Goal: Task Accomplishment & Management: Complete application form

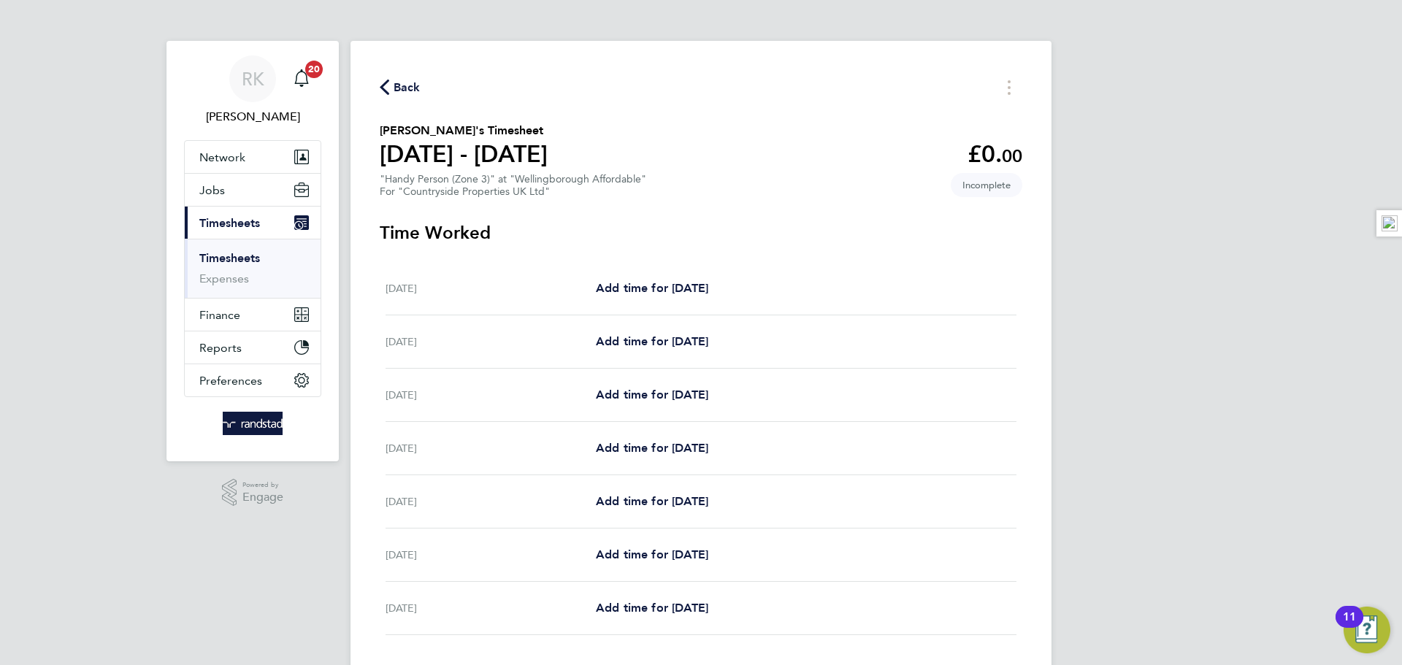
click at [647, 406] on div "[DATE] Add time for [DATE] Add time for [DATE]" at bounding box center [701, 395] width 631 height 53
click at [648, 397] on span "Add time for [DATE]" at bounding box center [652, 395] width 112 height 14
select select "30"
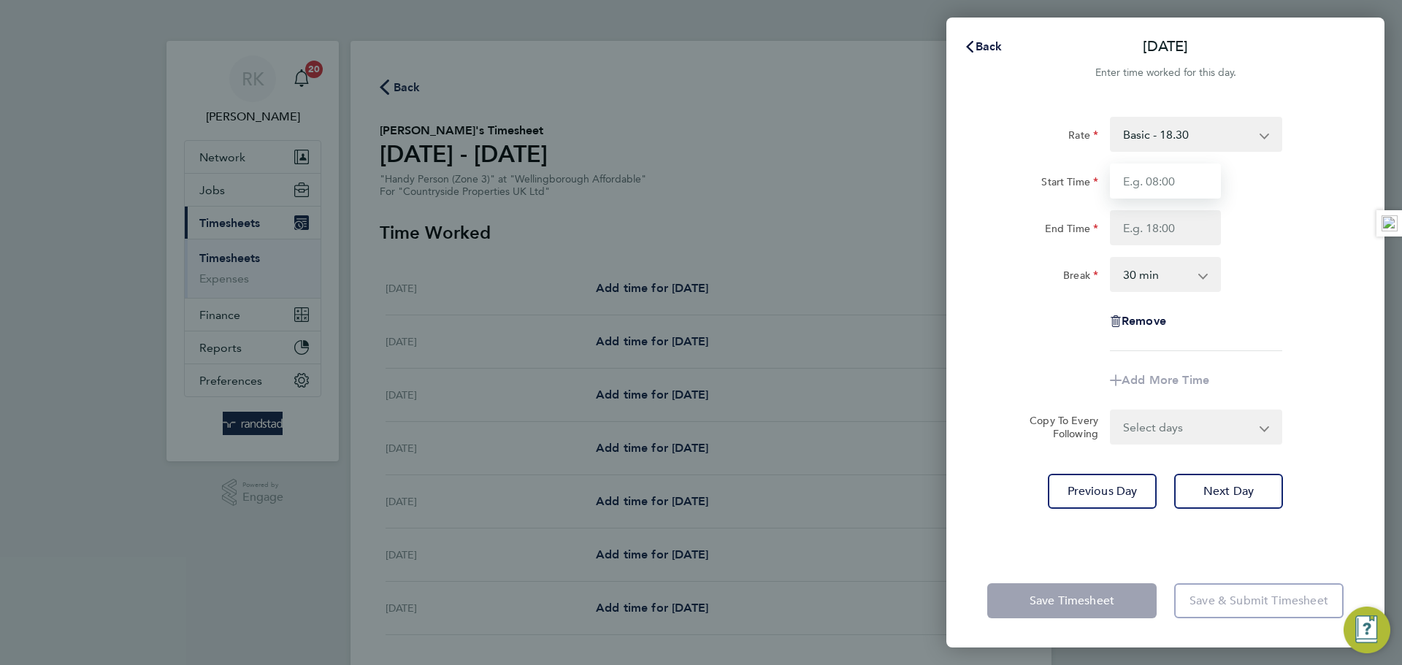
click at [1184, 175] on input "Start Time" at bounding box center [1165, 181] width 111 height 35
type input "07:30"
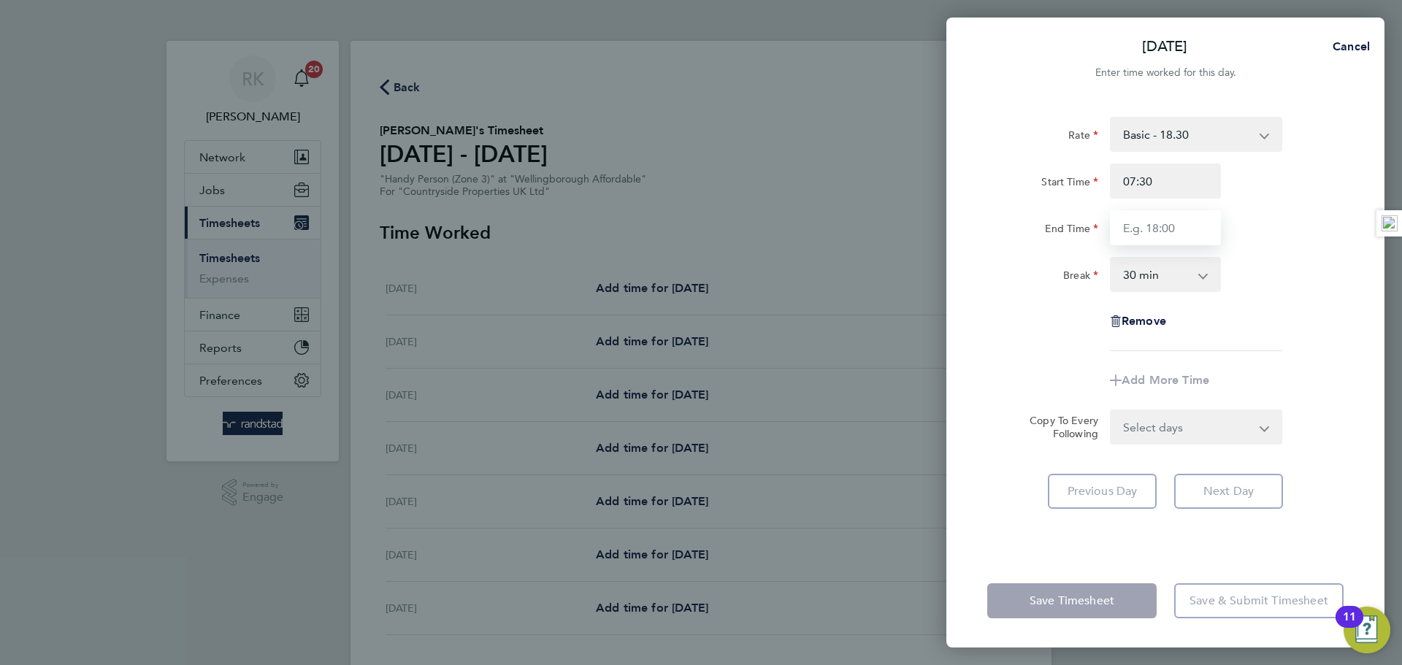
click at [1176, 232] on input "End Time" at bounding box center [1165, 227] width 111 height 35
click at [1165, 180] on input "07:30" at bounding box center [1165, 181] width 111 height 35
click at [1152, 226] on input "End Time" at bounding box center [1165, 227] width 111 height 35
type input "17:00"
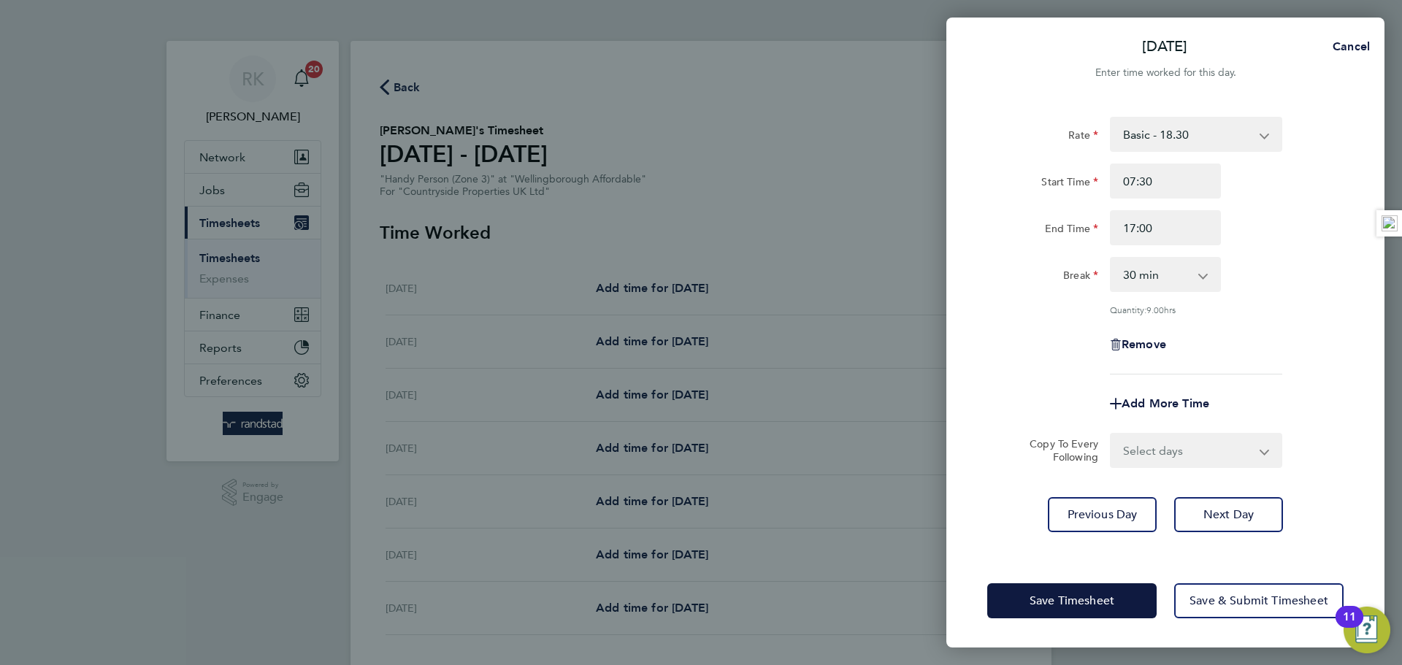
click at [1294, 289] on div "Break 0 min 15 min 30 min 45 min 60 min 75 min 90 min" at bounding box center [1165, 274] width 368 height 35
drag, startPoint x: 1087, startPoint y: 184, endPoint x: 1056, endPoint y: 183, distance: 30.7
click at [1056, 183] on div "Start Time 07:30" at bounding box center [1165, 181] width 368 height 35
type input "08:00"
type input "16:30"
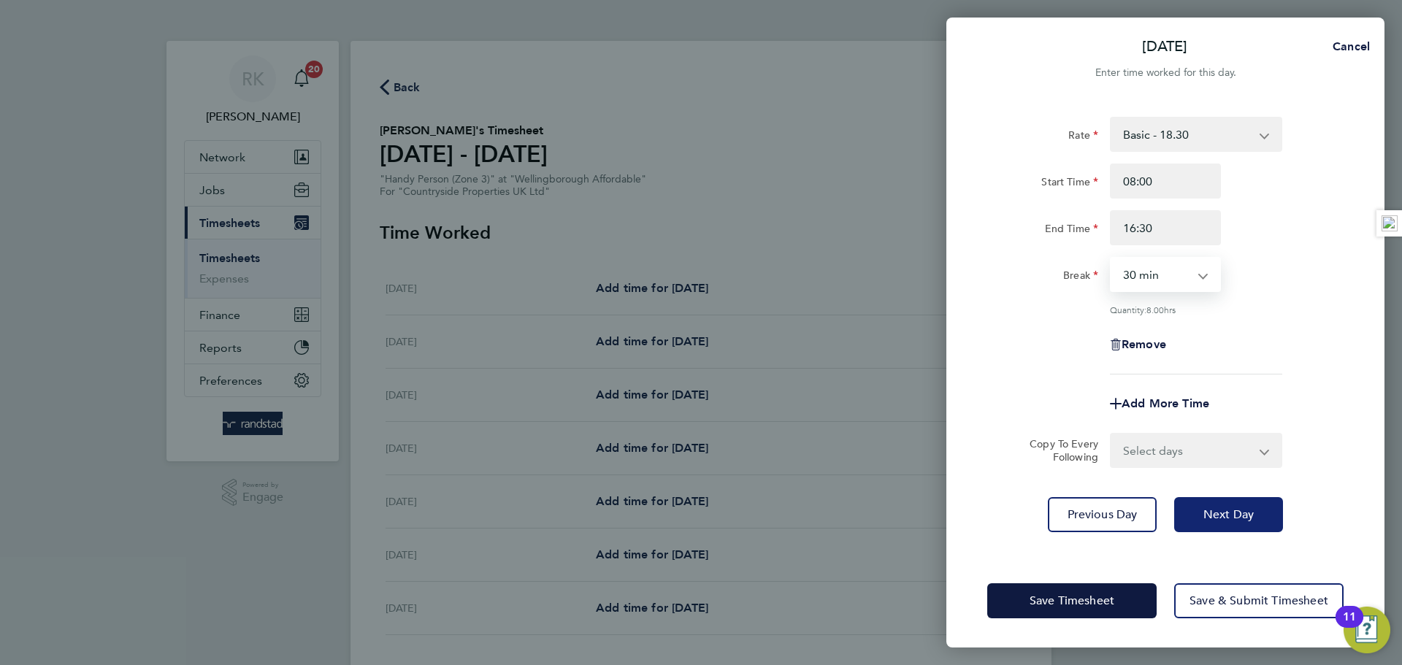
click at [1227, 500] on button "Next Day" at bounding box center [1228, 514] width 109 height 35
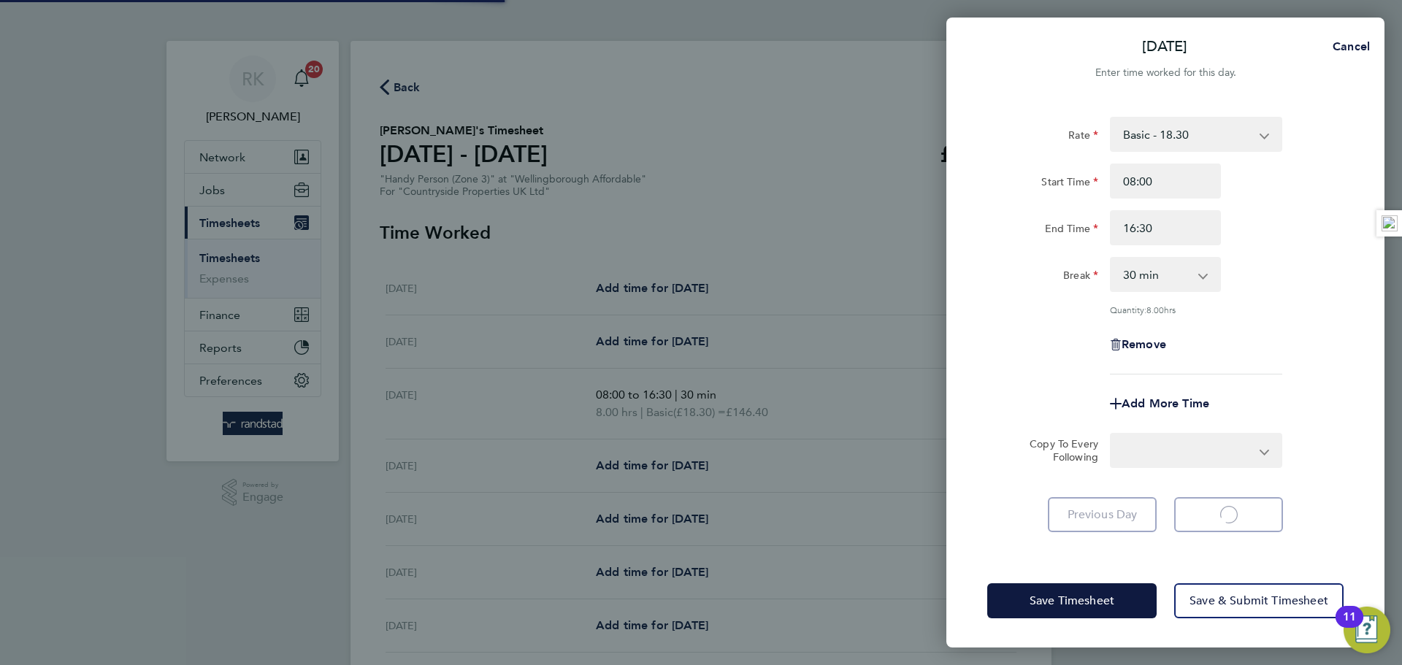
select select "30"
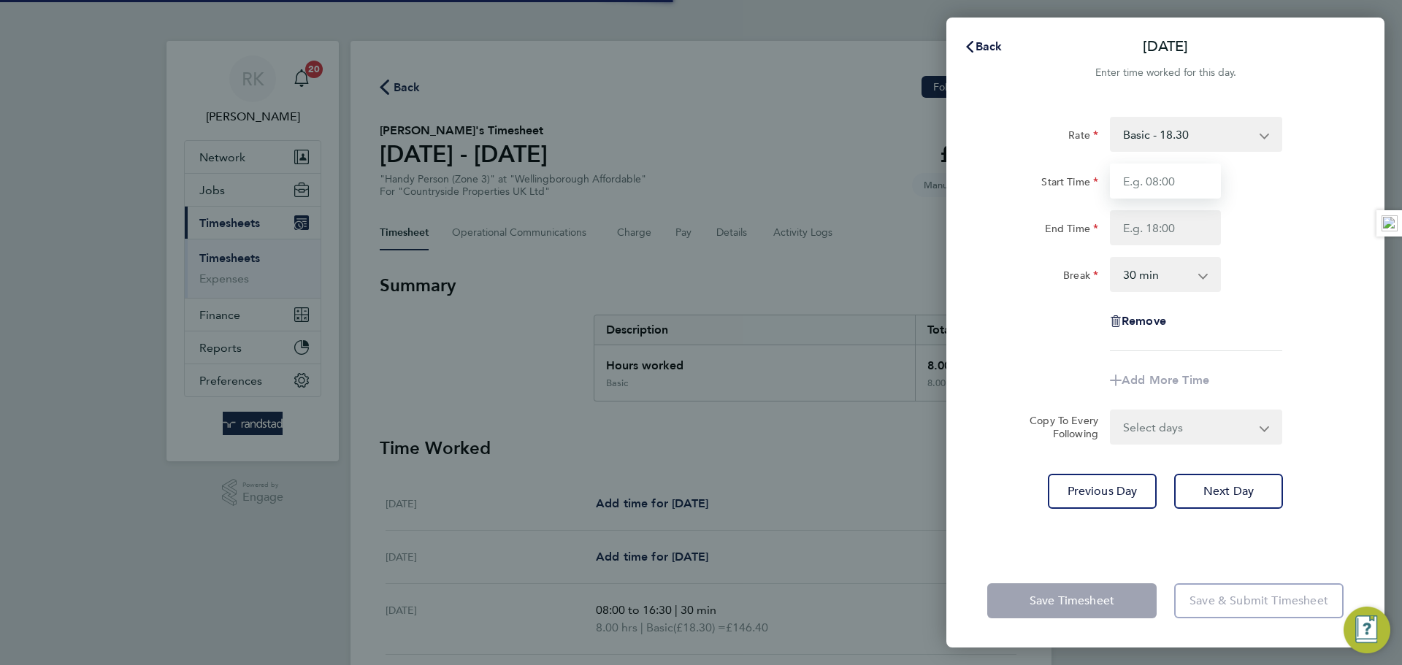
click at [1158, 188] on input "Start Time" at bounding box center [1165, 181] width 111 height 35
type input "08:00"
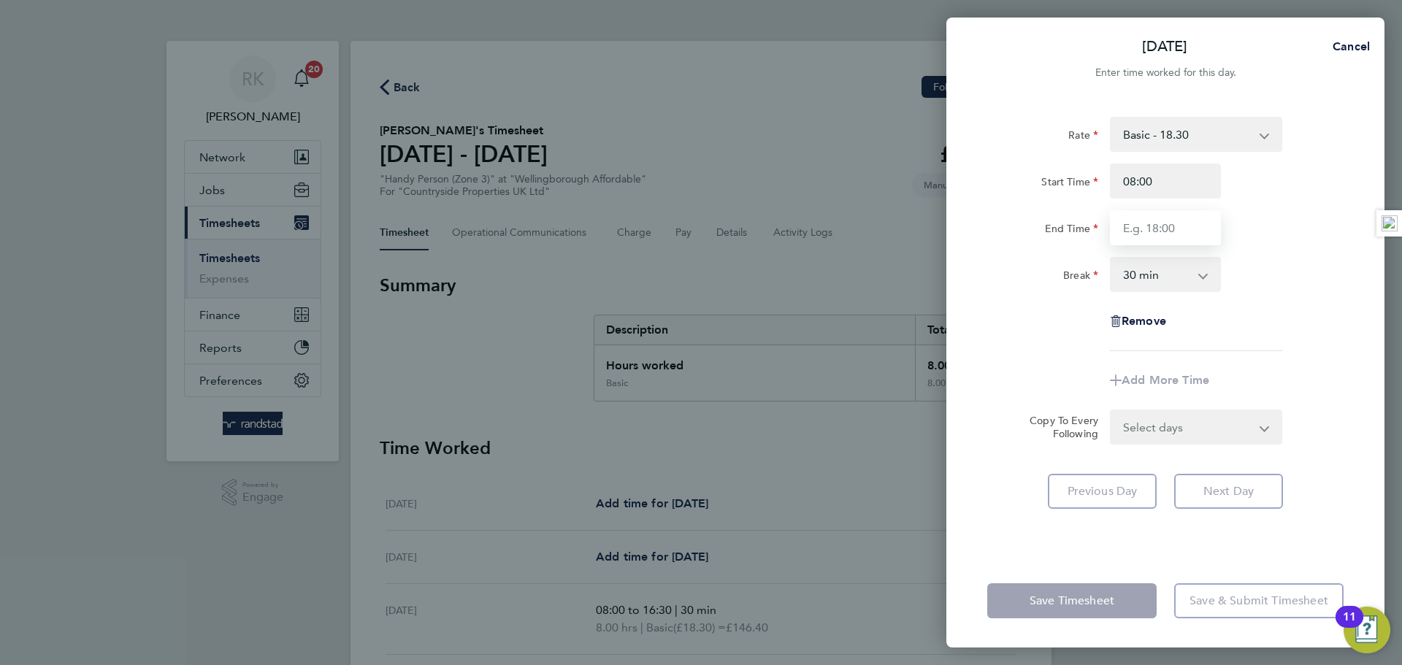
click at [1165, 223] on input "End Time" at bounding box center [1165, 227] width 111 height 35
type input "16:30"
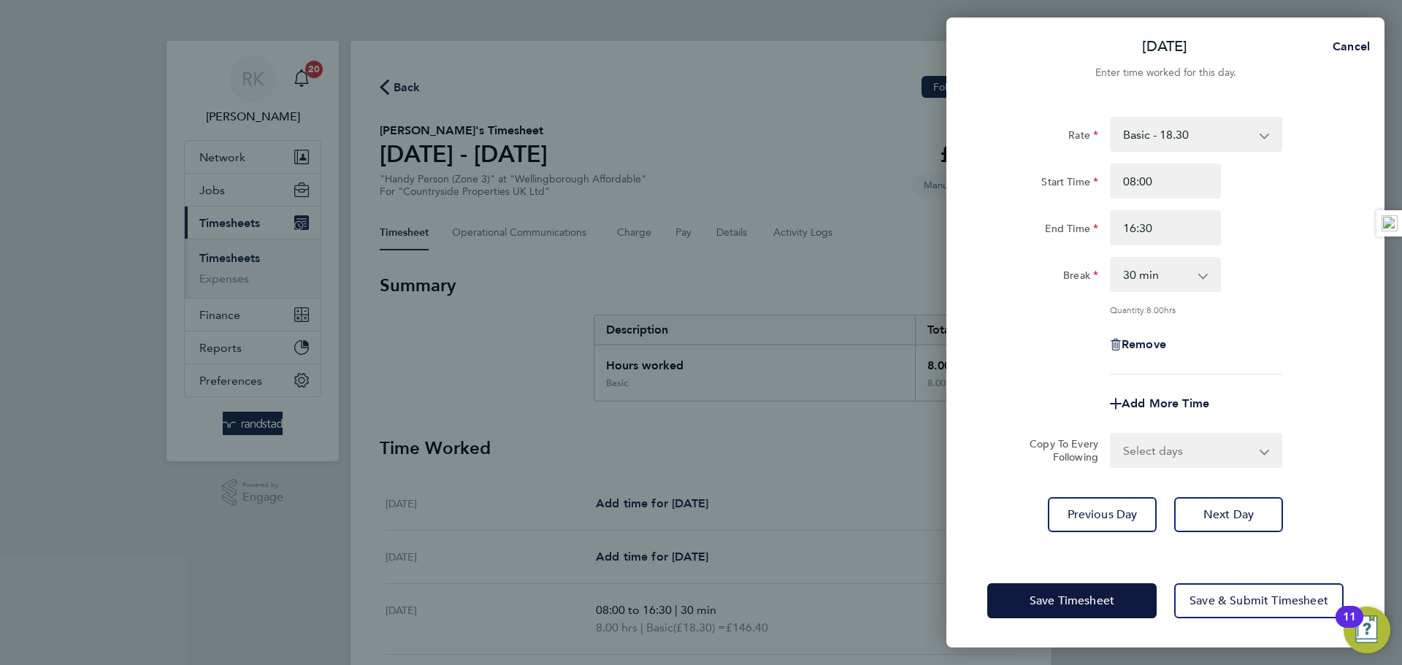
click at [1301, 324] on div "Rate Basic - 18.30 Start Time 08:00 End Time 16:30 Break 0 min 15 min 30 min 45…" at bounding box center [1165, 246] width 356 height 258
click at [1119, 583] on button "Save Timesheet" at bounding box center [1071, 600] width 169 height 35
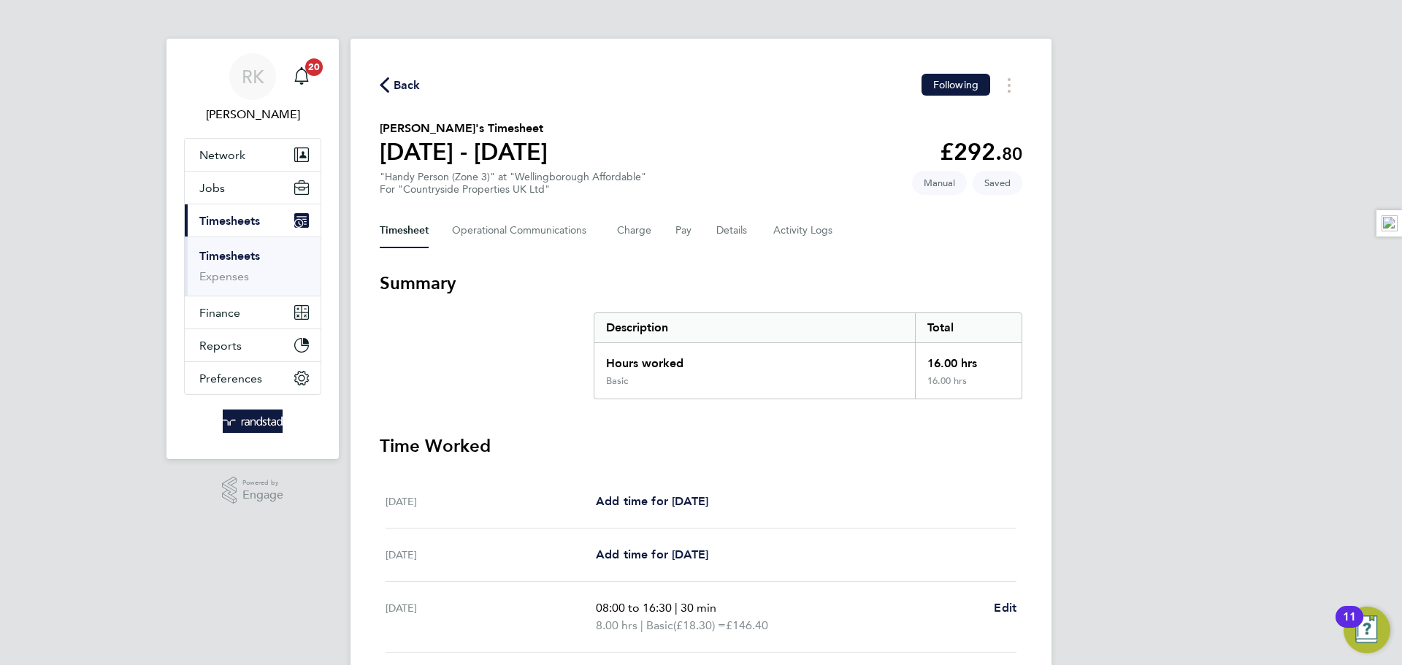
scroll to position [349, 0]
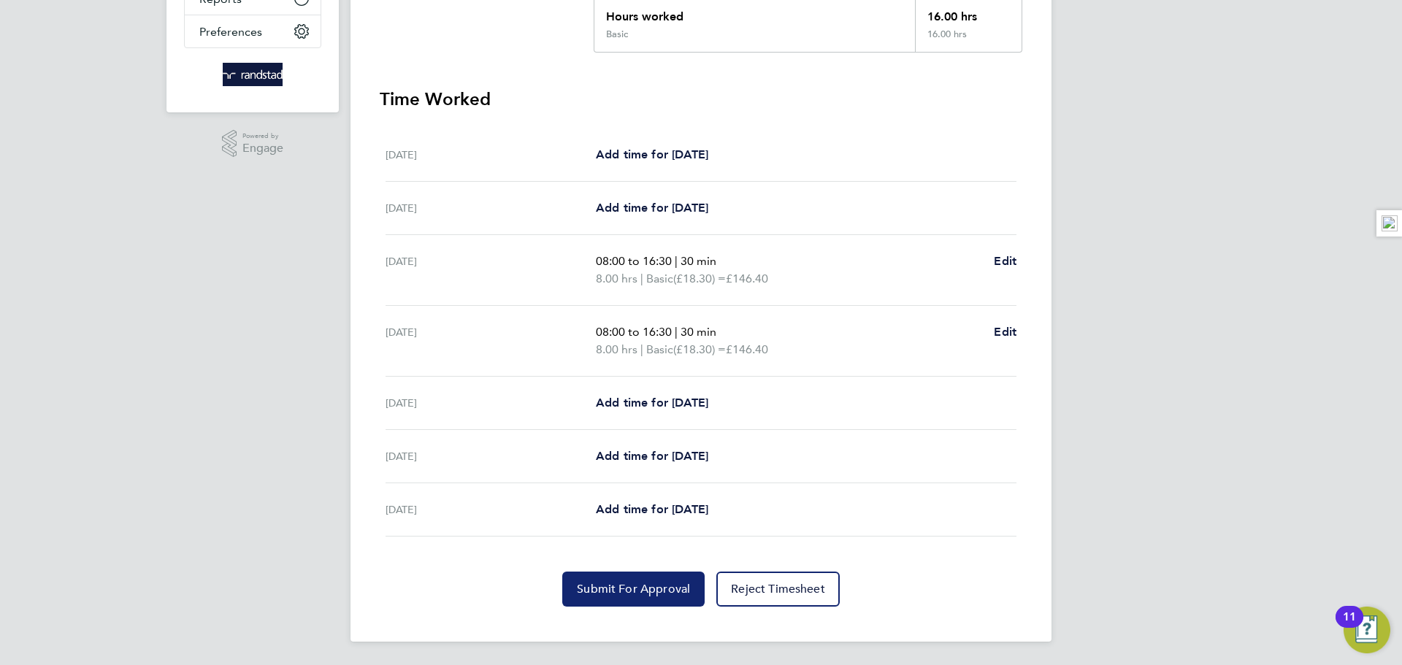
click at [683, 585] on span "Submit For Approval" at bounding box center [633, 589] width 113 height 15
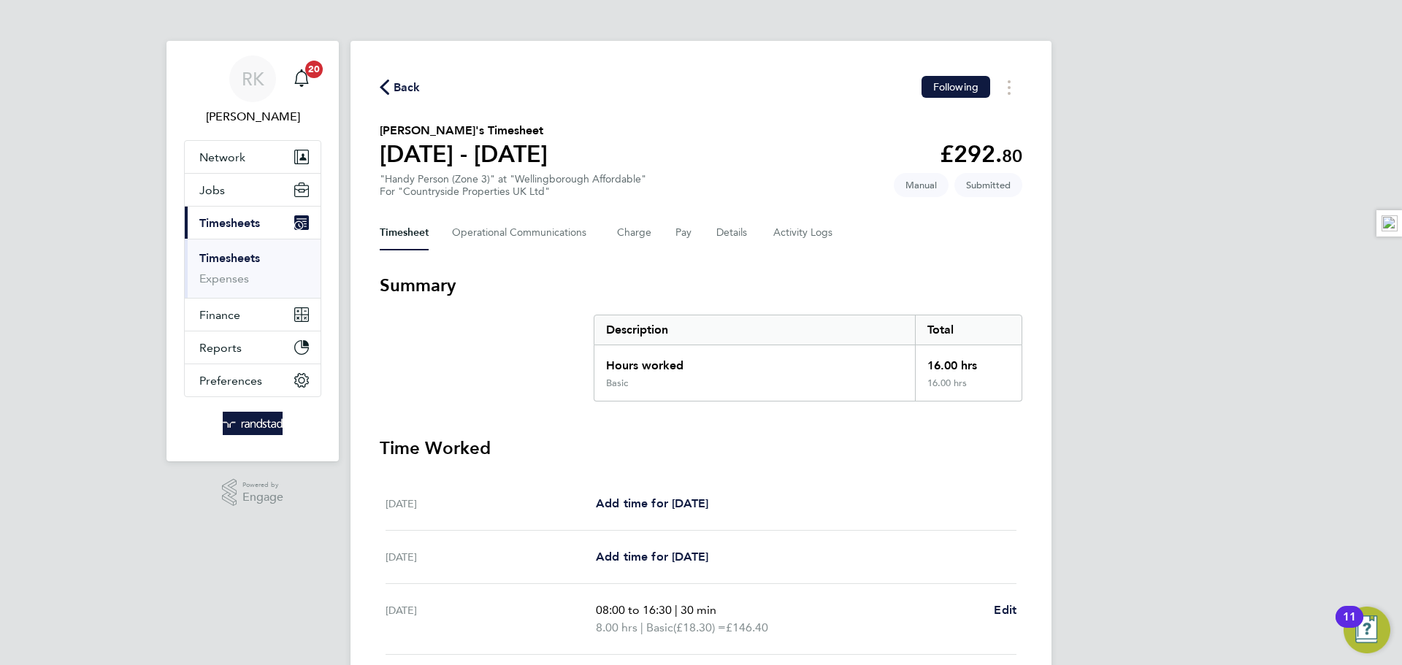
click at [243, 257] on link "Timesheets" at bounding box center [229, 258] width 61 height 14
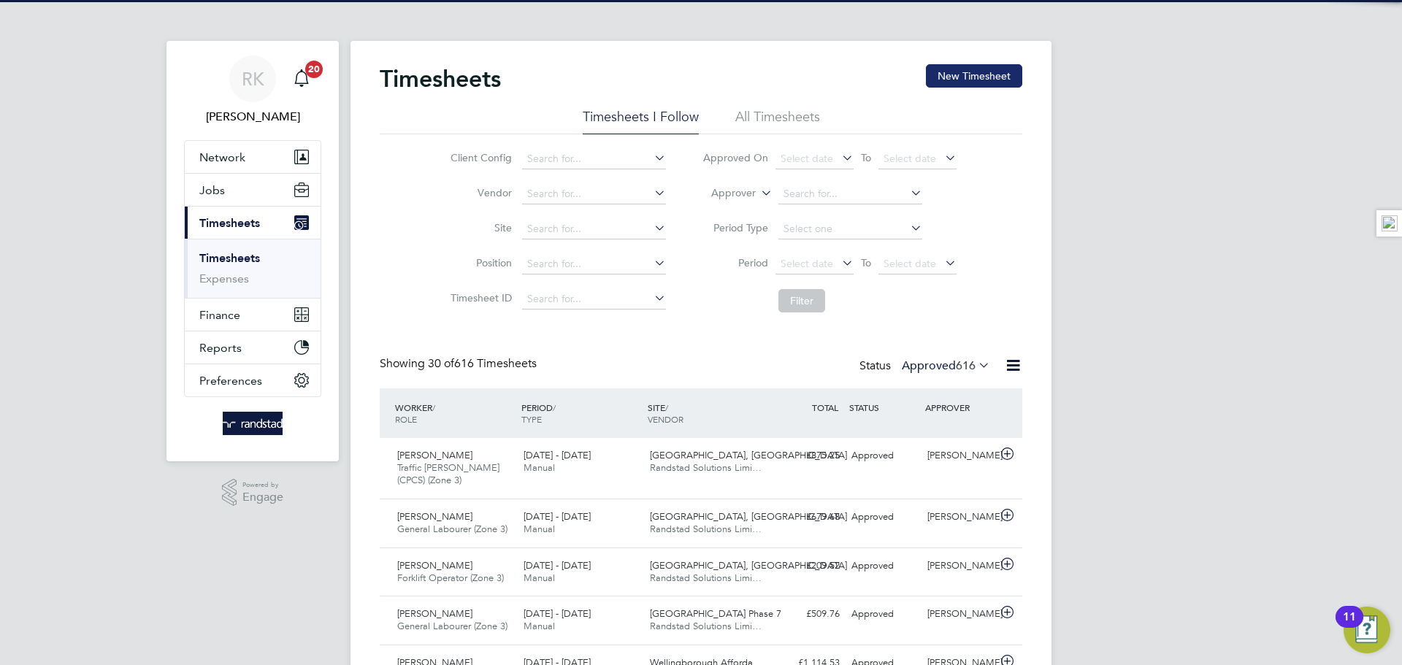
click at [967, 64] on button "New Timesheet" at bounding box center [974, 75] width 96 height 23
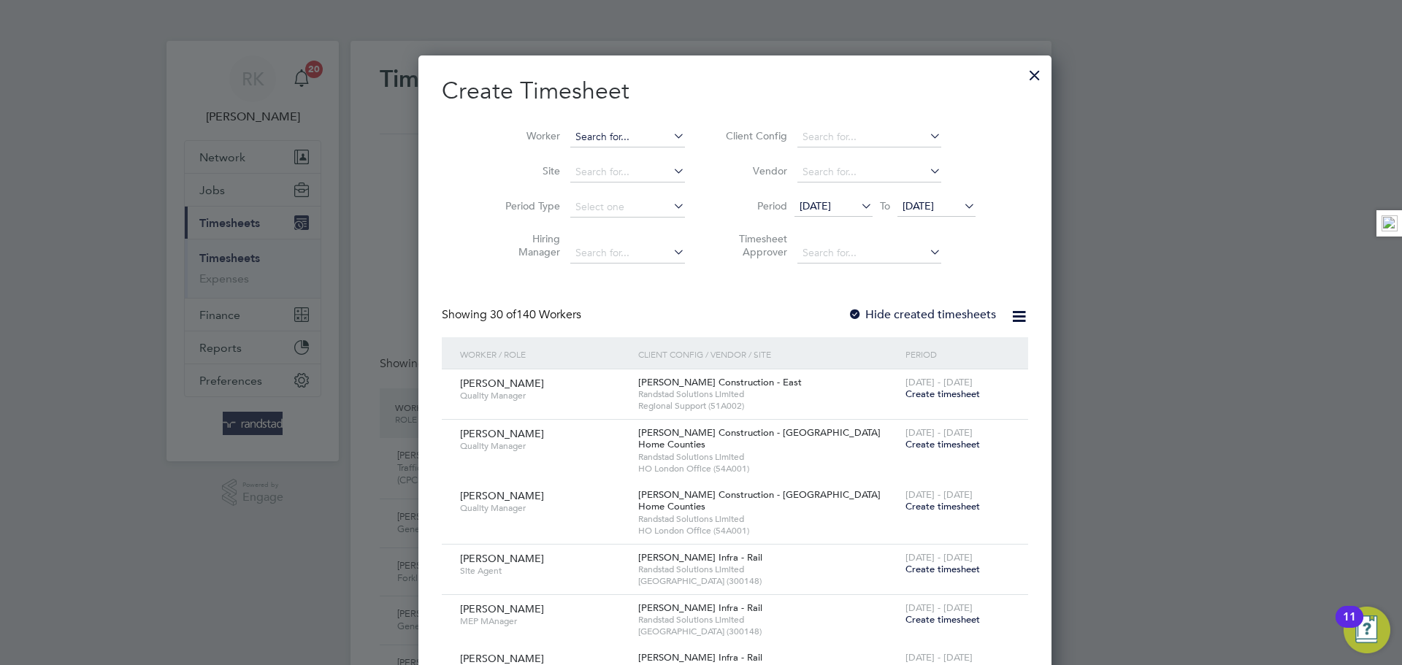
click at [589, 137] on input at bounding box center [627, 137] width 115 height 20
paste input "[PERSON_NAME]"
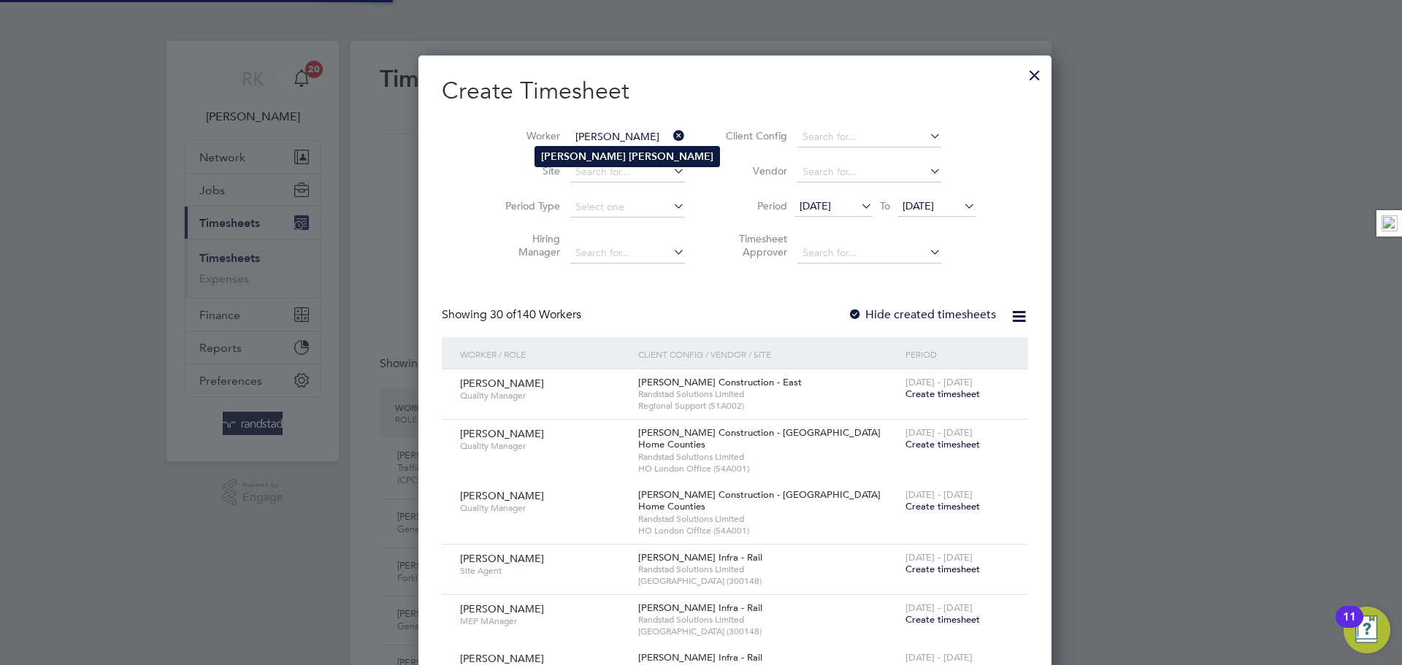
click at [629, 157] on b "[PERSON_NAME]" at bounding box center [671, 156] width 85 height 12
type input "[PERSON_NAME]"
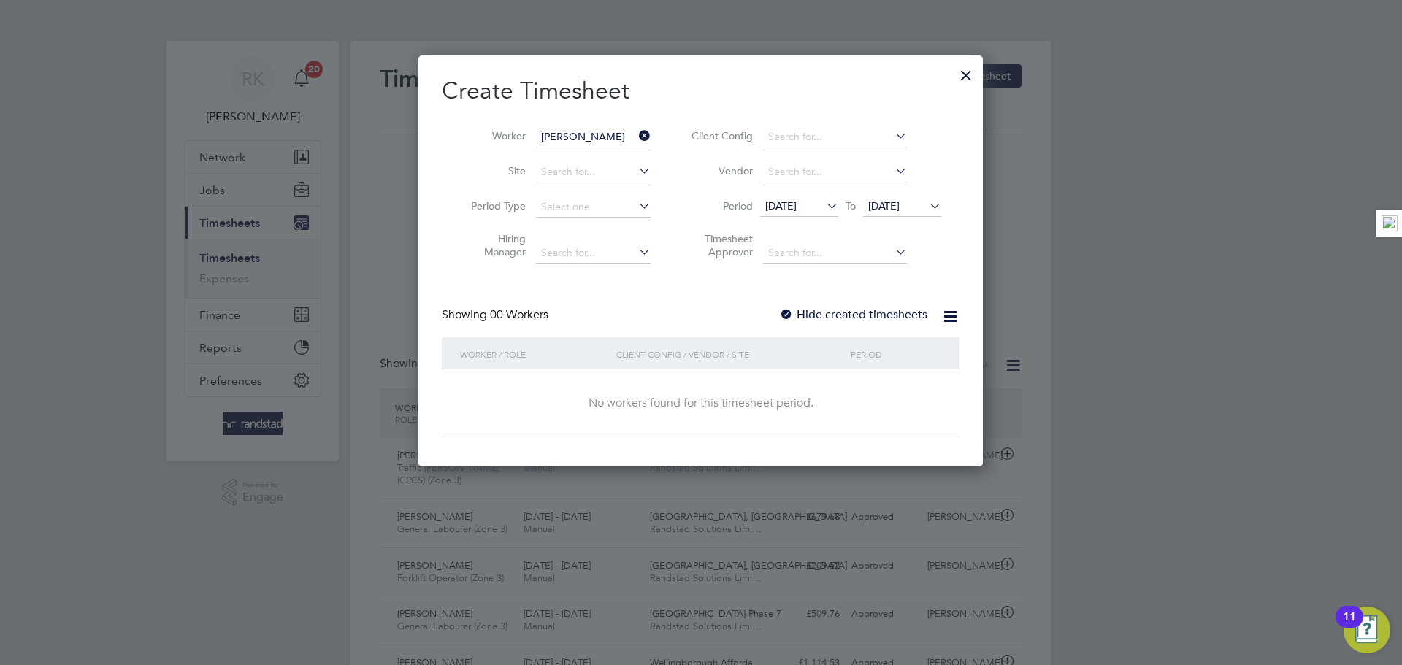
click at [894, 204] on span "[DATE]" at bounding box center [883, 205] width 31 height 13
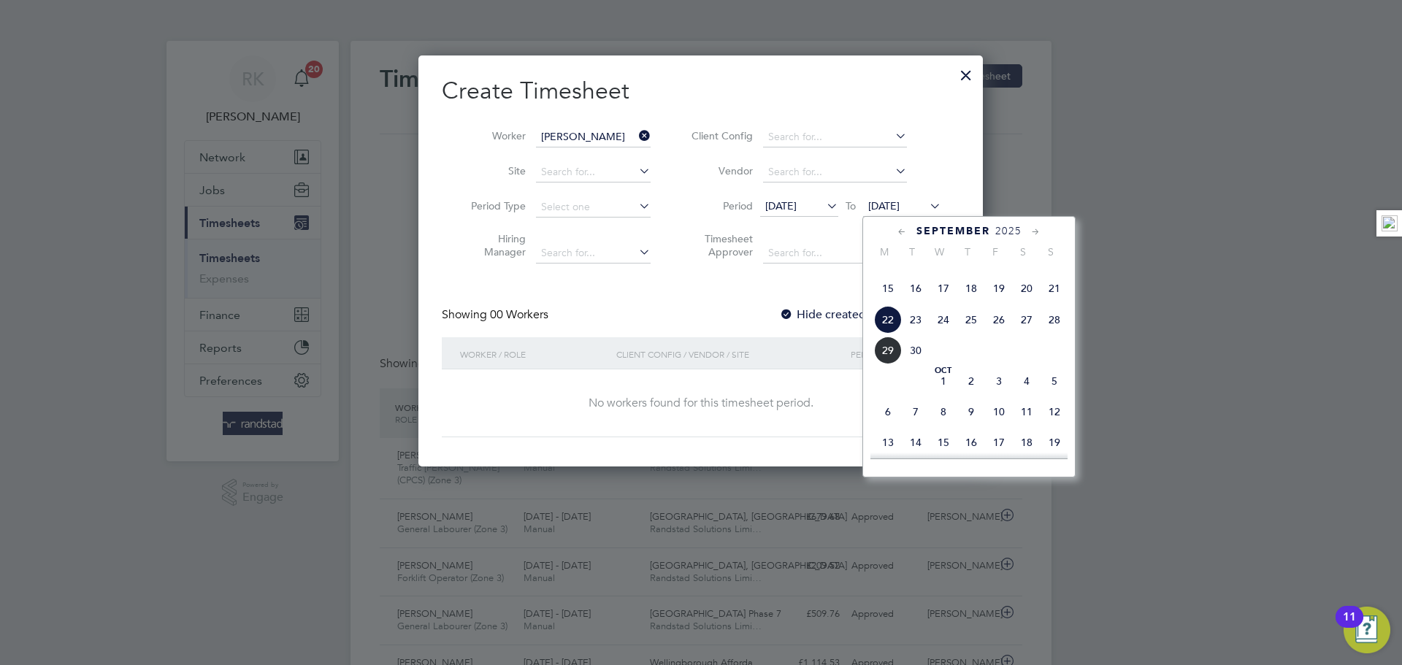
drag, startPoint x: 1055, startPoint y: 341, endPoint x: 975, endPoint y: 328, distance: 81.4
click at [1054, 334] on span "28" at bounding box center [1055, 320] width 28 height 28
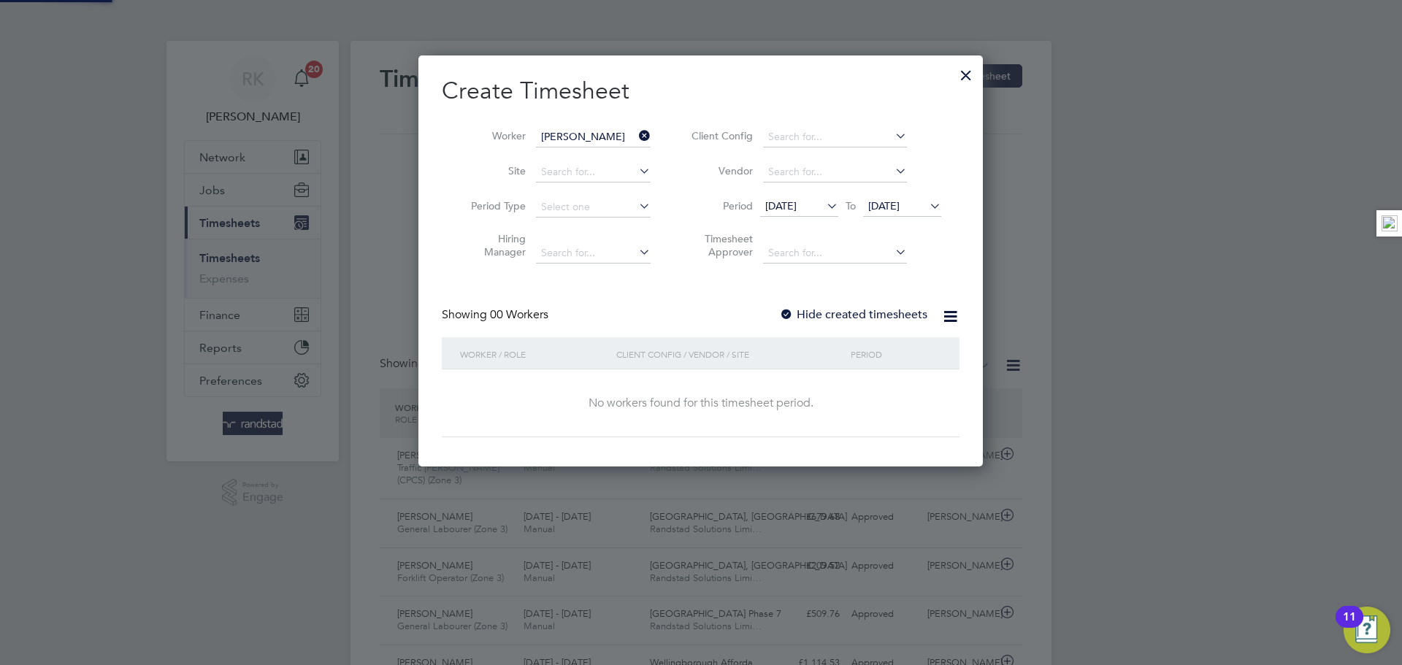
click at [835, 302] on div "Create Timesheet Worker [PERSON_NAME] Site Period Type Hiring Manager Client Co…" at bounding box center [701, 256] width 518 height 361
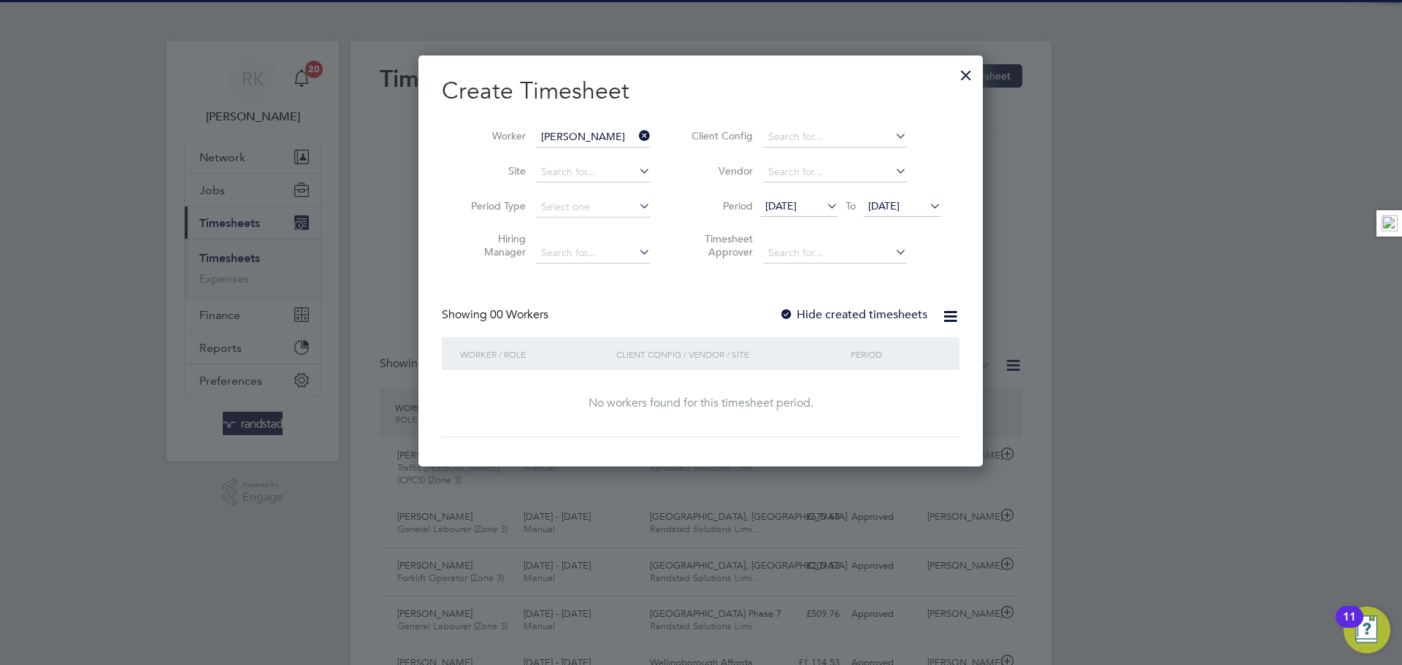
click at [835, 315] on label "Hide created timesheets" at bounding box center [853, 314] width 148 height 15
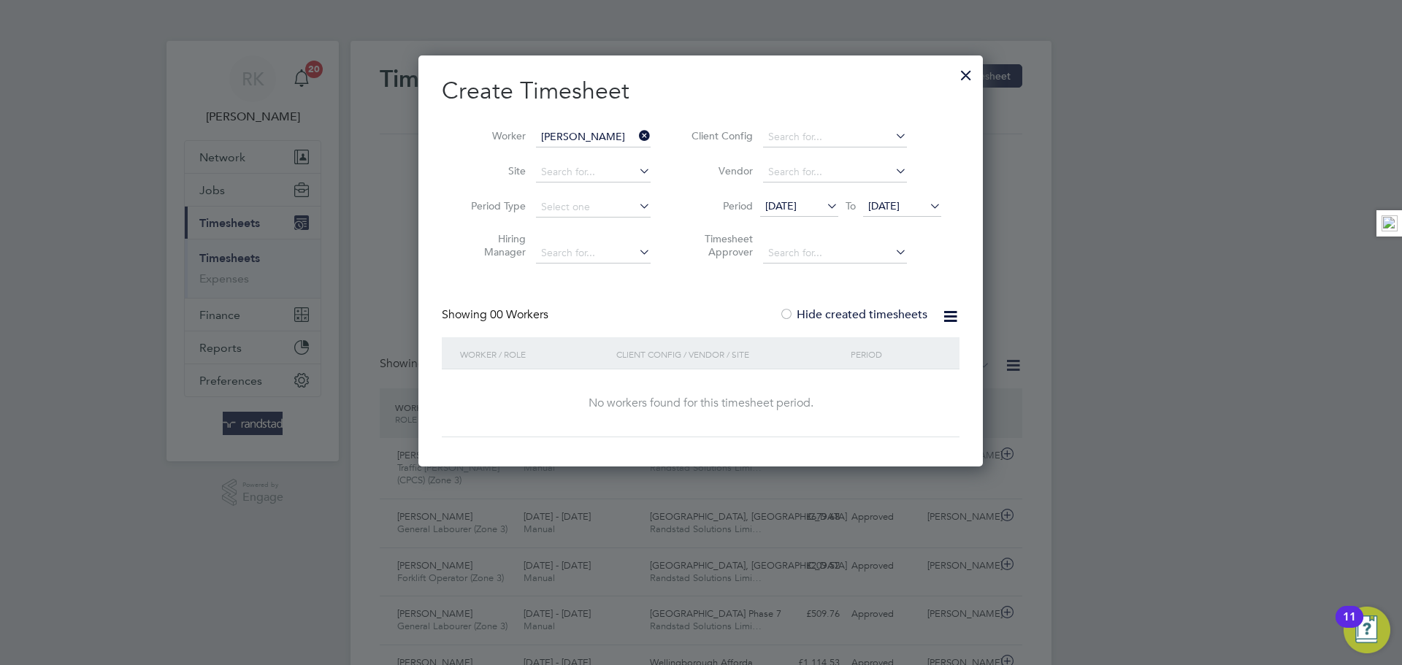
click at [835, 314] on label "Hide created timesheets" at bounding box center [853, 314] width 148 height 15
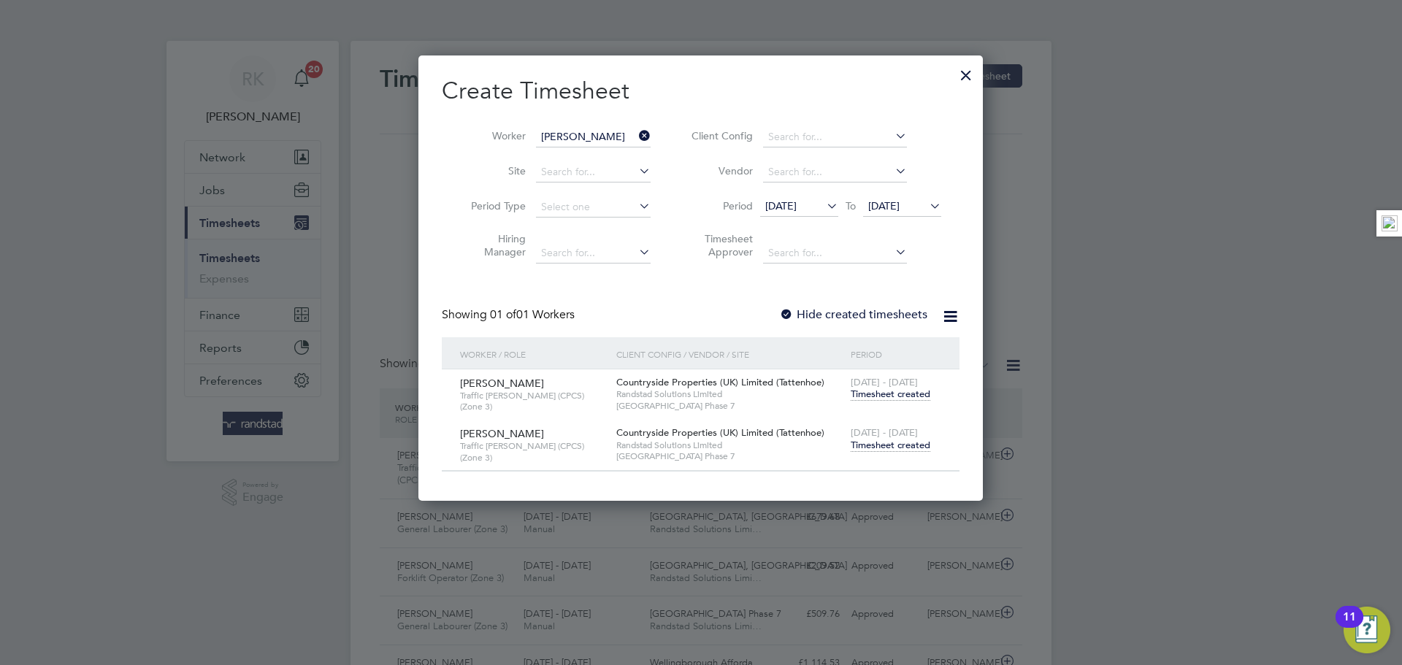
click at [871, 439] on span "Timesheet created" at bounding box center [891, 445] width 80 height 13
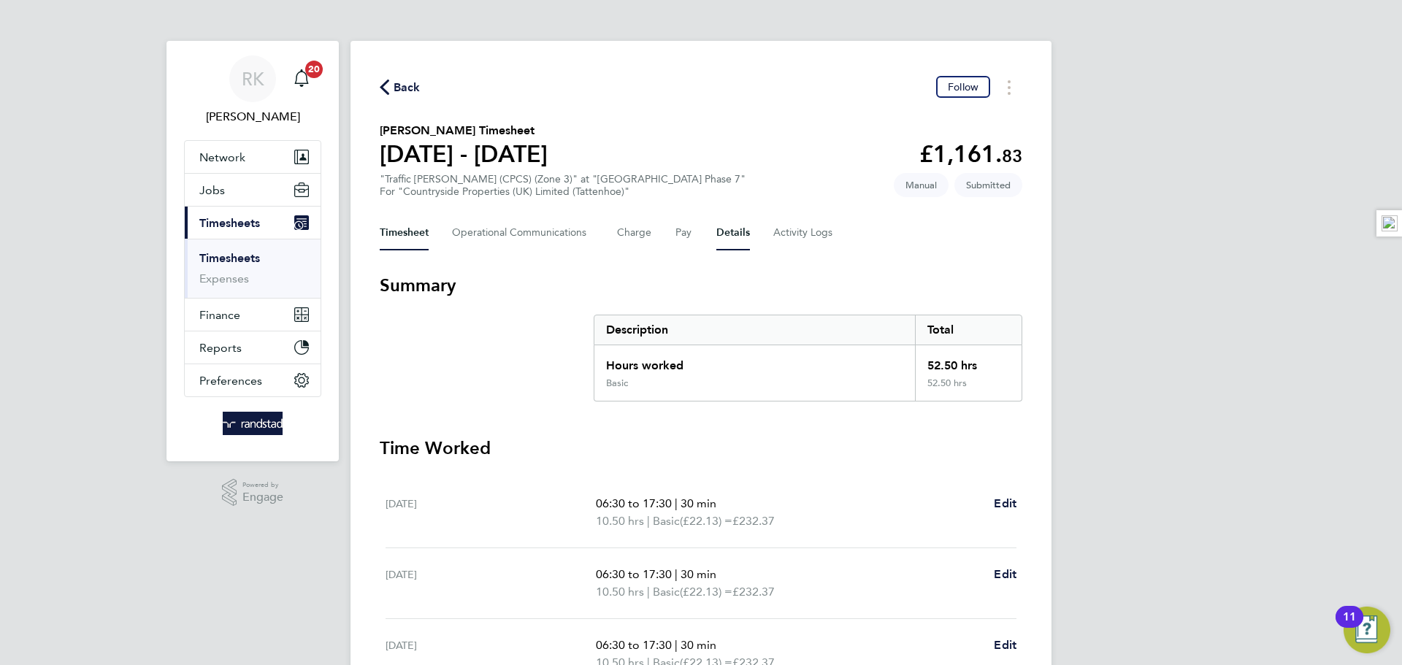
click at [721, 226] on button "Details" at bounding box center [733, 232] width 34 height 35
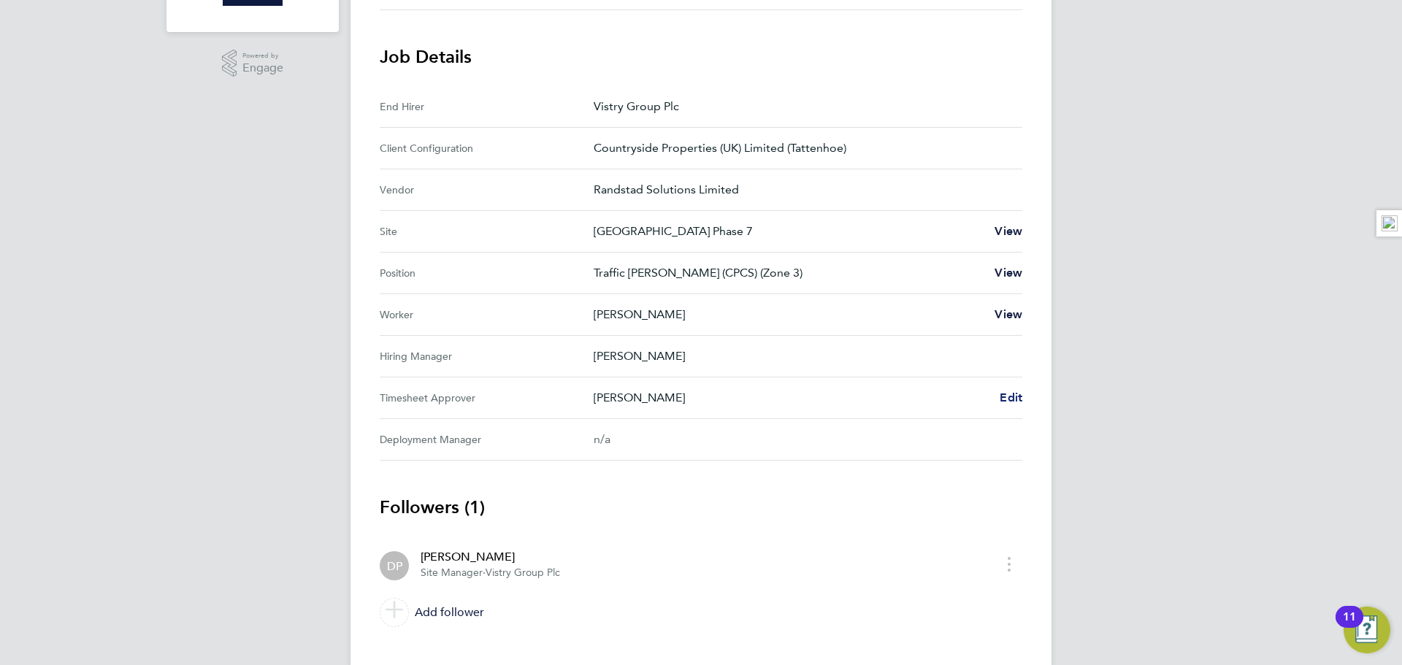
click at [1006, 399] on span "Edit" at bounding box center [1011, 398] width 23 height 14
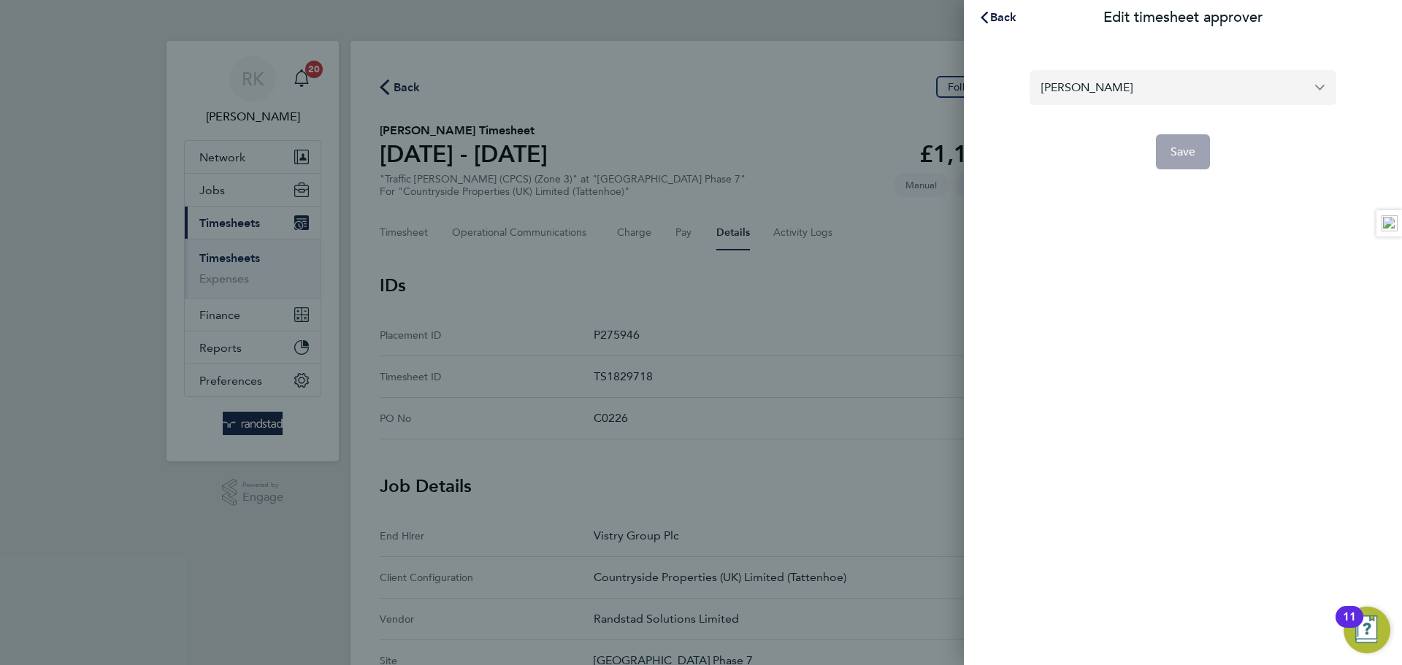
click at [1111, 89] on input "[PERSON_NAME]" at bounding box center [1183, 87] width 307 height 34
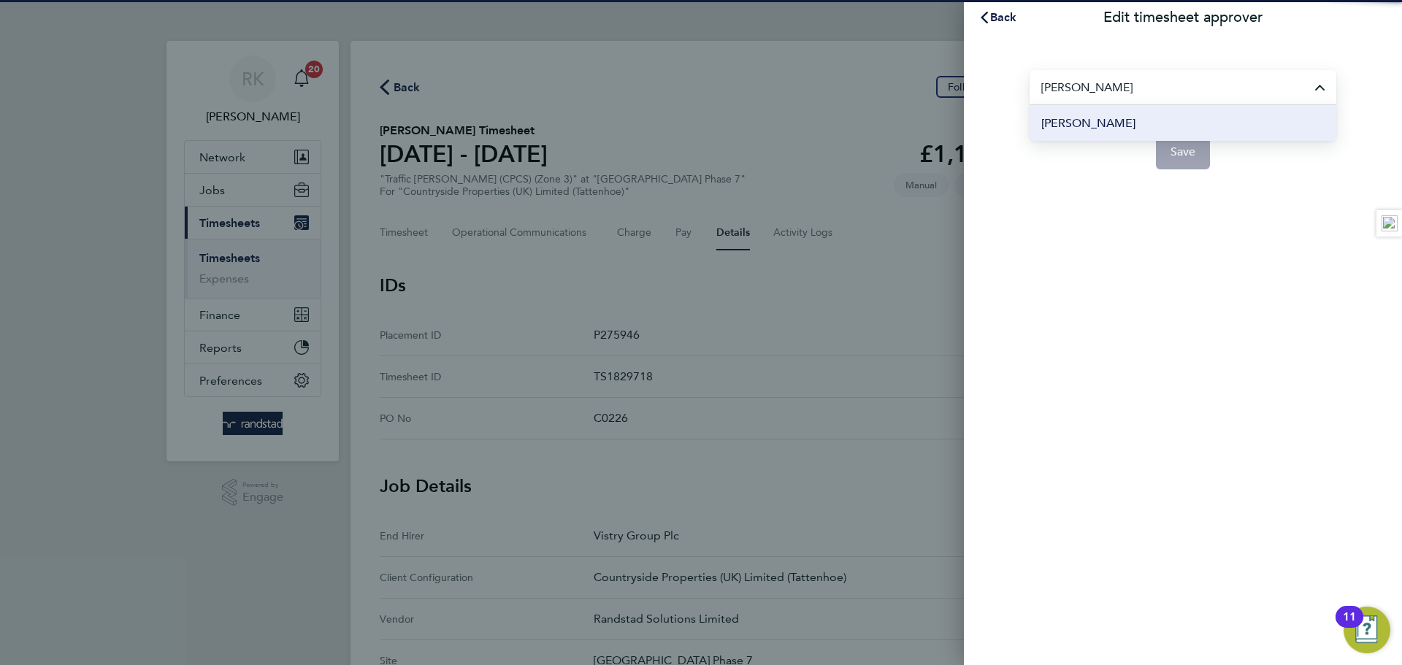
click at [1147, 110] on li "[PERSON_NAME]" at bounding box center [1183, 123] width 307 height 36
type input "[PERSON_NAME]"
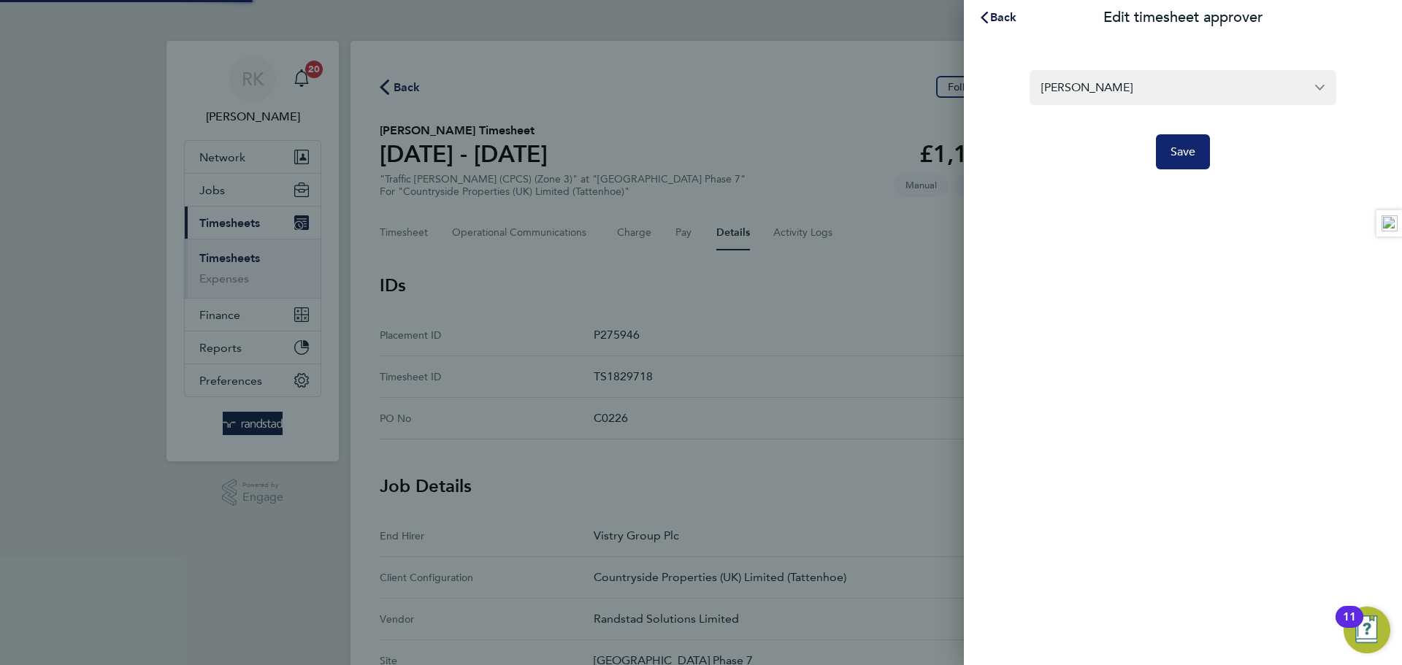
click at [1165, 157] on button "Save" at bounding box center [1183, 151] width 55 height 35
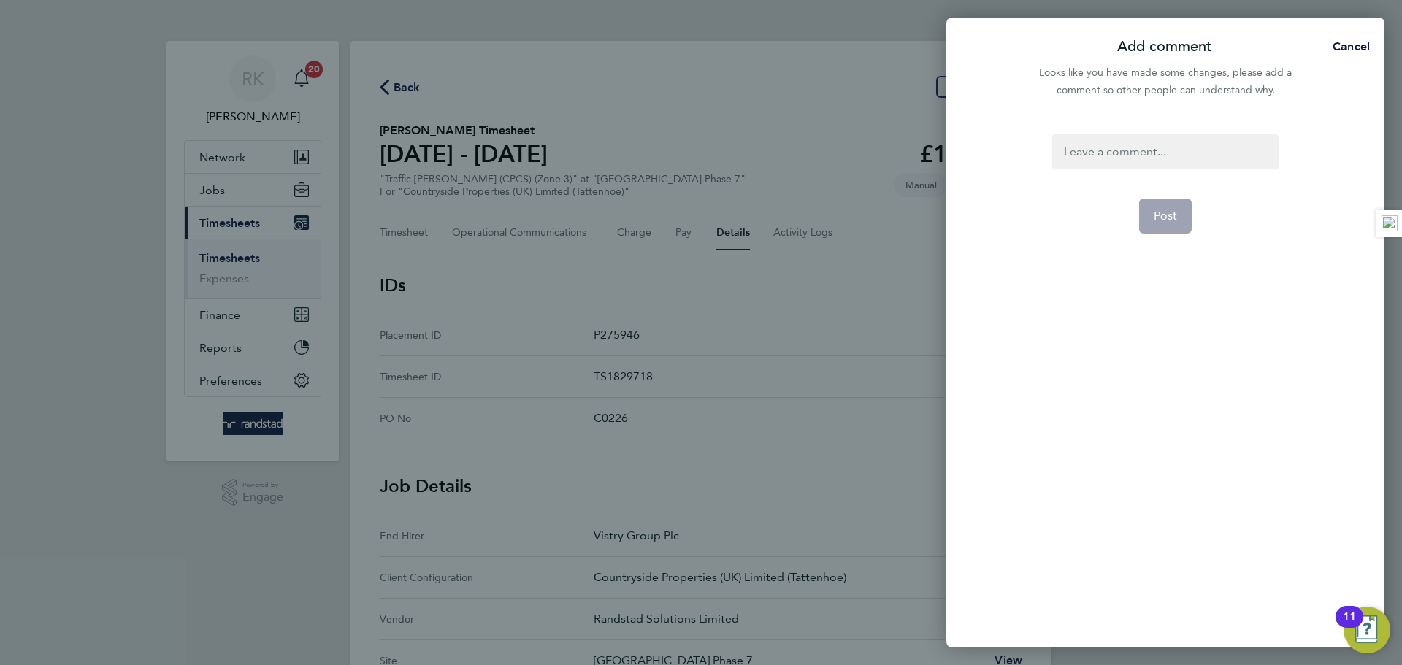
click at [1080, 168] on div at bounding box center [1165, 151] width 226 height 35
click at [1098, 145] on div at bounding box center [1165, 151] width 226 height 35
click at [1164, 202] on button "Post" at bounding box center [1165, 216] width 53 height 35
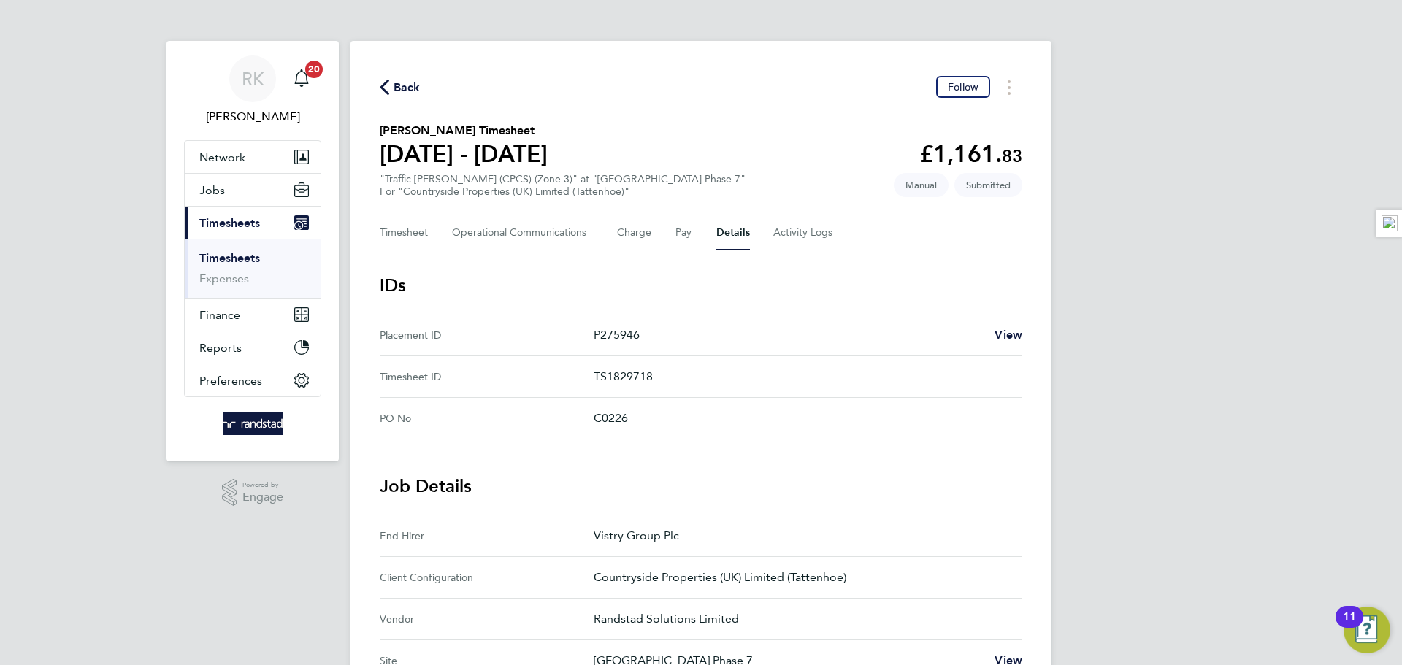
click at [385, 91] on icon "button" at bounding box center [384, 87] width 9 height 15
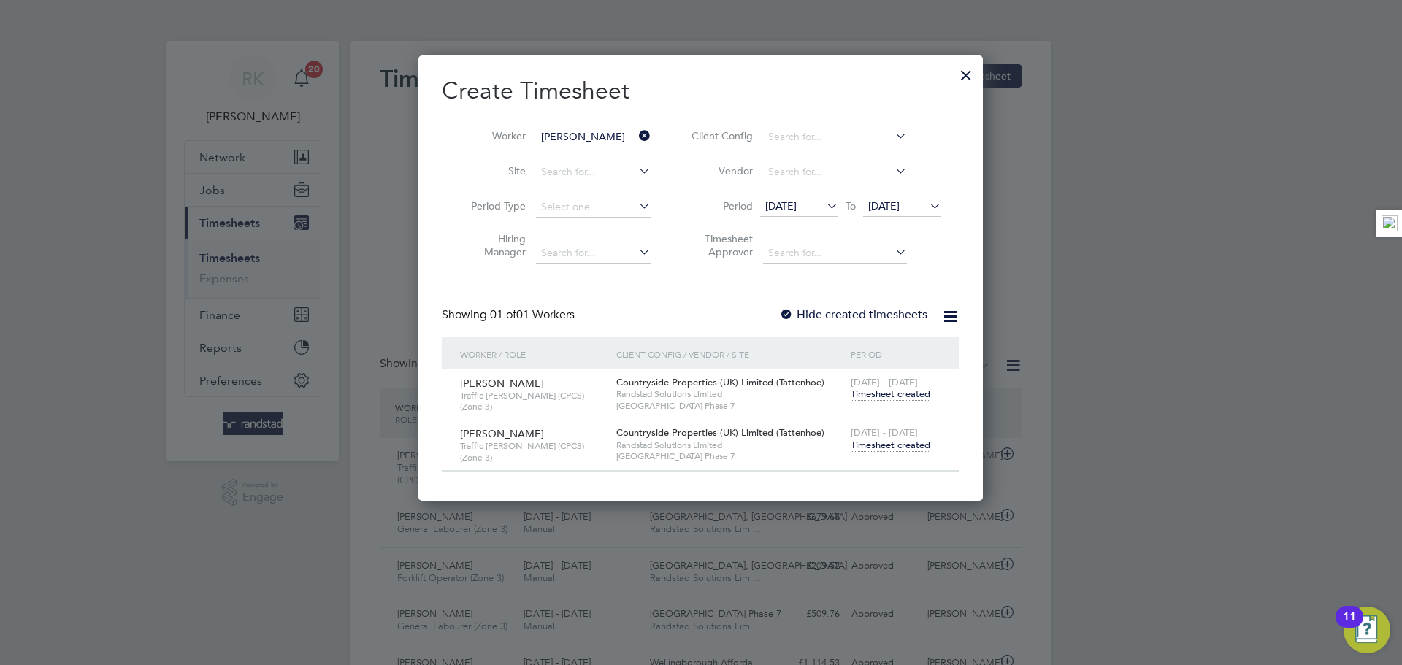
click at [636, 131] on icon at bounding box center [636, 136] width 0 height 20
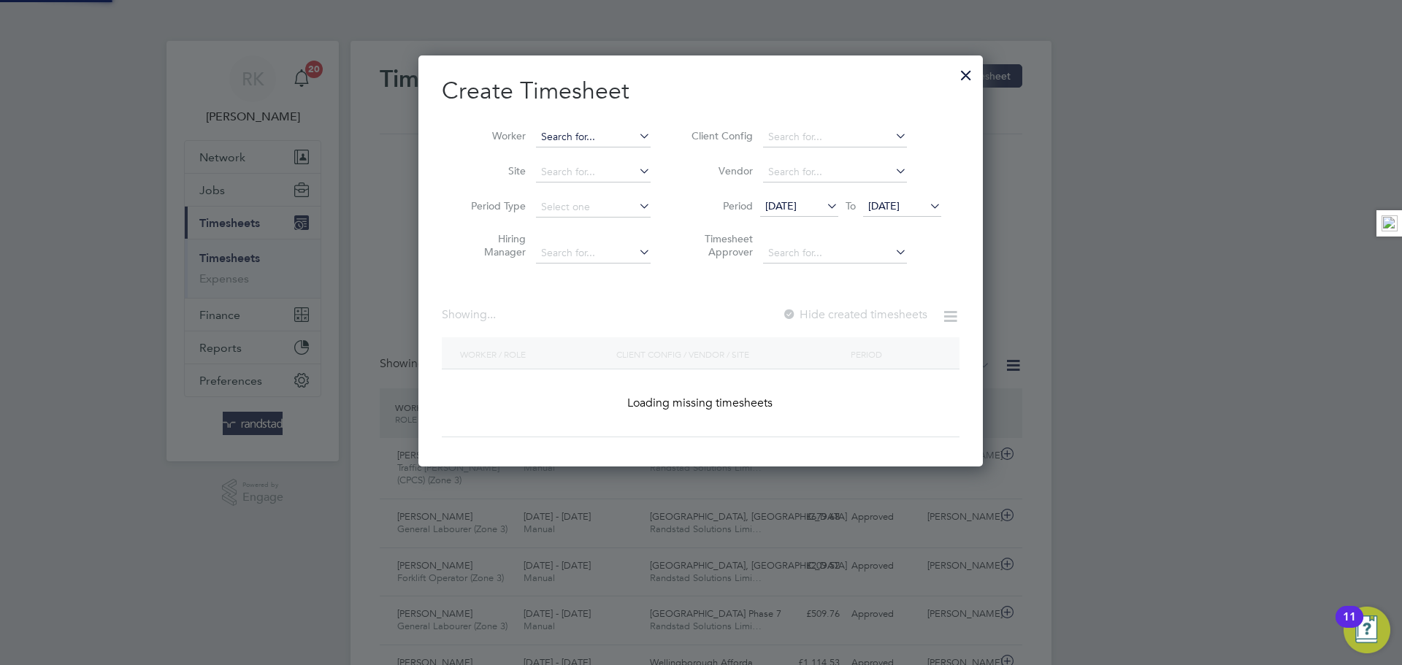
click at [597, 131] on input at bounding box center [593, 137] width 115 height 20
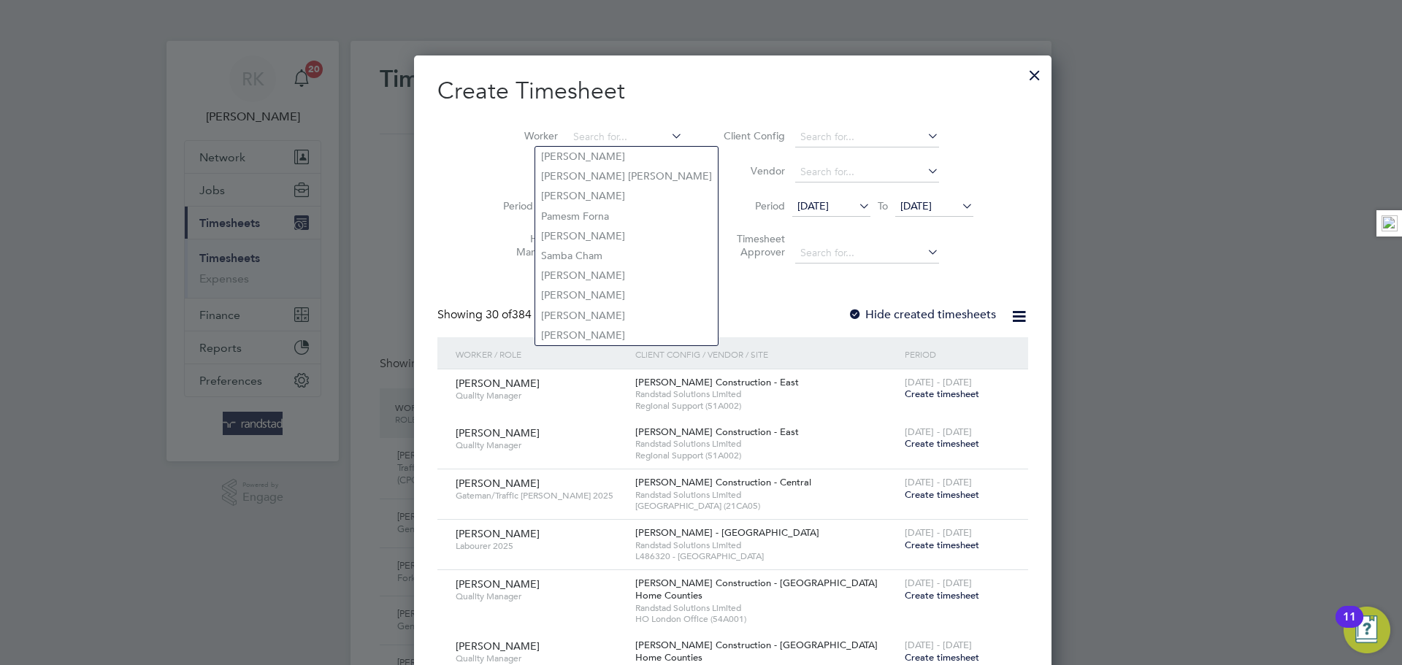
click at [1022, 77] on div at bounding box center [1035, 71] width 26 height 26
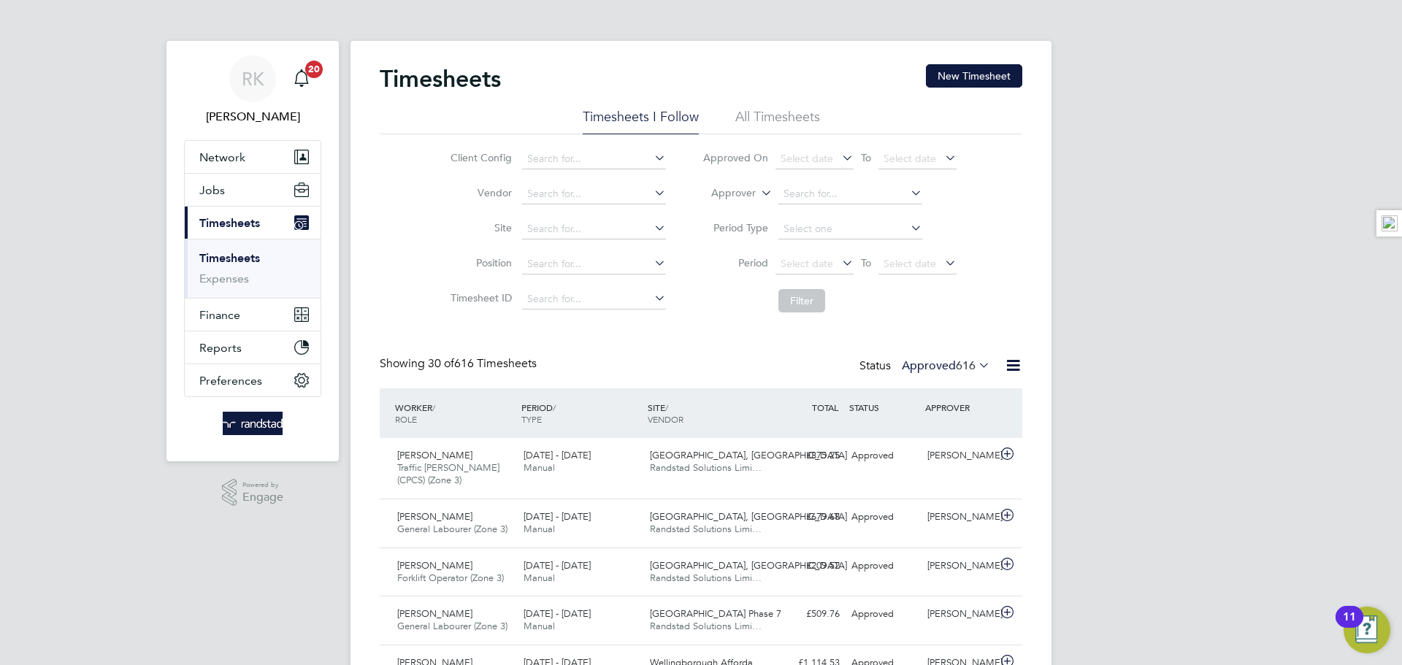
click at [946, 72] on button "New Timesheet" at bounding box center [974, 75] width 96 height 23
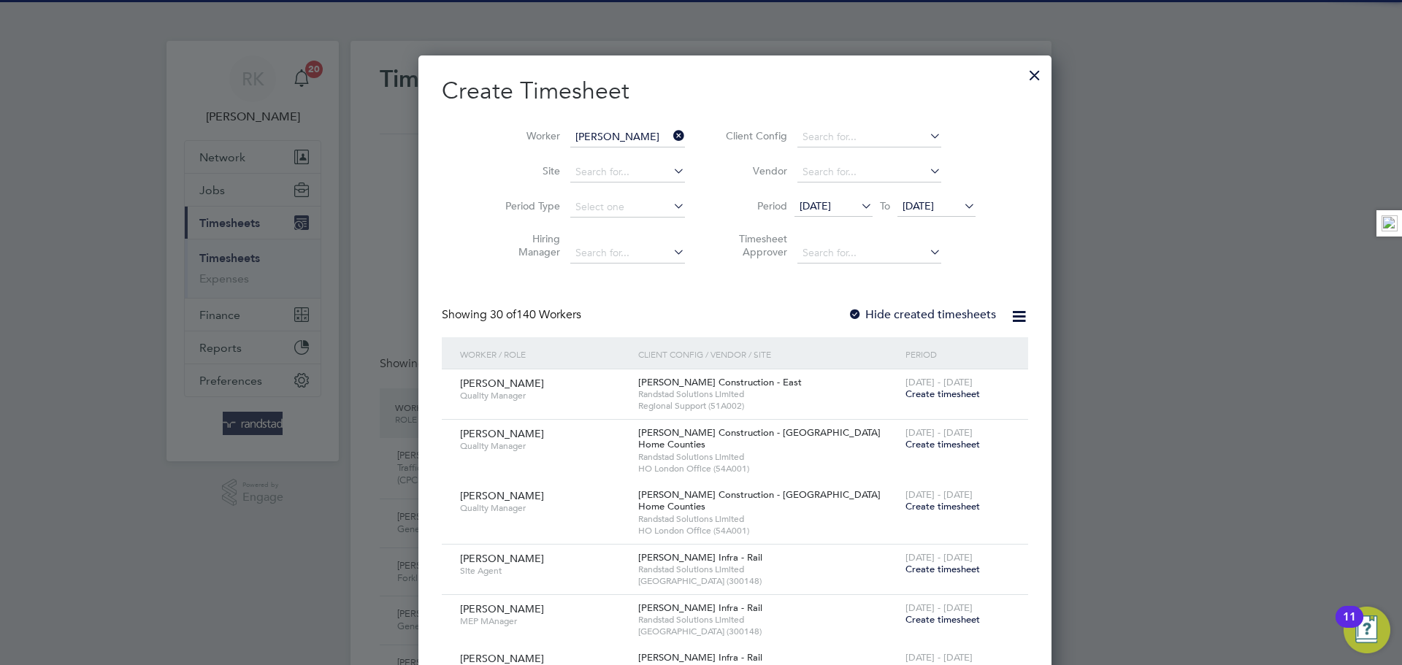
click at [629, 156] on b "Rand" at bounding box center [641, 156] width 25 height 12
type input "[PERSON_NAME]"
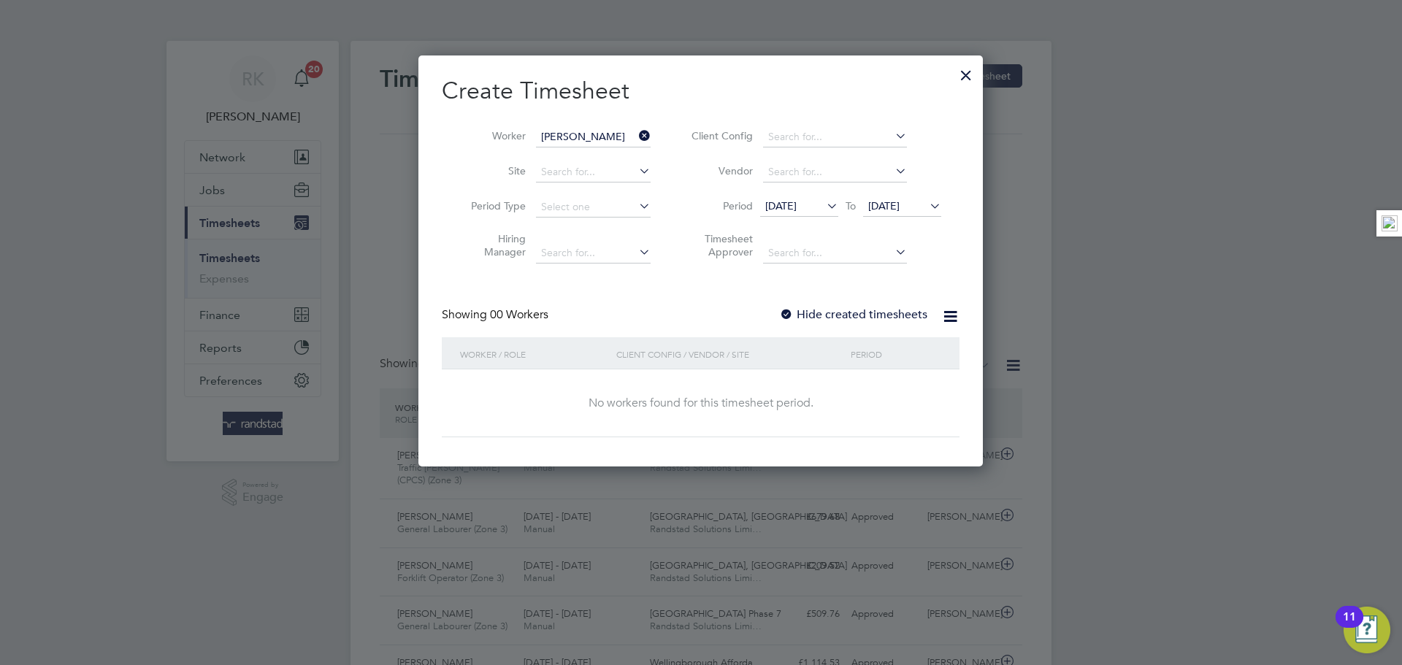
click at [895, 204] on span "[DATE]" at bounding box center [883, 205] width 31 height 13
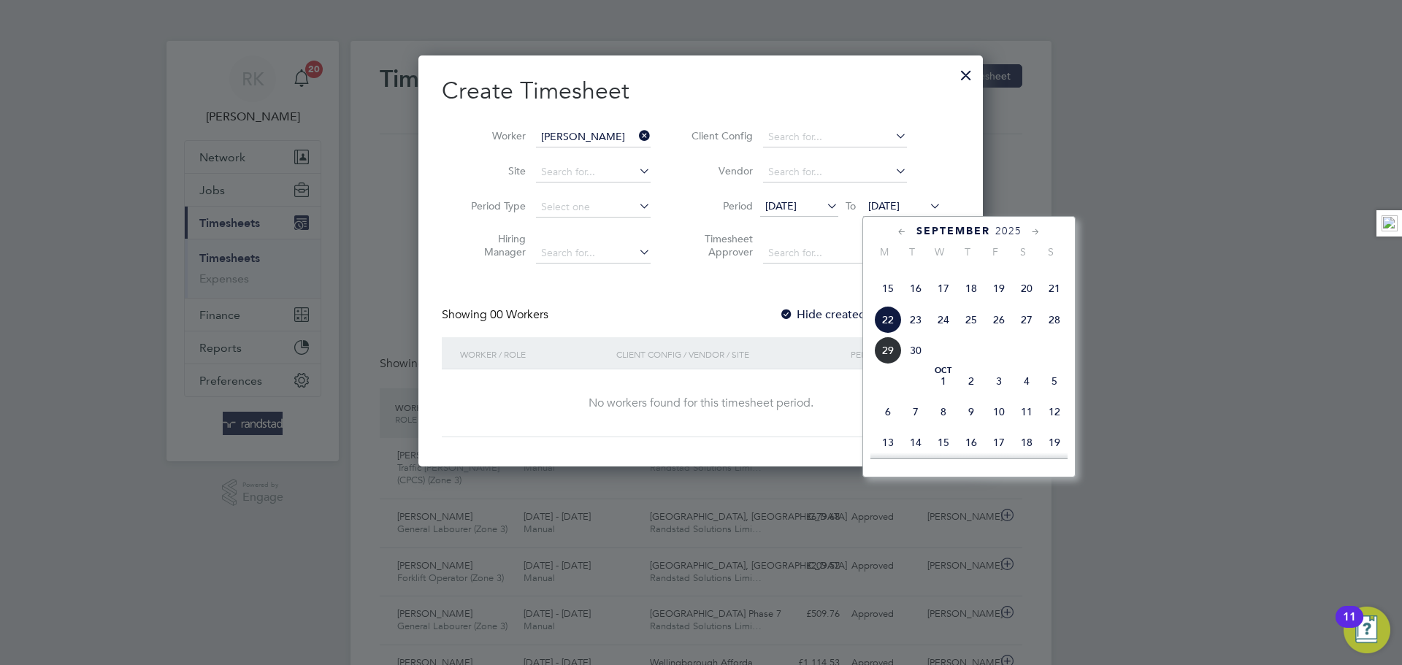
click at [1051, 334] on span "28" at bounding box center [1055, 320] width 28 height 28
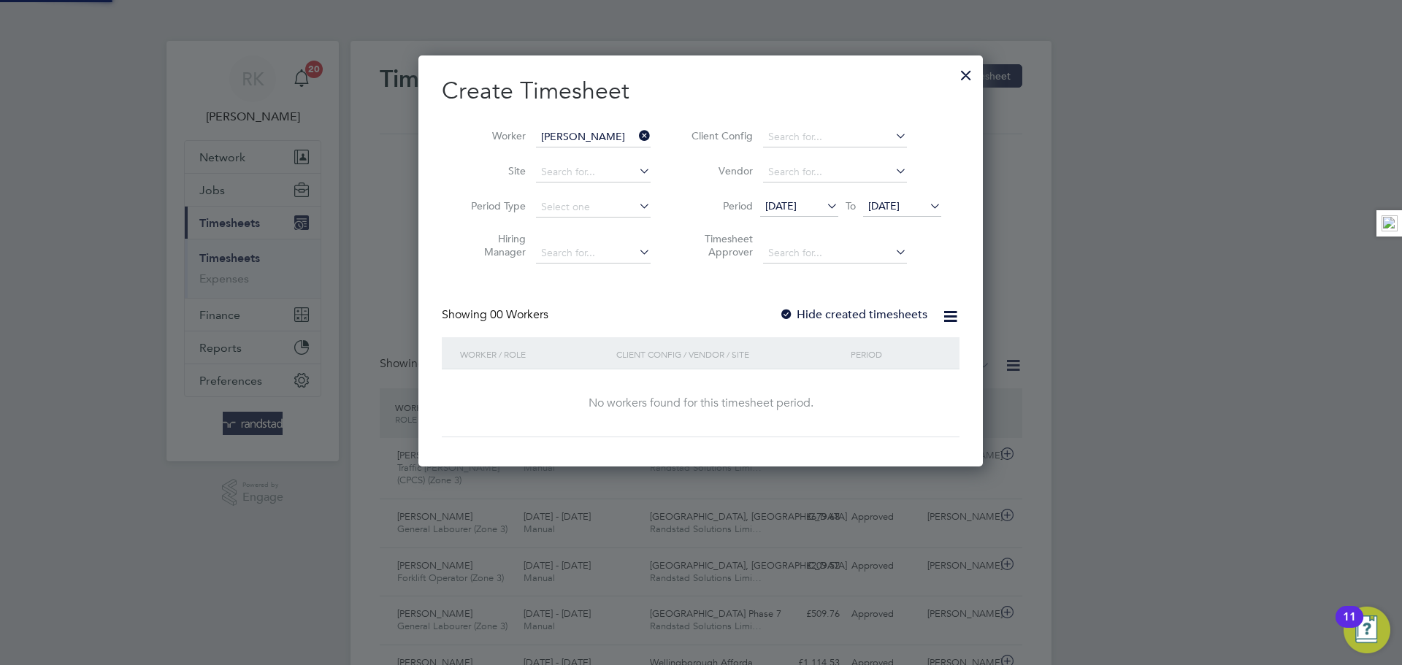
click at [879, 310] on label "Hide created timesheets" at bounding box center [853, 314] width 148 height 15
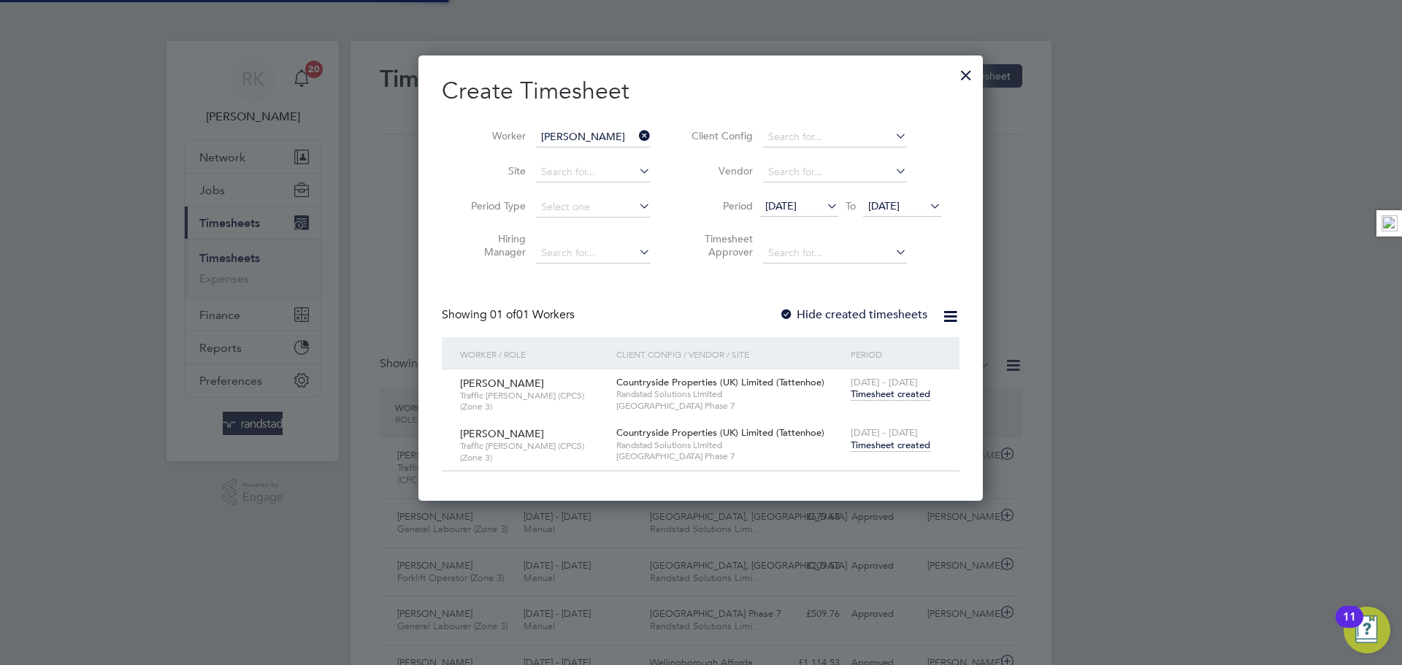
click at [913, 445] on span "Timesheet created" at bounding box center [891, 445] width 80 height 13
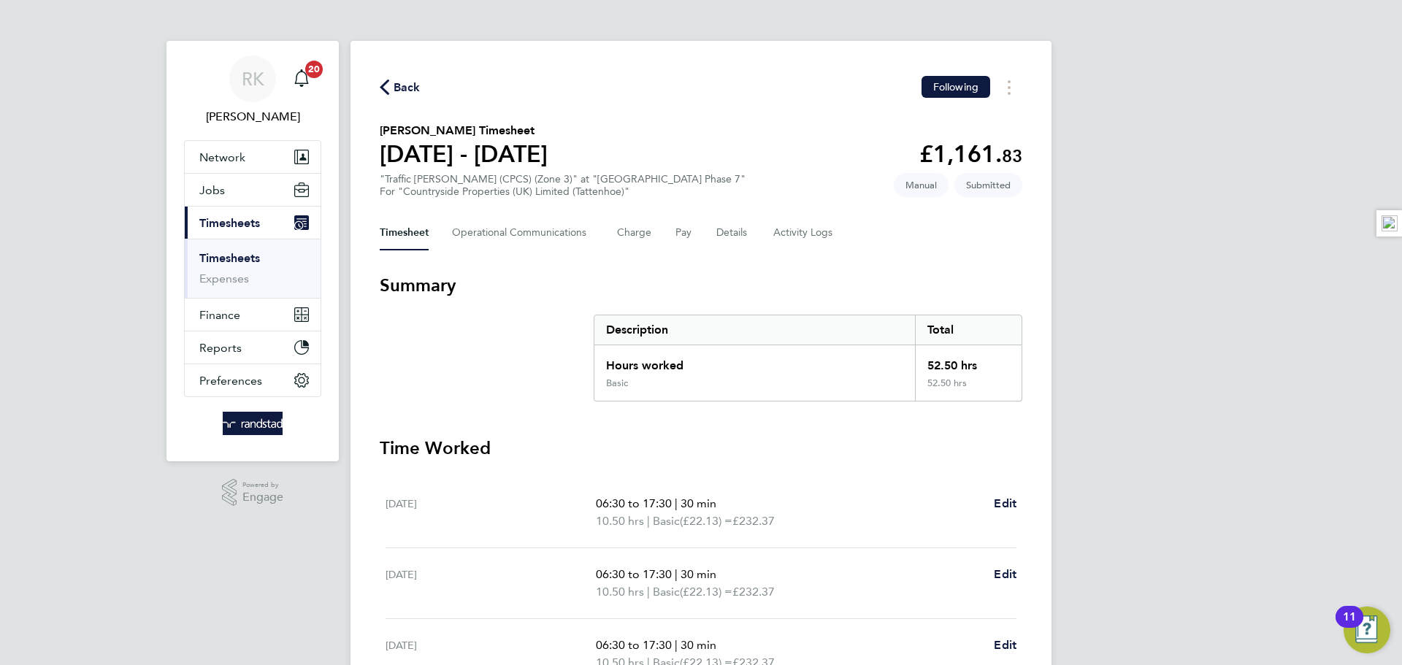
click at [383, 88] on icon "button" at bounding box center [384, 87] width 9 height 15
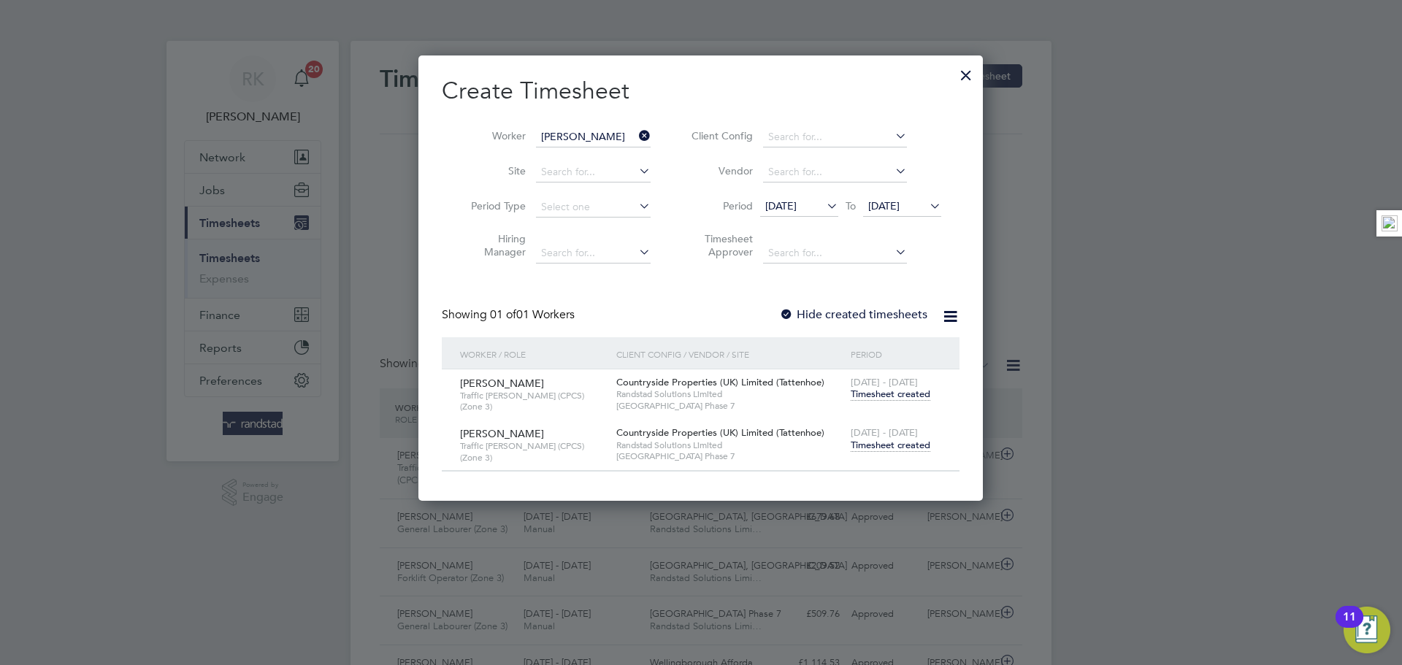
click at [636, 132] on icon at bounding box center [636, 136] width 0 height 20
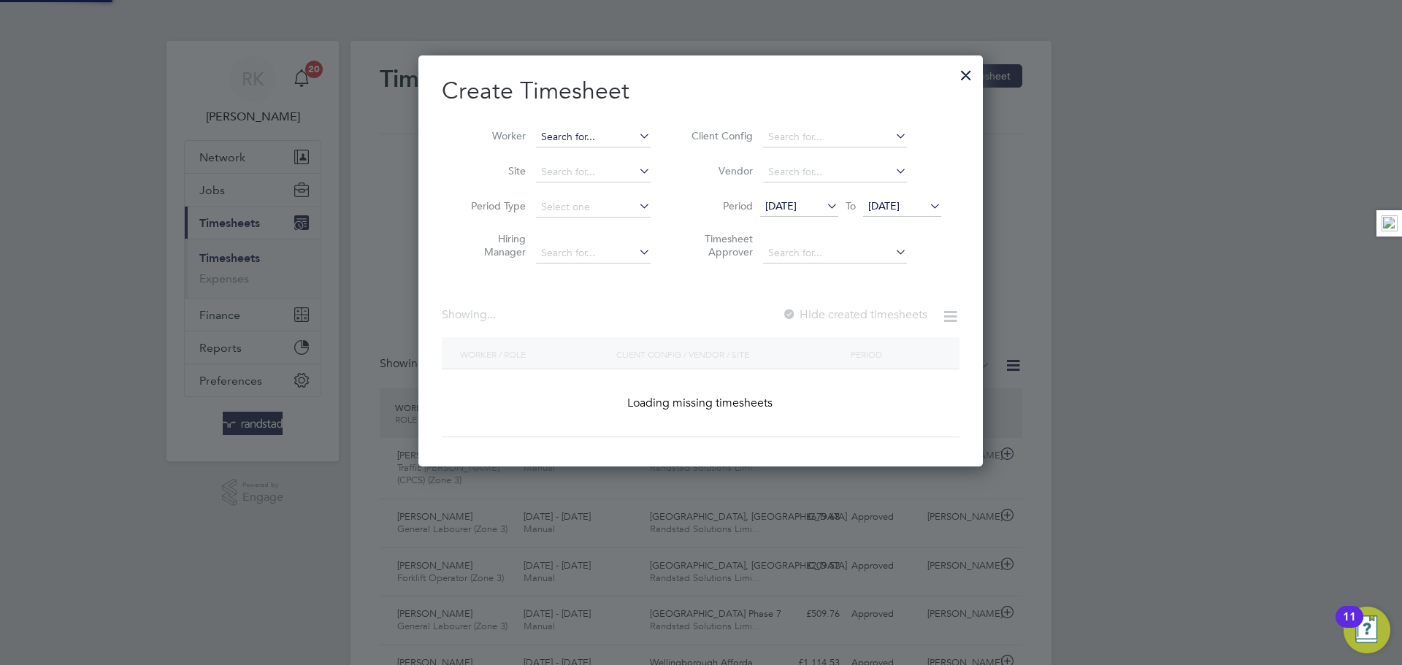
click at [579, 137] on input at bounding box center [593, 137] width 115 height 20
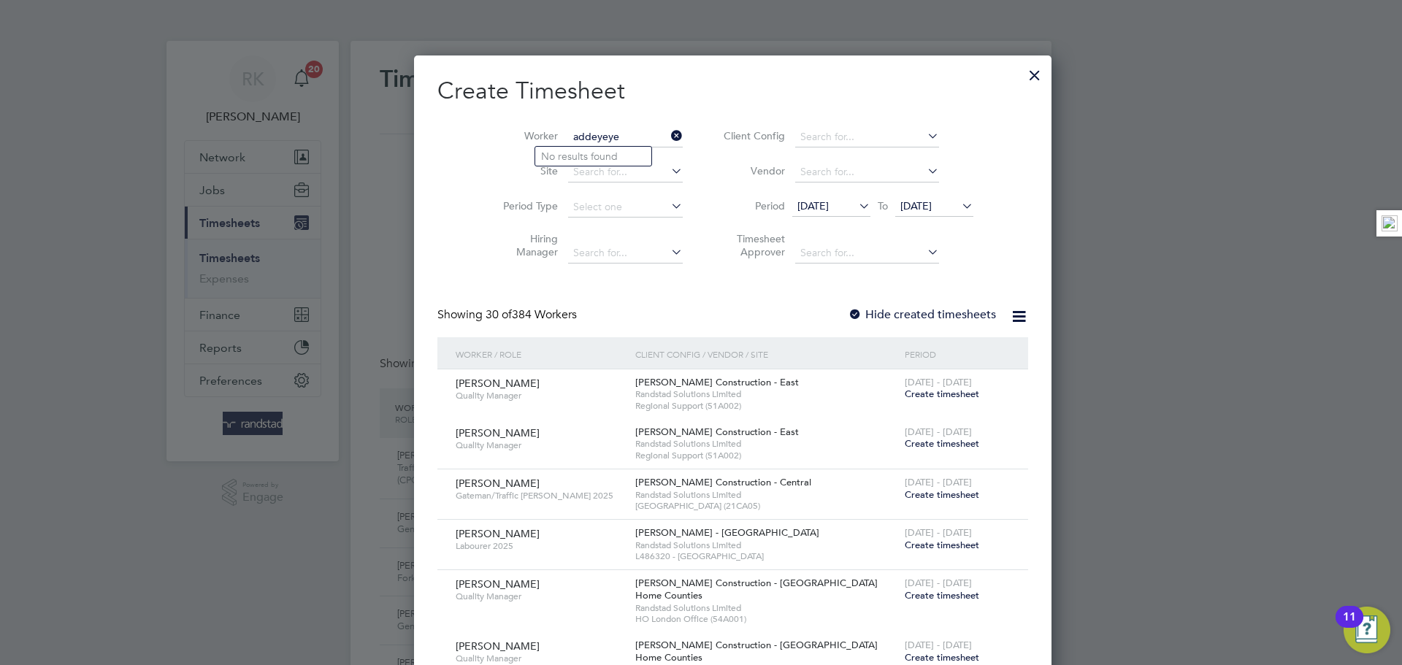
click at [568, 129] on input "addeyeye" at bounding box center [625, 137] width 115 height 20
click at [568, 132] on input "addeyeye" at bounding box center [625, 137] width 115 height 20
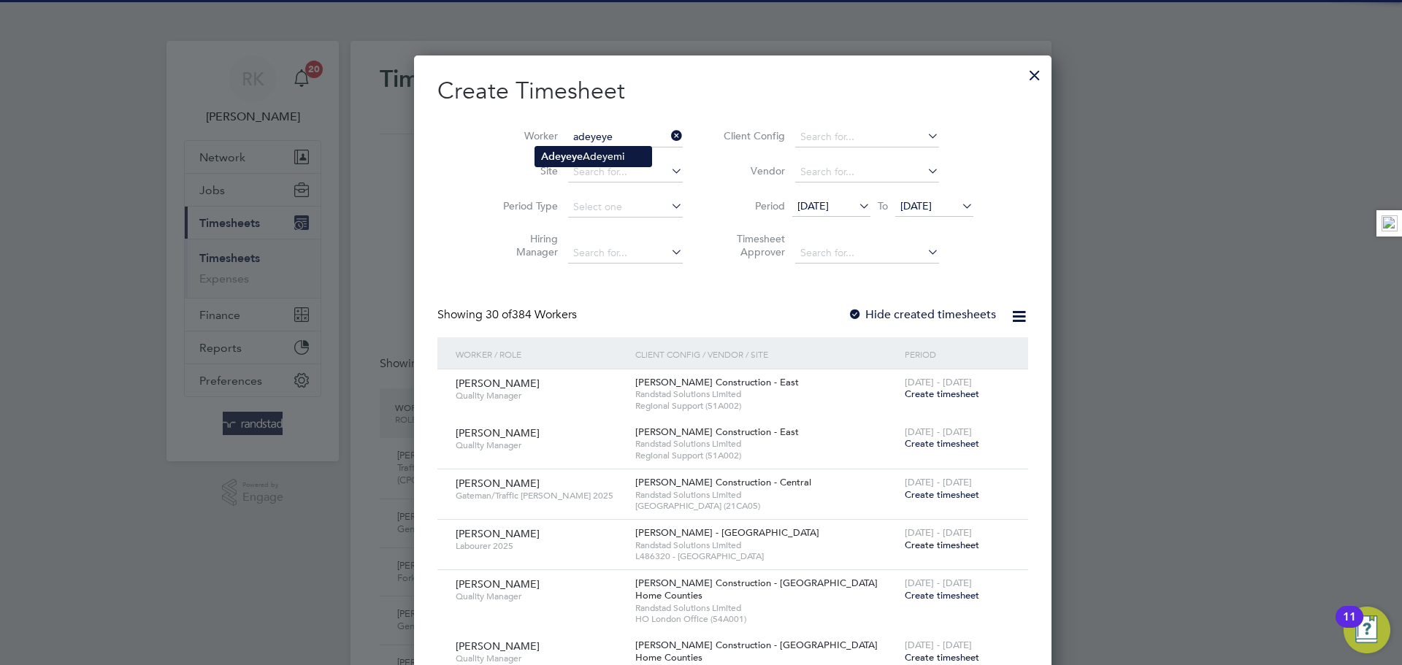
click at [599, 159] on li "[PERSON_NAME]" at bounding box center [593, 157] width 116 height 20
type input "[PERSON_NAME]"
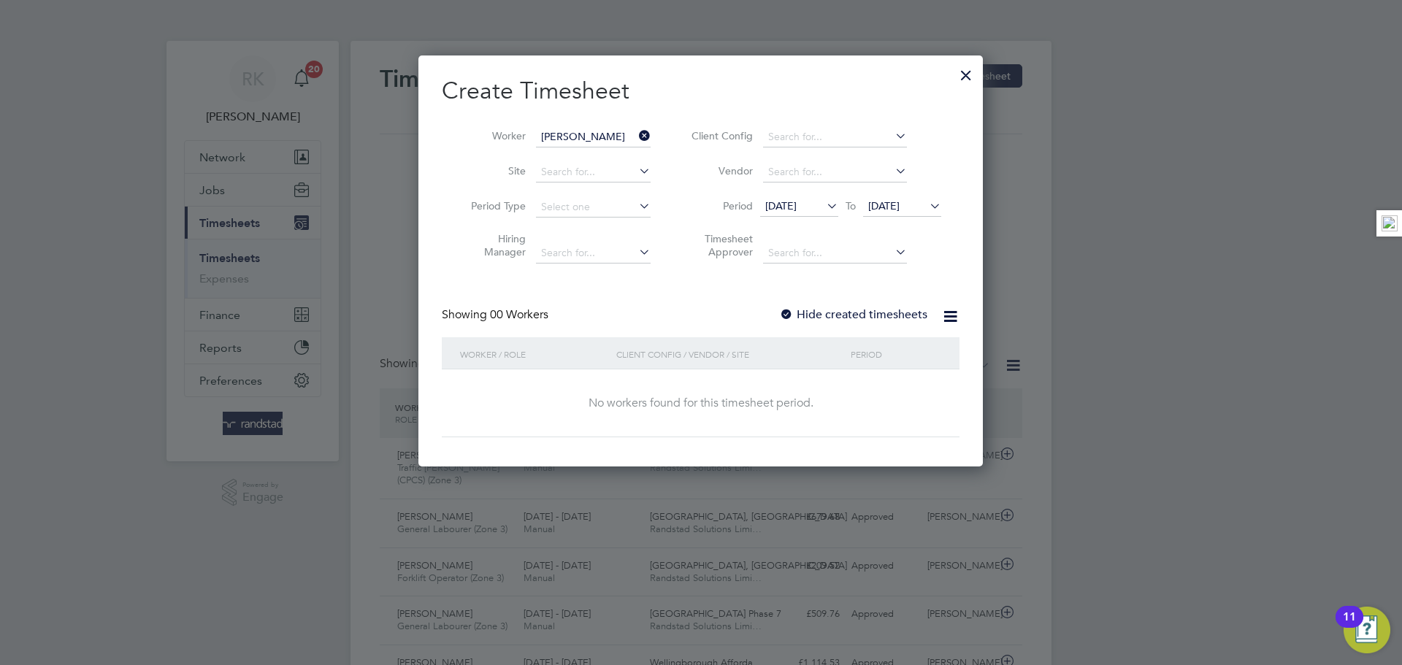
click at [872, 323] on div "Showing 00 Workers Hide created timesheets" at bounding box center [701, 322] width 518 height 30
click at [878, 313] on label "Hide created timesheets" at bounding box center [853, 314] width 148 height 15
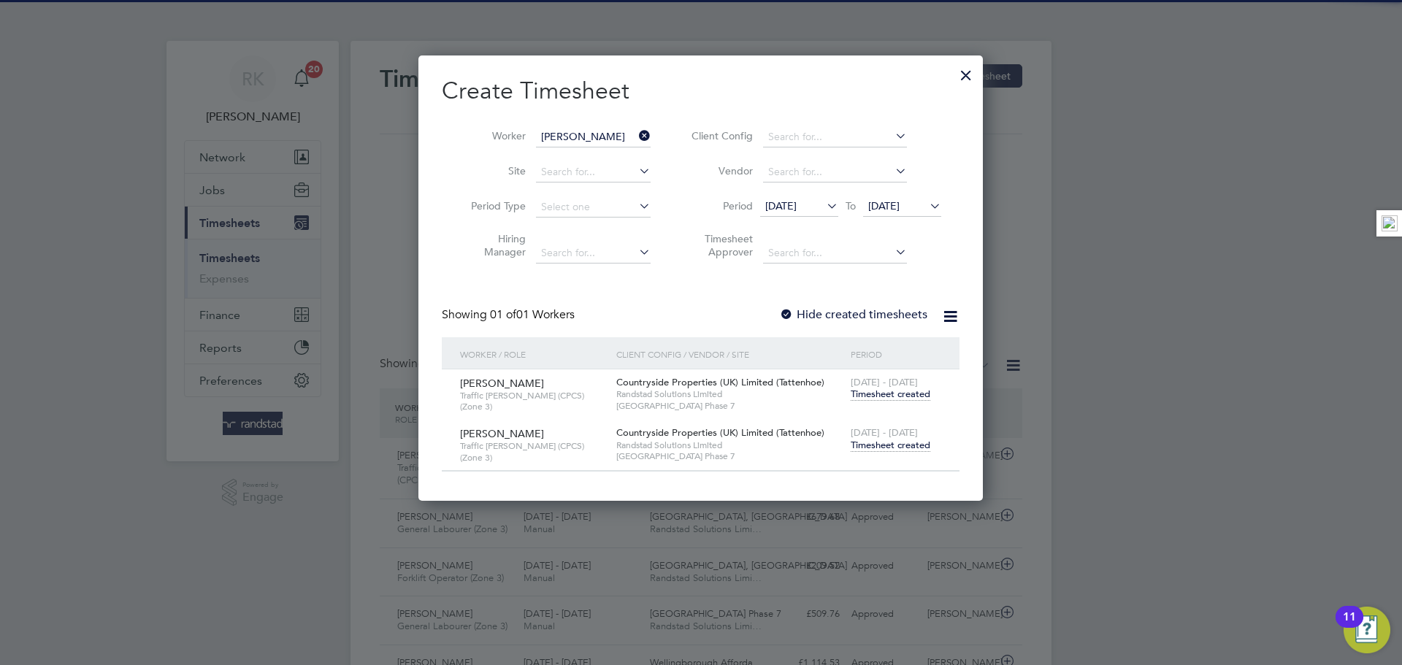
click at [907, 440] on span "Timesheet created" at bounding box center [891, 445] width 80 height 13
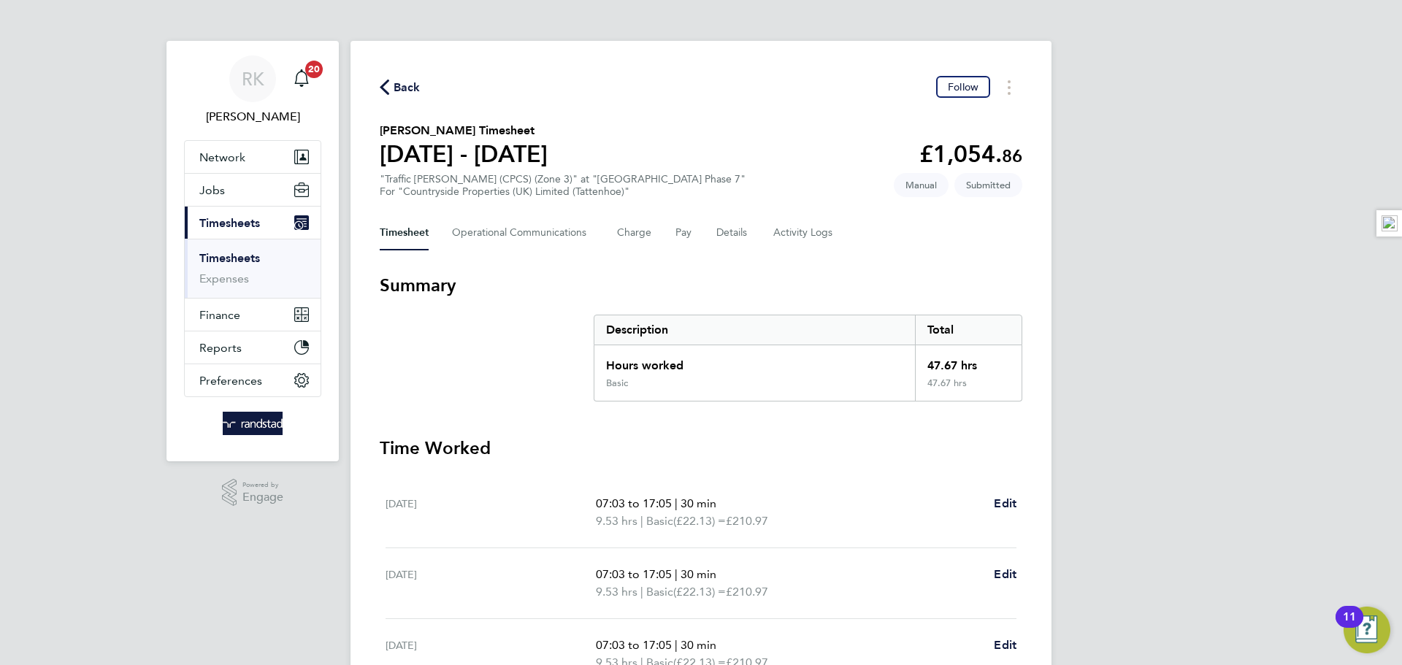
click at [185, 207] on button "Current page: Timesheets" at bounding box center [253, 223] width 136 height 32
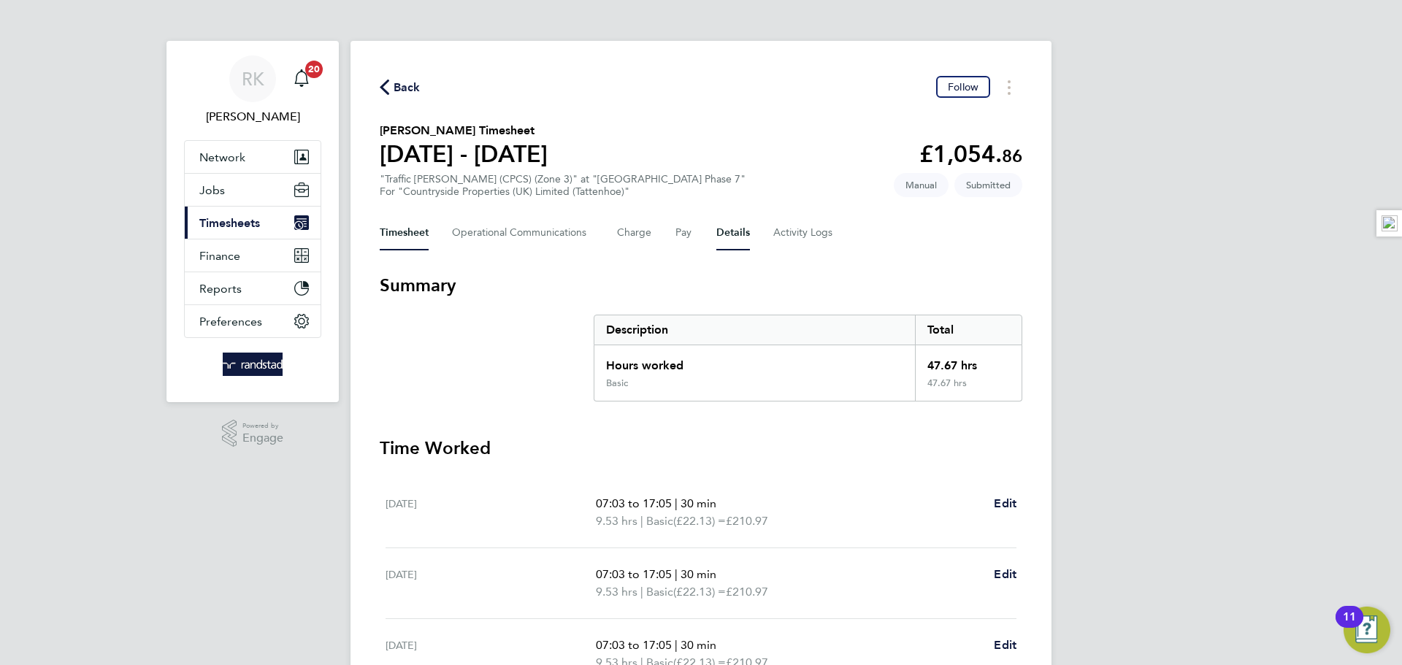
click at [727, 225] on button "Details" at bounding box center [733, 232] width 34 height 35
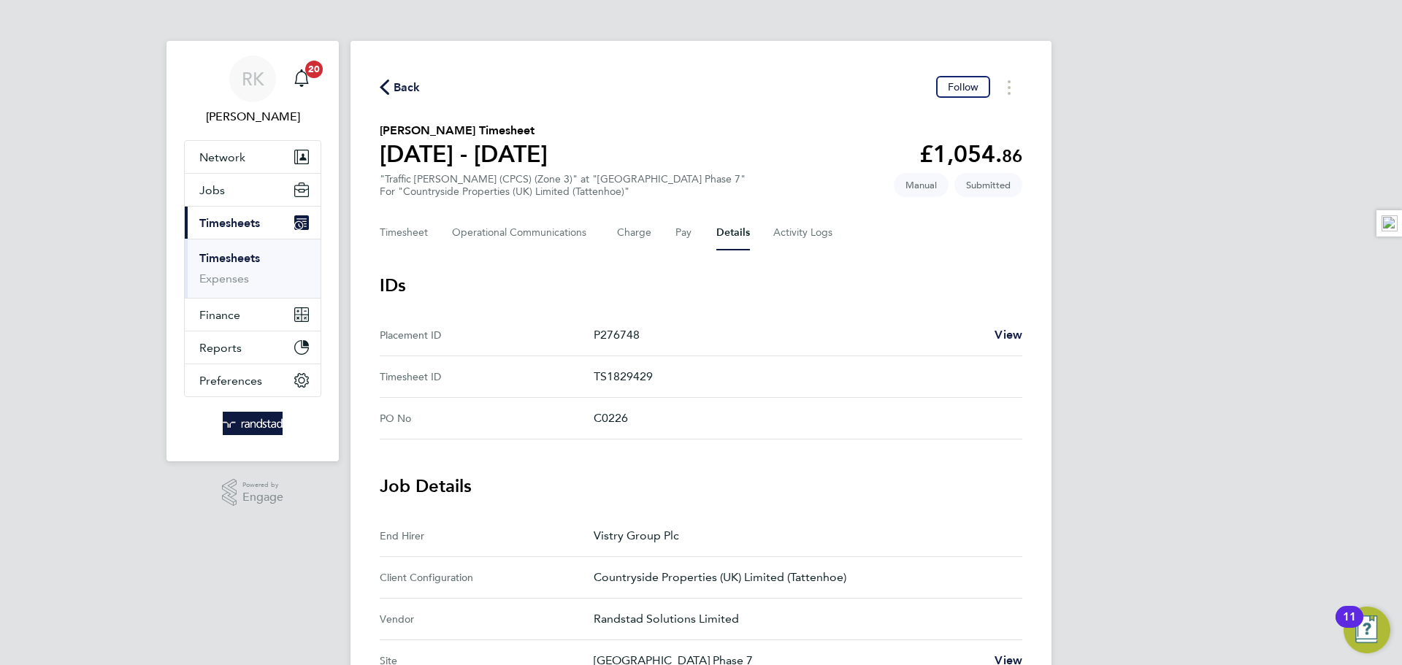
click at [387, 97] on svg-icon "button" at bounding box center [384, 91] width 9 height 14
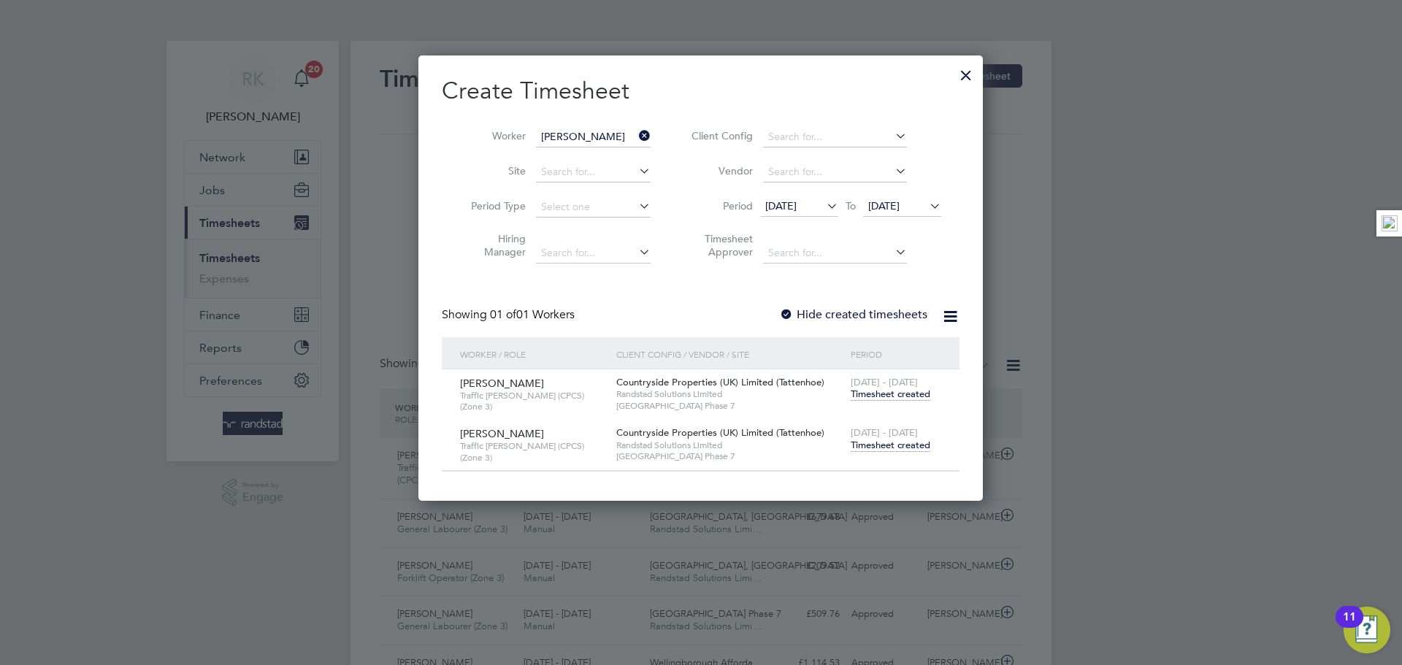
click at [636, 131] on icon at bounding box center [636, 136] width 0 height 20
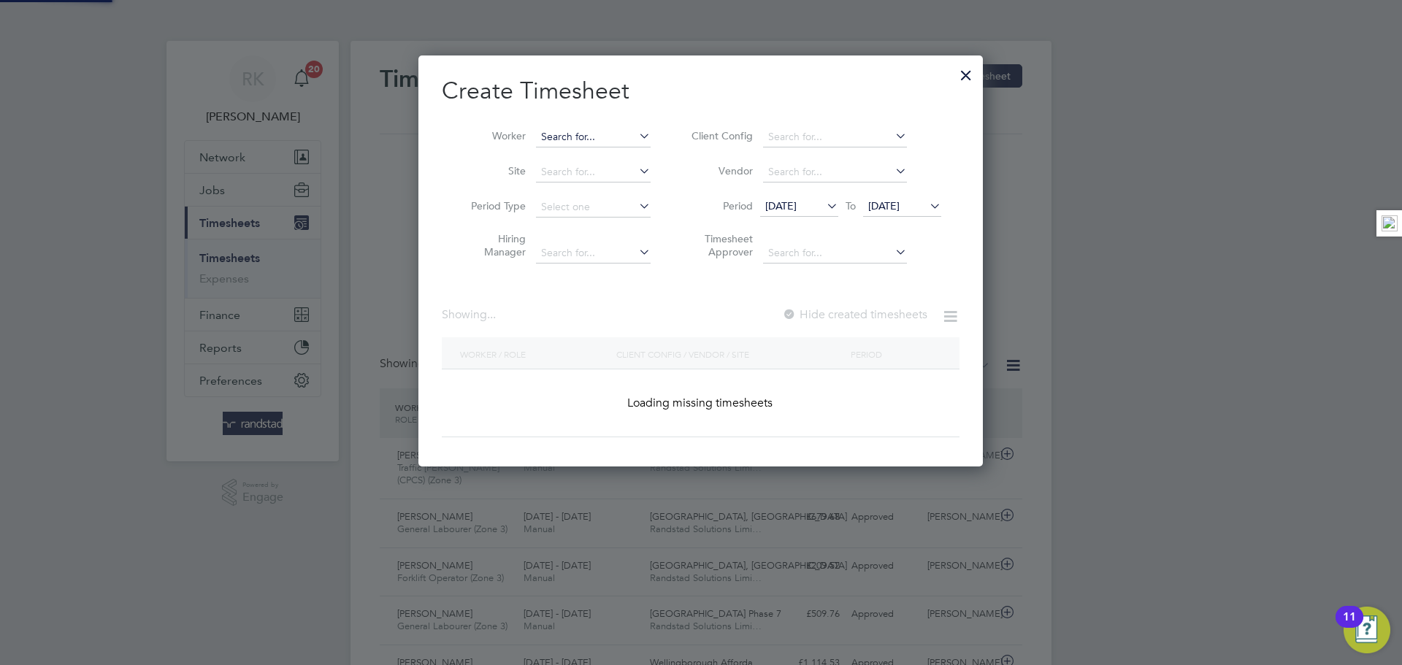
scroll to position [412, 565]
click at [618, 135] on input at bounding box center [593, 137] width 115 height 20
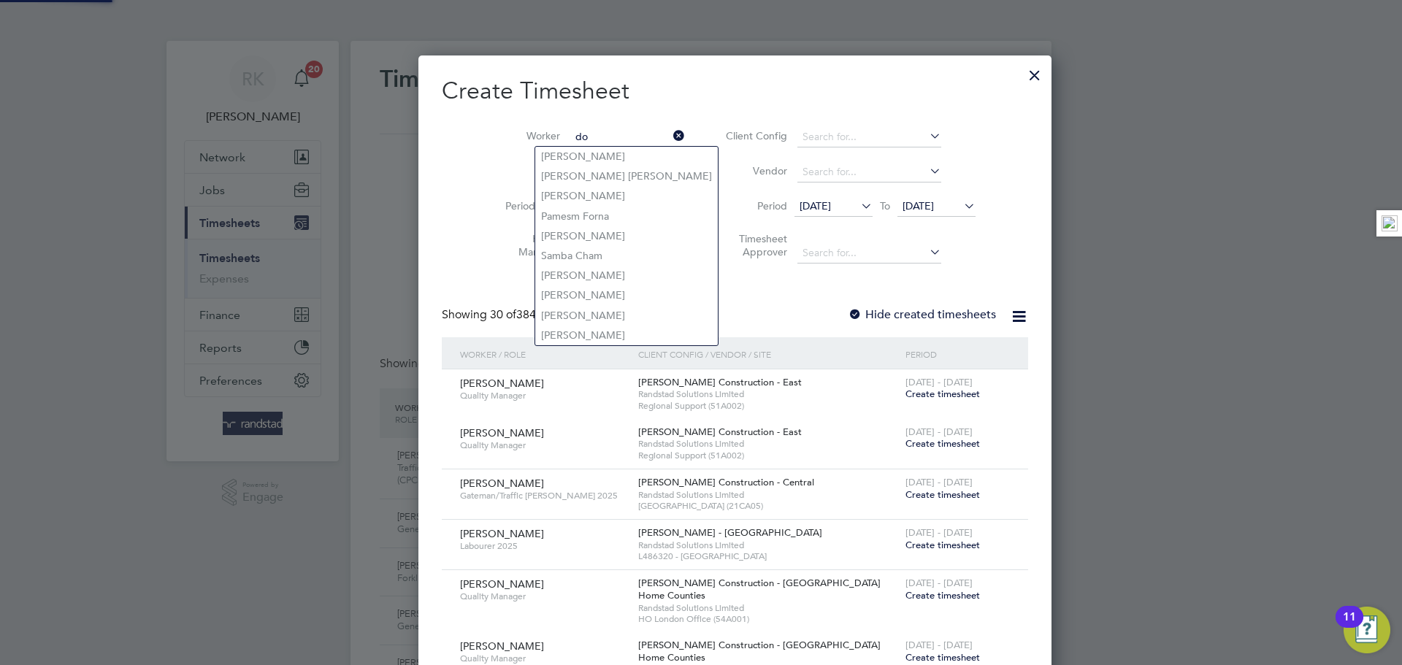
scroll to position [2994, 574]
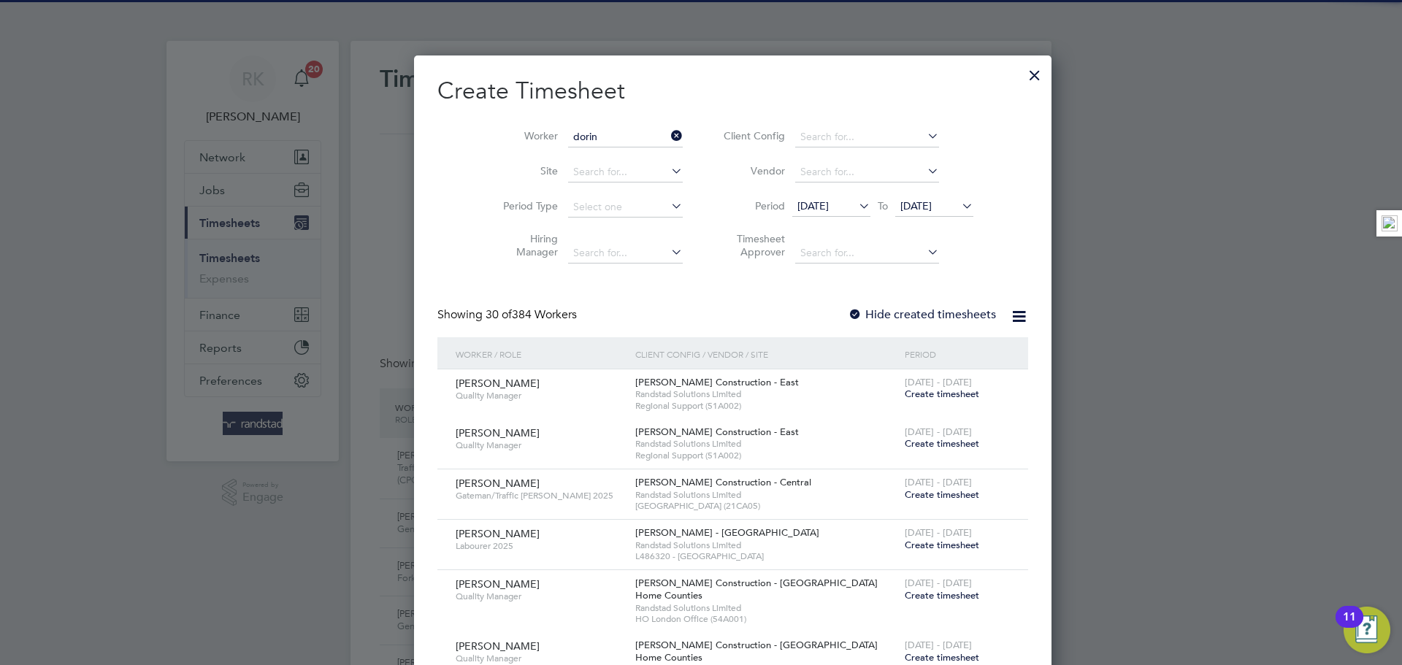
click at [629, 150] on li "[PERSON_NAME]" at bounding box center [593, 157] width 116 height 20
type input "[PERSON_NAME]"
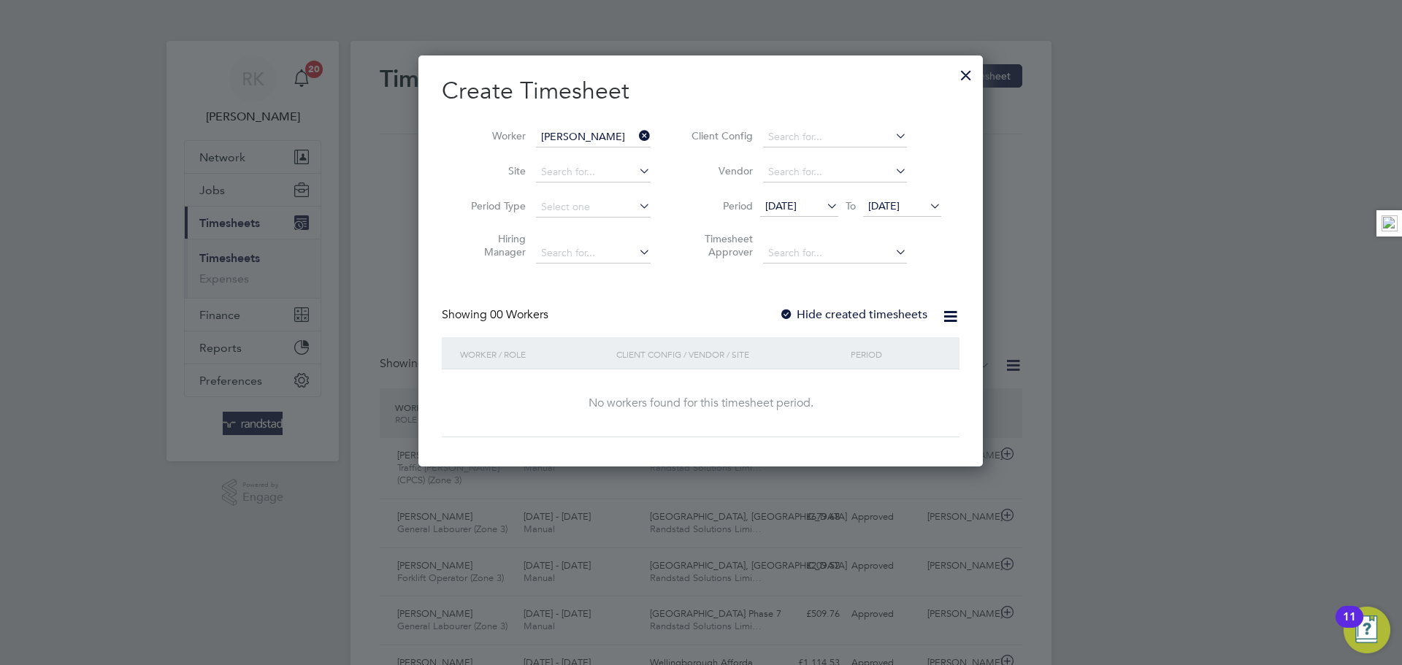
click at [889, 319] on label "Hide created timesheets" at bounding box center [853, 314] width 148 height 15
click at [887, 316] on label "Hide created timesheets" at bounding box center [853, 314] width 148 height 15
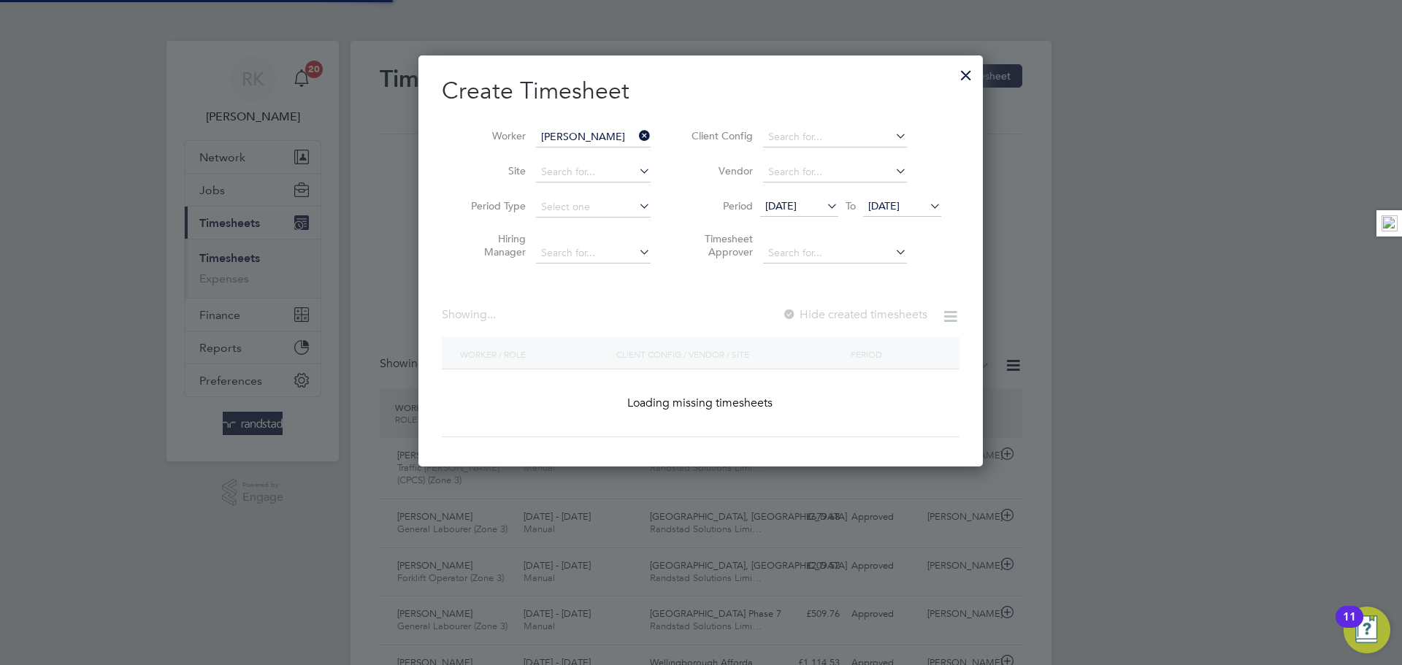
scroll to position [443, 565]
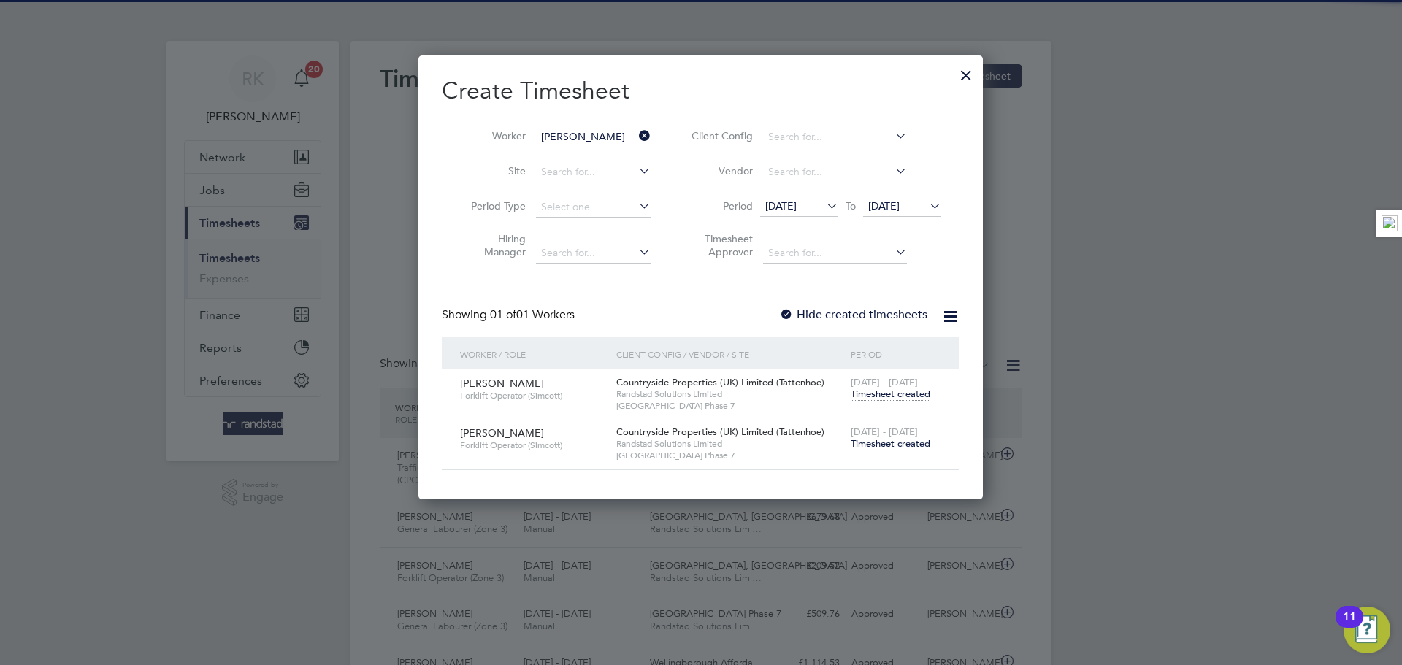
click at [875, 447] on span "Timesheet created" at bounding box center [891, 443] width 80 height 13
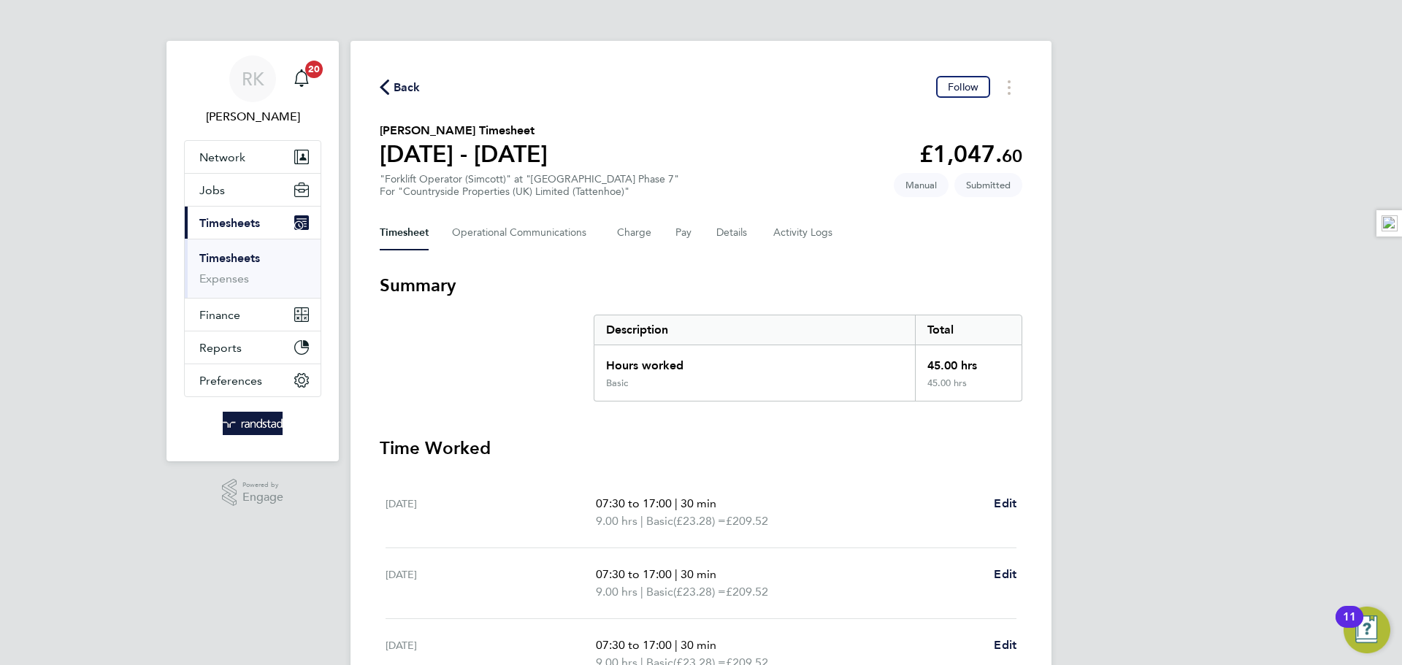
click at [727, 256] on div "Back Follow [PERSON_NAME] Timesheet [DATE] - [DATE] £1,047. 60 "Forklift Operat…" at bounding box center [701, 542] width 701 height 1003
click at [727, 237] on button "Details" at bounding box center [733, 232] width 34 height 35
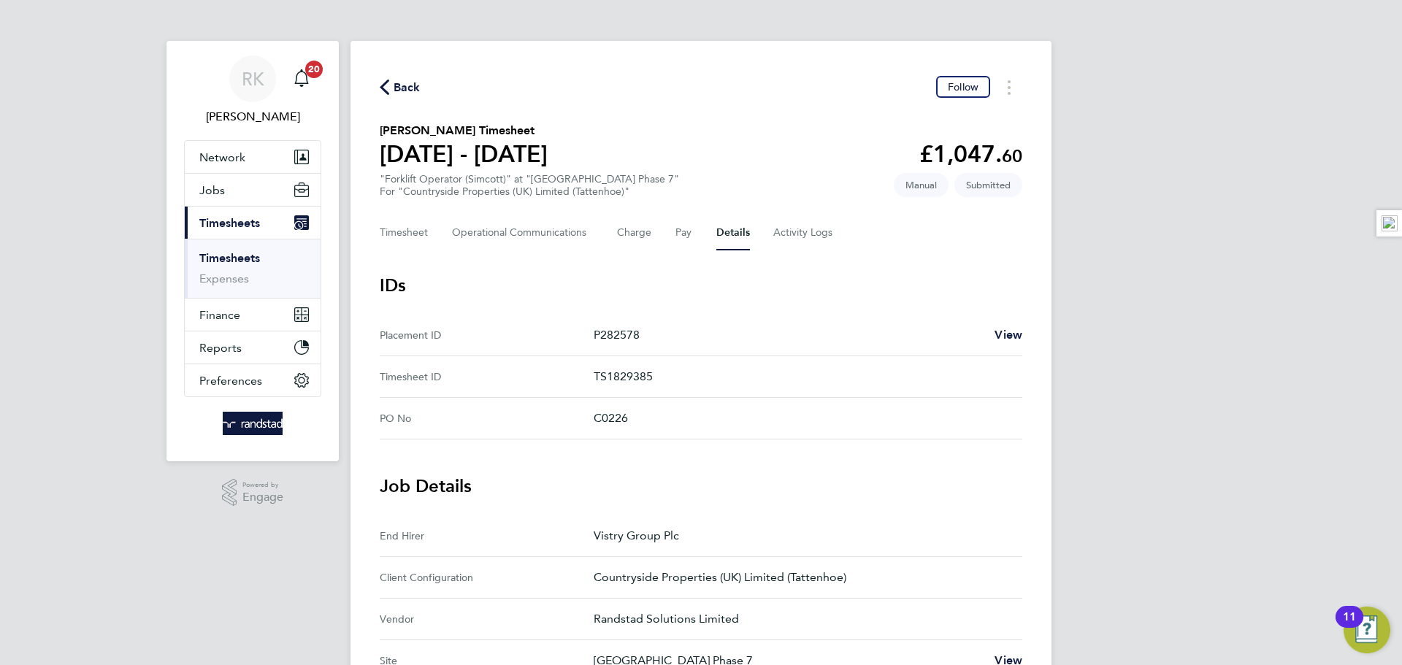
click at [381, 94] on icon "button" at bounding box center [384, 87] width 9 height 15
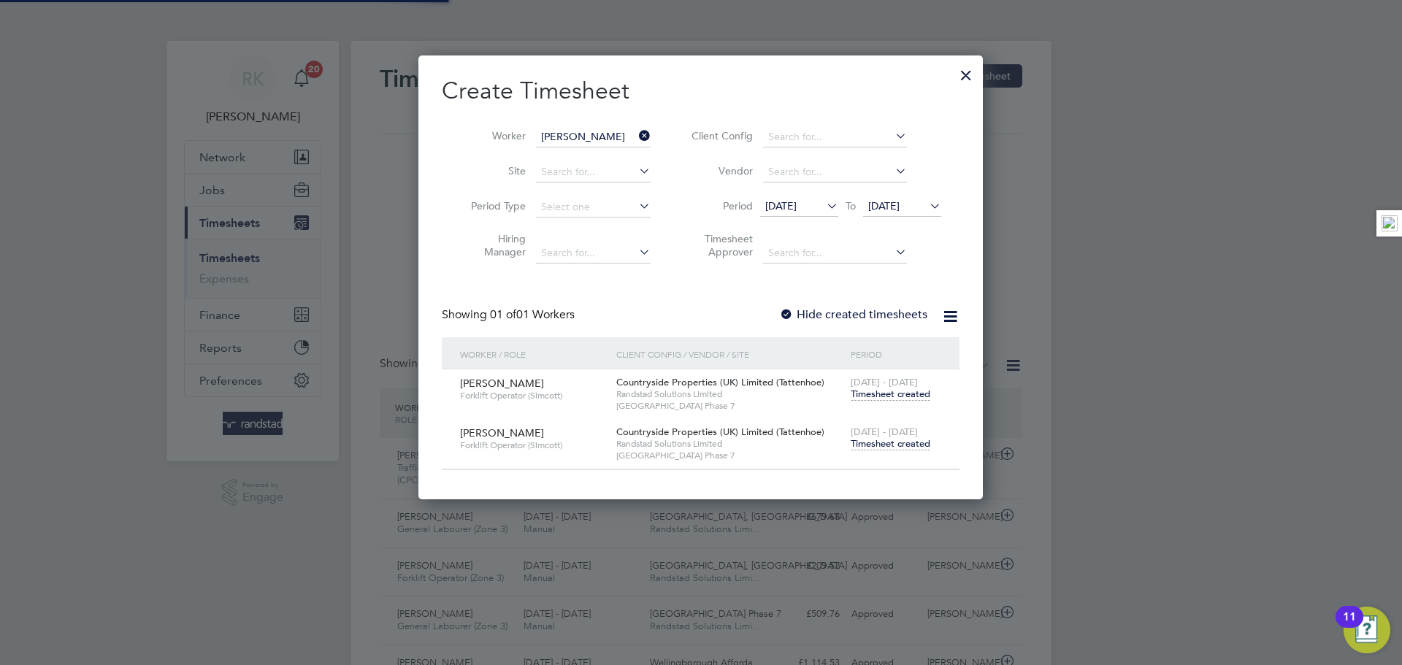
scroll to position [37, 127]
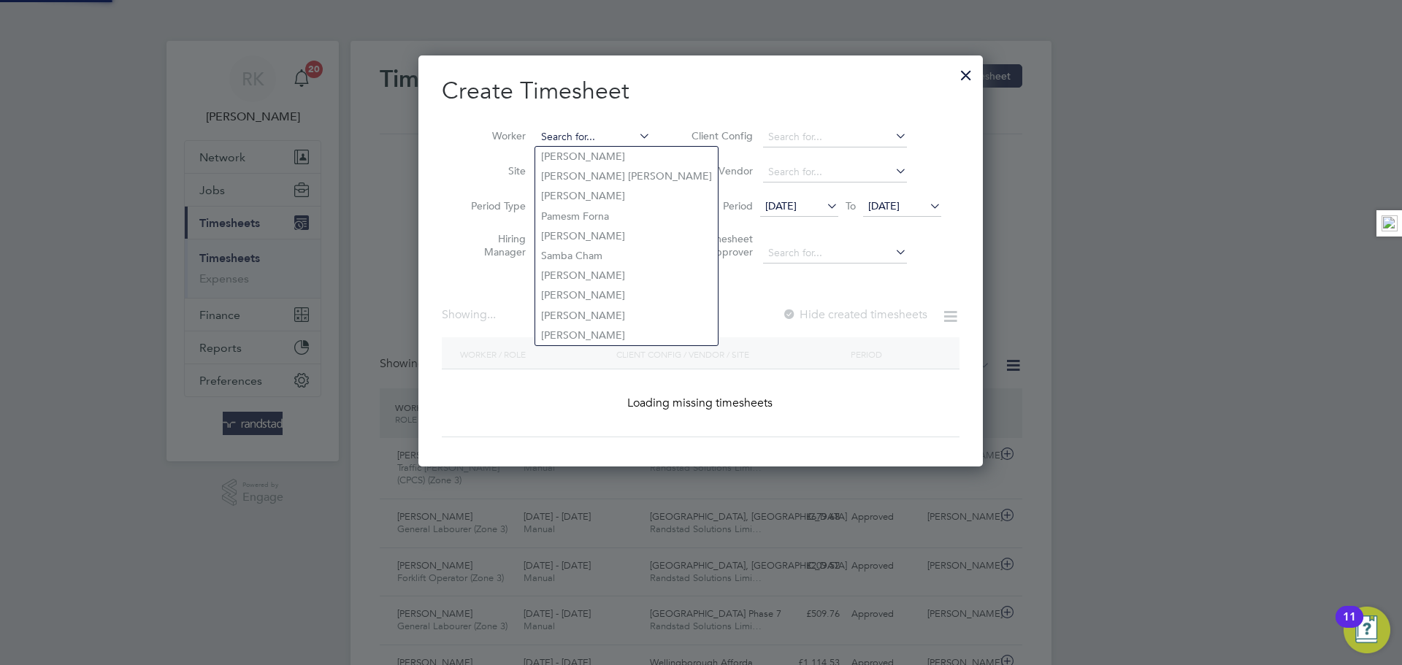
click at [622, 135] on input at bounding box center [593, 137] width 115 height 20
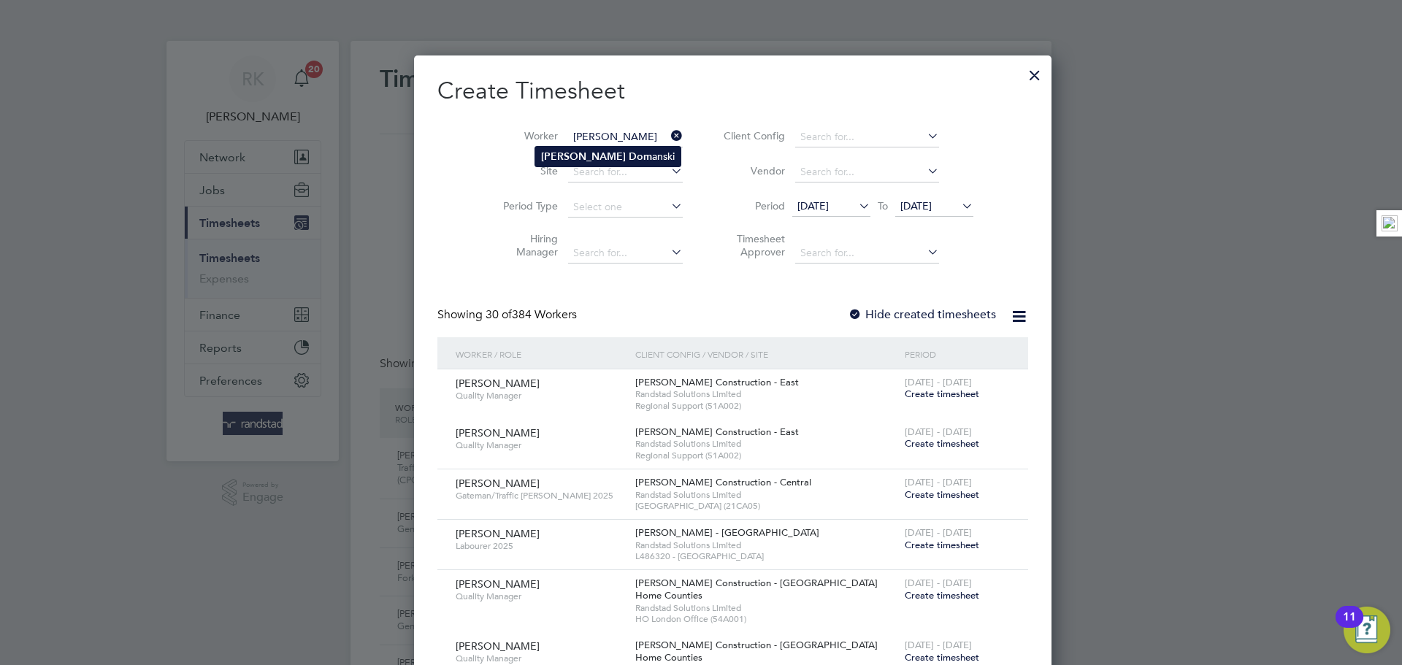
click at [591, 164] on li "[PERSON_NAME]" at bounding box center [607, 157] width 145 height 20
type input "[PERSON_NAME]"
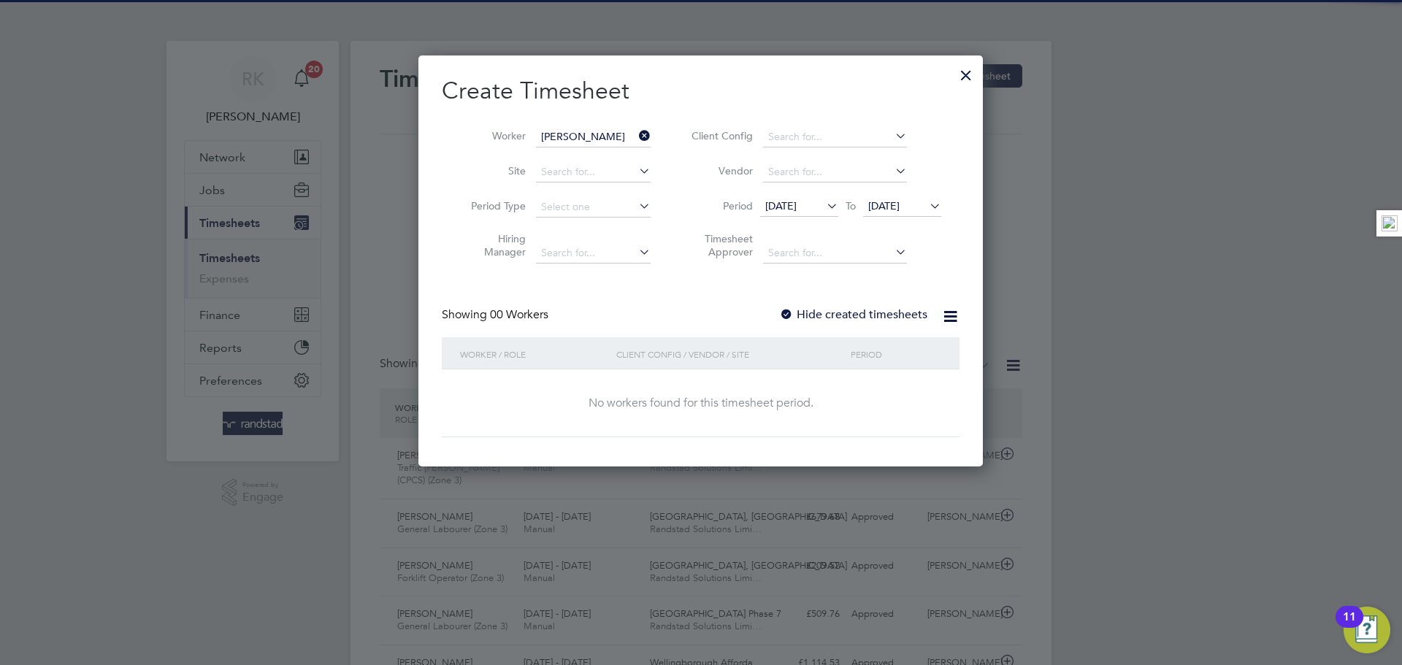
click at [825, 309] on label "Hide created timesheets" at bounding box center [853, 314] width 148 height 15
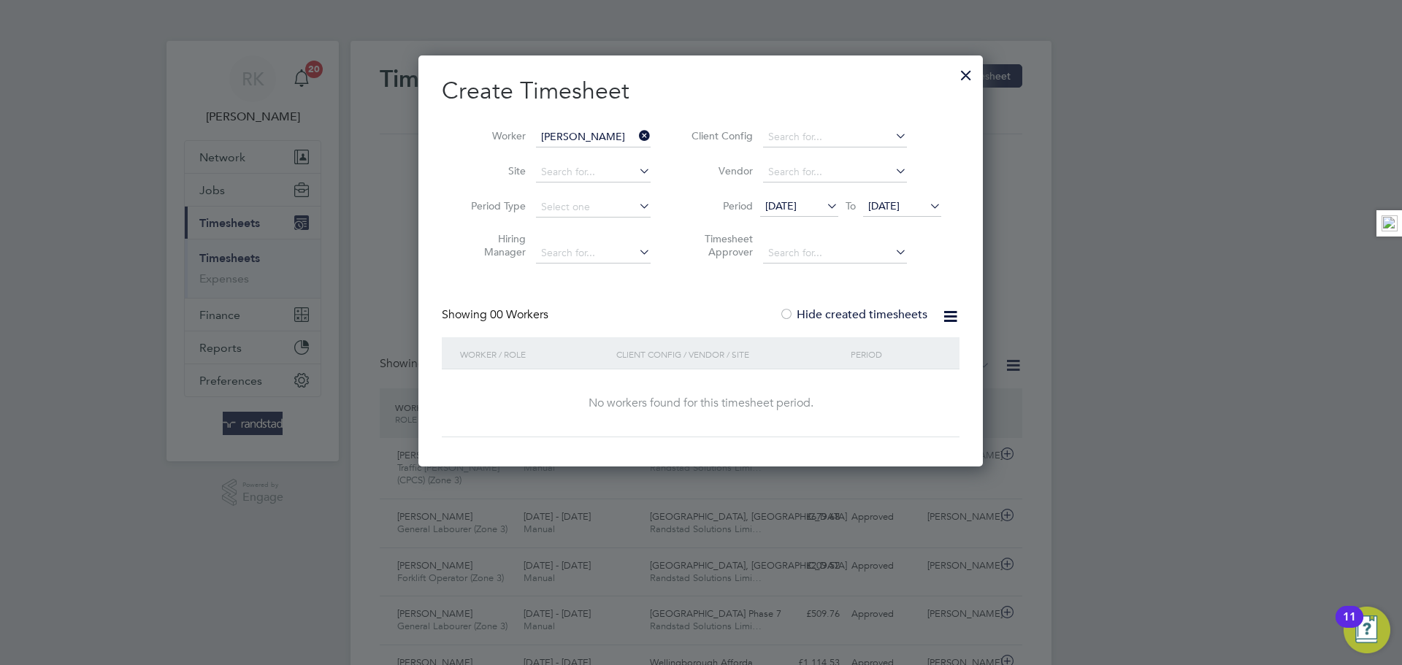
click at [825, 315] on label "Hide created timesheets" at bounding box center [853, 314] width 148 height 15
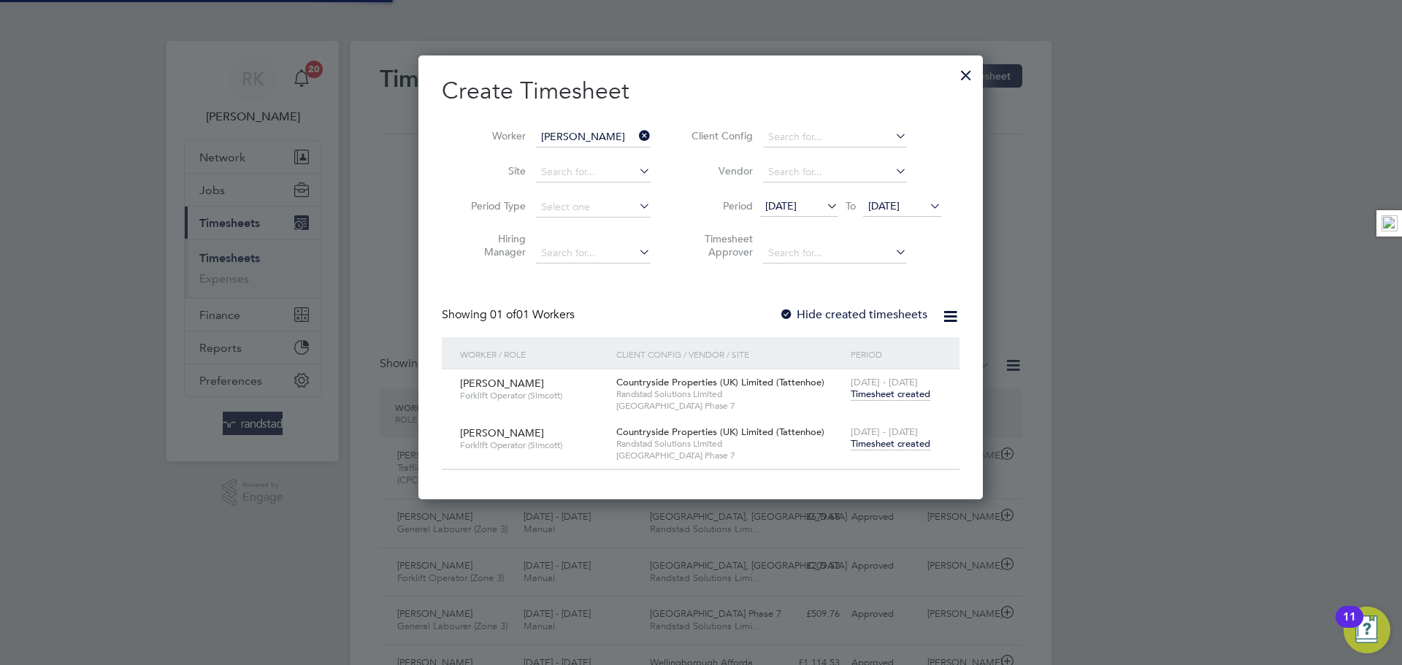
click at [886, 440] on span "Timesheet created" at bounding box center [891, 443] width 80 height 13
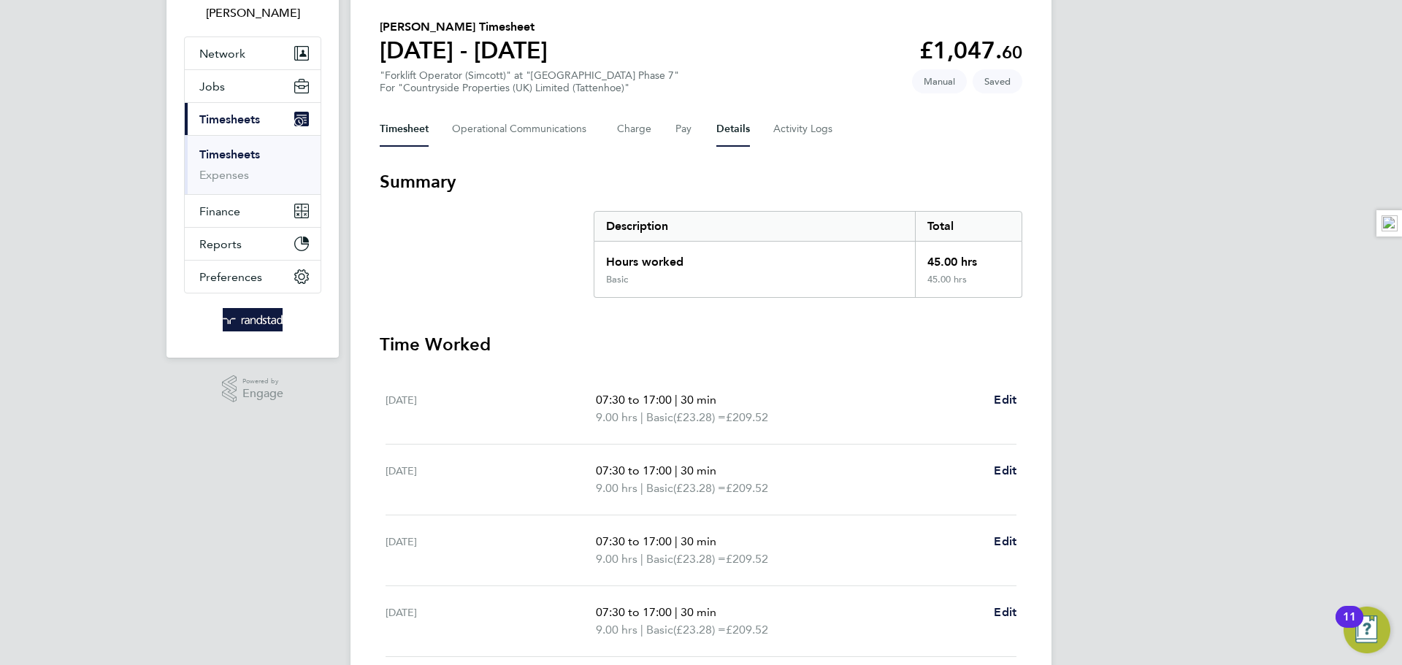
click at [722, 137] on button "Details" at bounding box center [733, 129] width 34 height 35
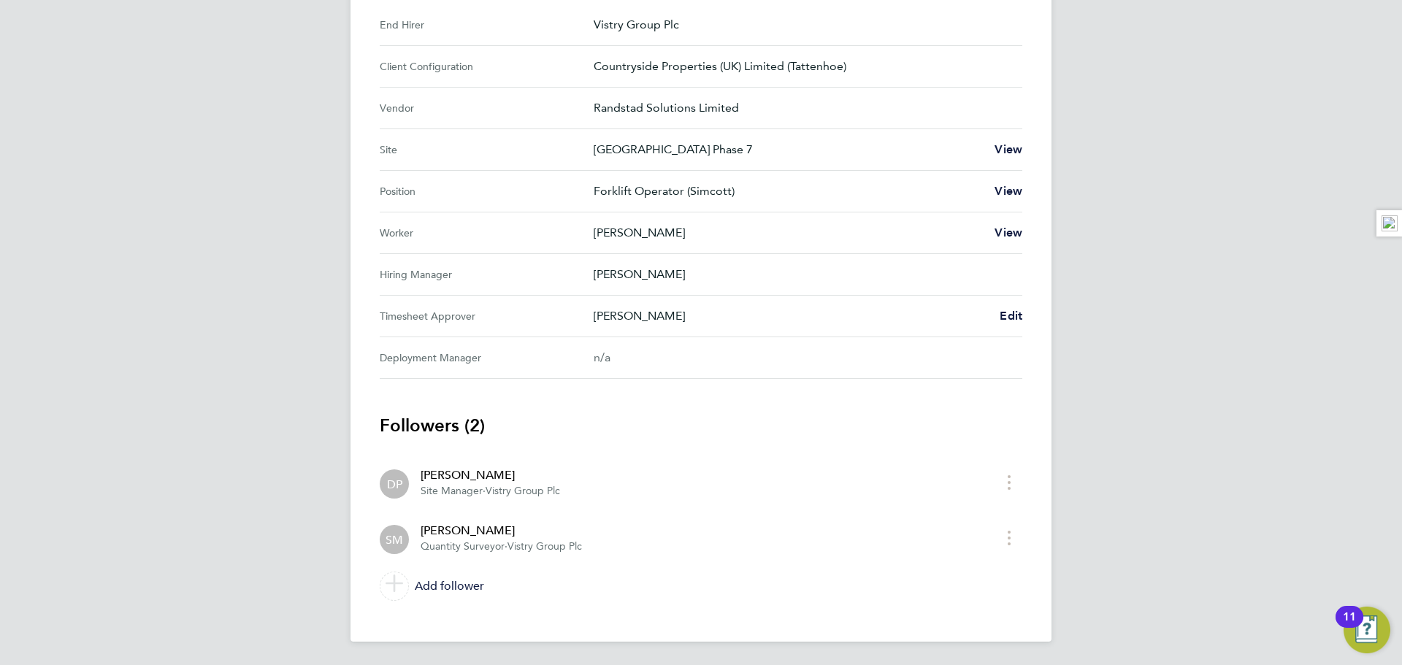
click at [1011, 306] on Approver "Timesheet Approver [PERSON_NAME] Edit" at bounding box center [701, 317] width 643 height 42
click at [1014, 316] on span "Edit" at bounding box center [1011, 316] width 23 height 14
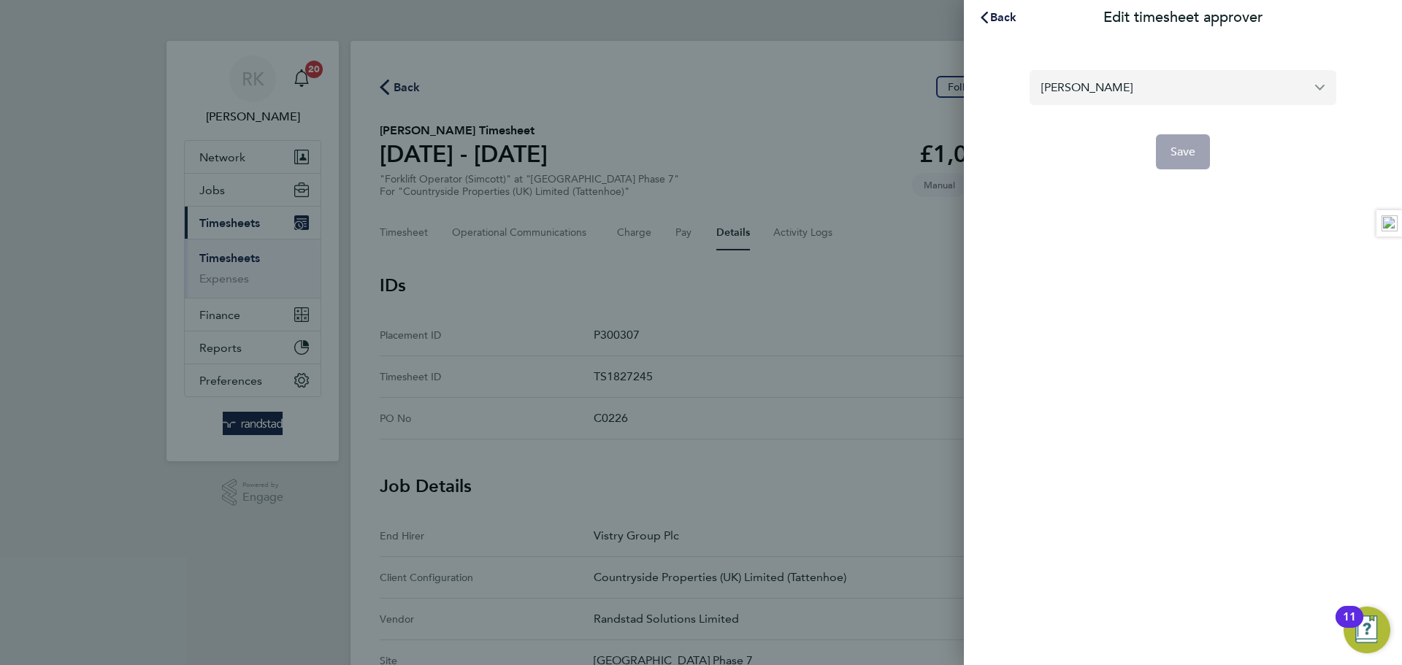
click at [1092, 80] on input "[PERSON_NAME]" at bounding box center [1183, 87] width 307 height 34
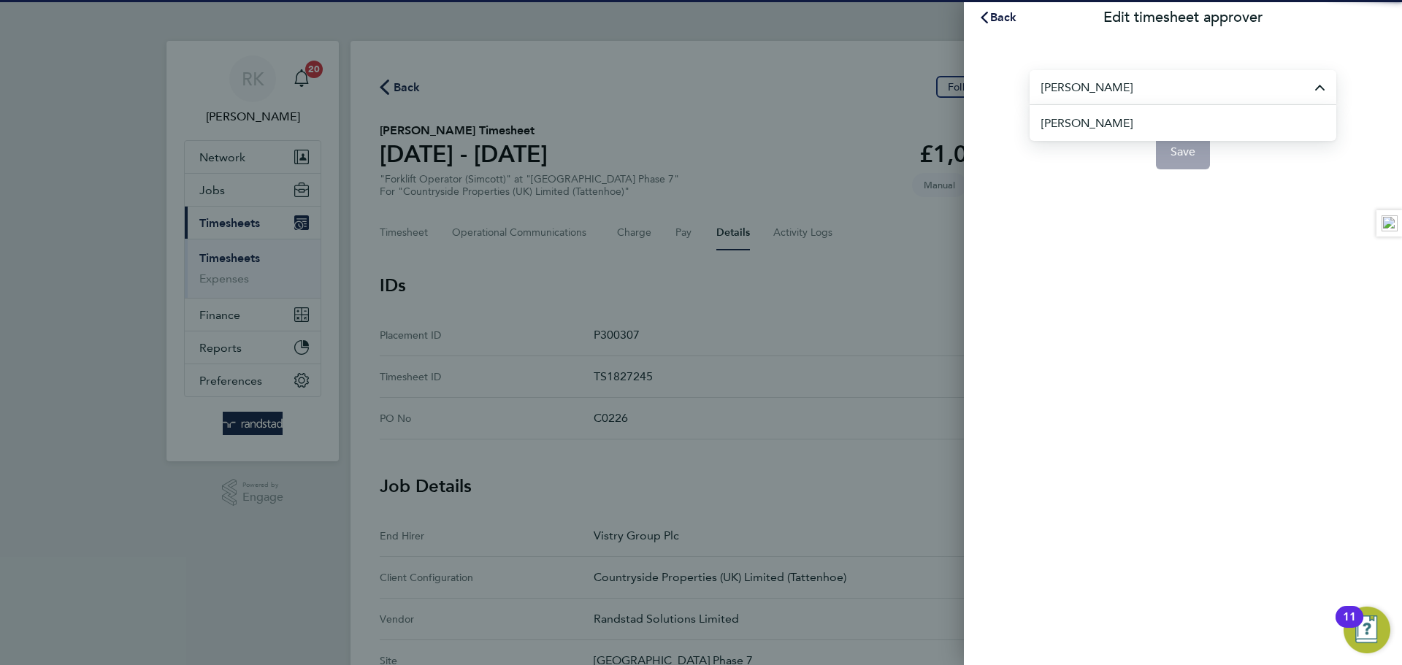
click at [1122, 120] on li "[PERSON_NAME]" at bounding box center [1188, 123] width 295 height 36
type input "[PERSON_NAME]"
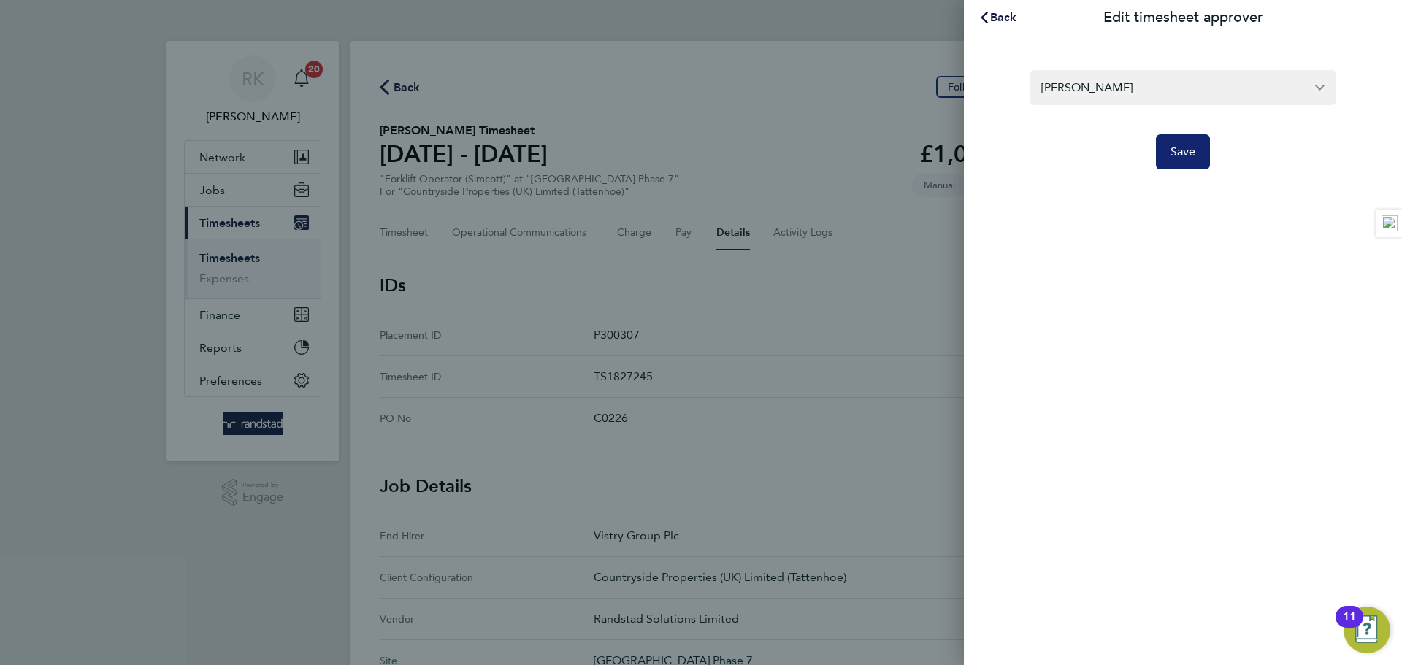
click at [1174, 156] on span "Save" at bounding box center [1184, 152] width 26 height 15
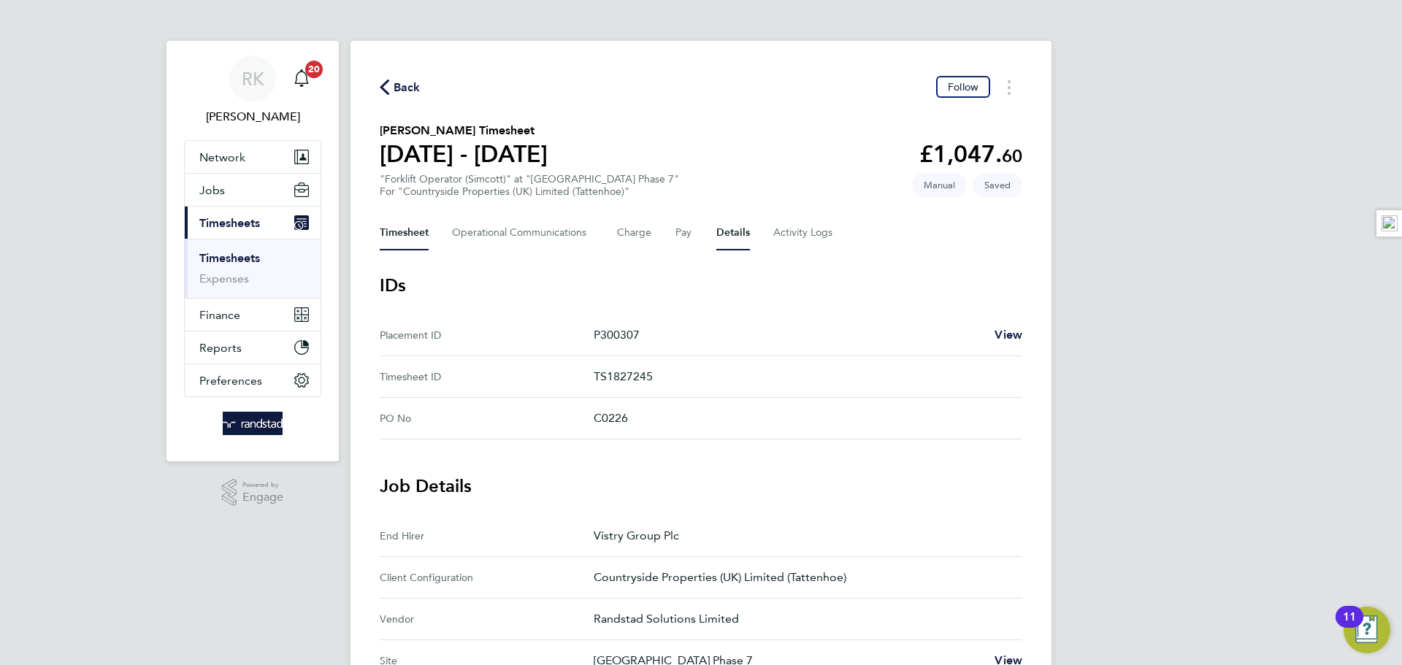
click at [406, 232] on button "Timesheet" at bounding box center [404, 232] width 49 height 35
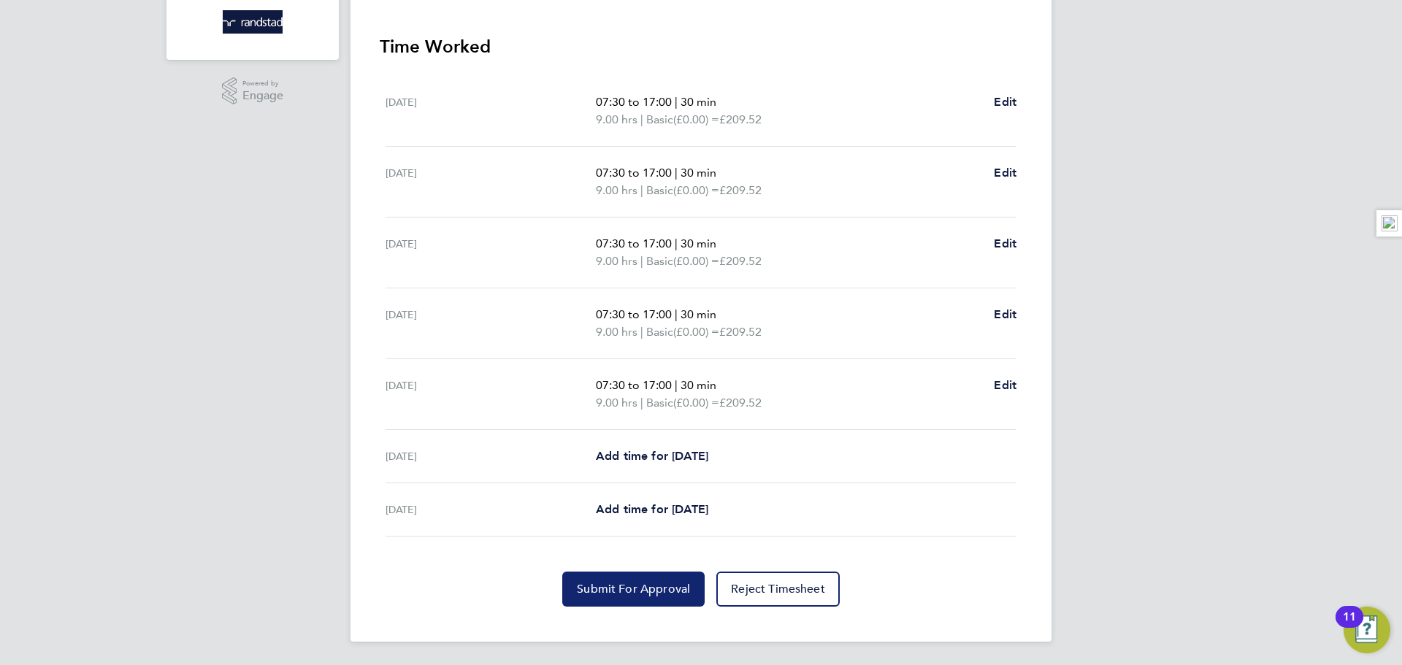
click at [620, 582] on span "Submit For Approval" at bounding box center [633, 589] width 113 height 15
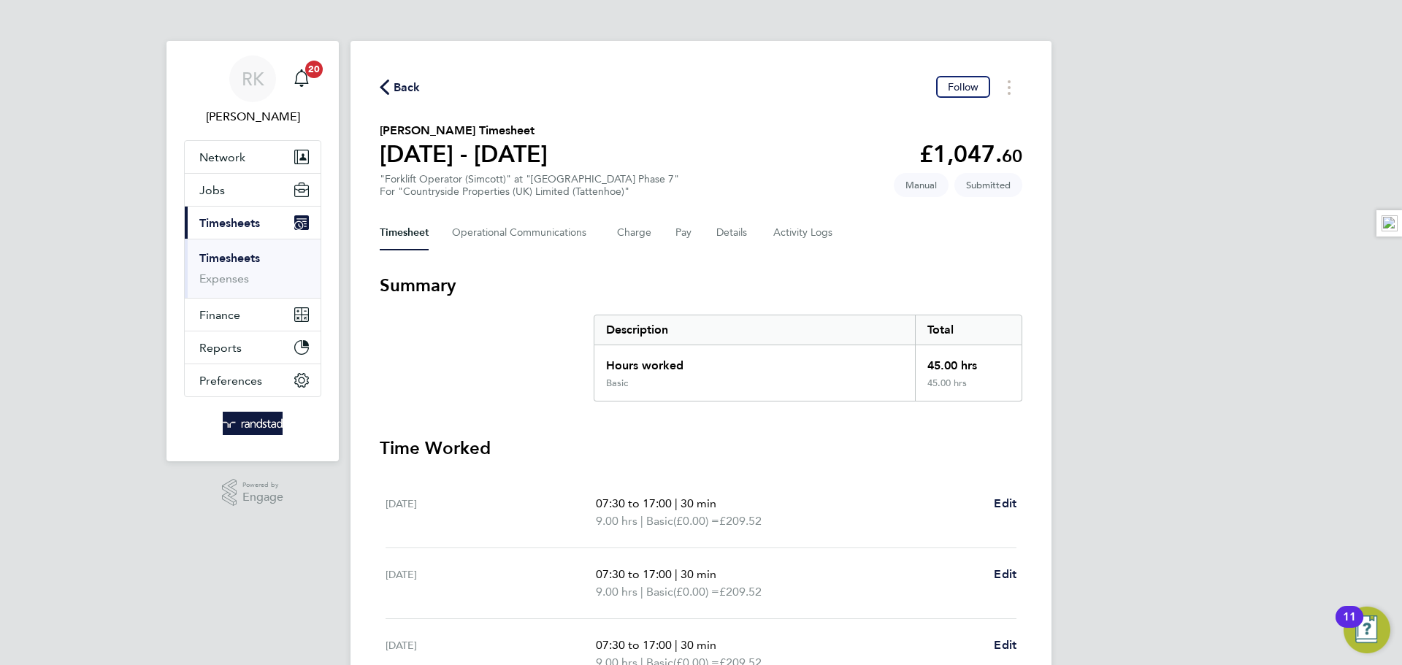
click at [385, 86] on icon "button" at bounding box center [384, 87] width 9 height 15
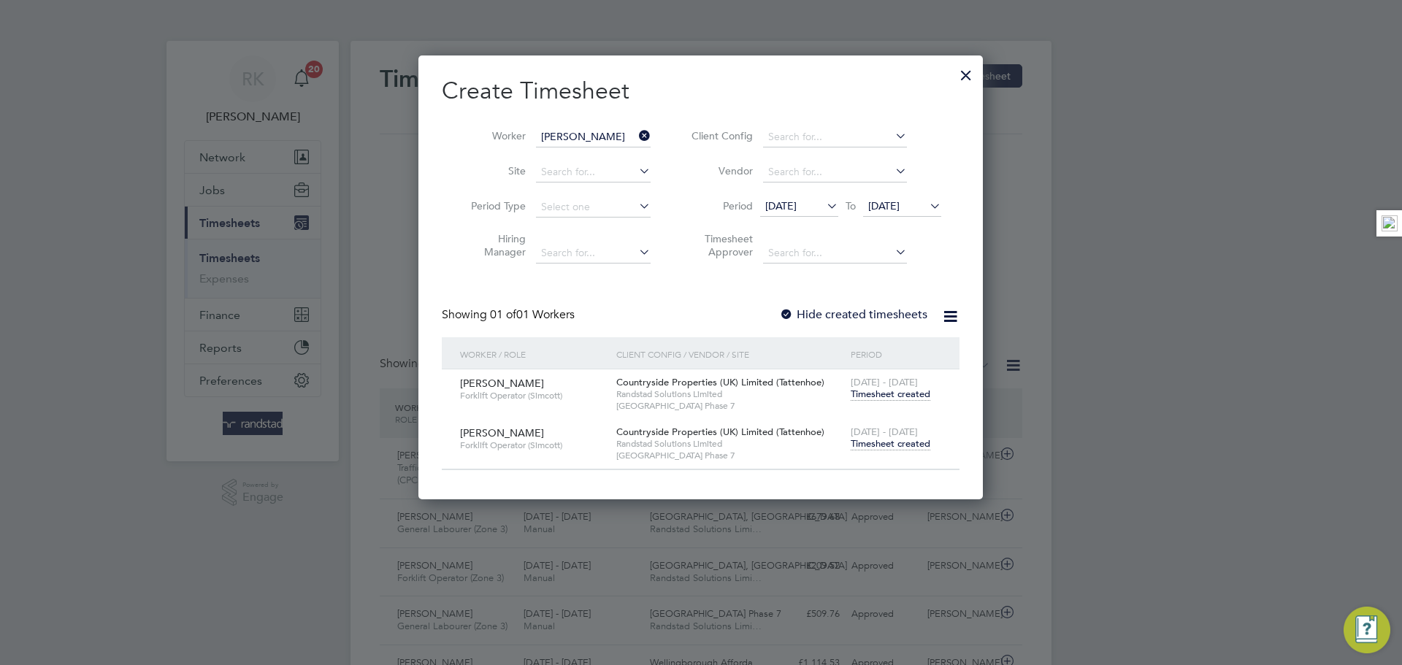
click at [636, 135] on icon at bounding box center [636, 136] width 0 height 20
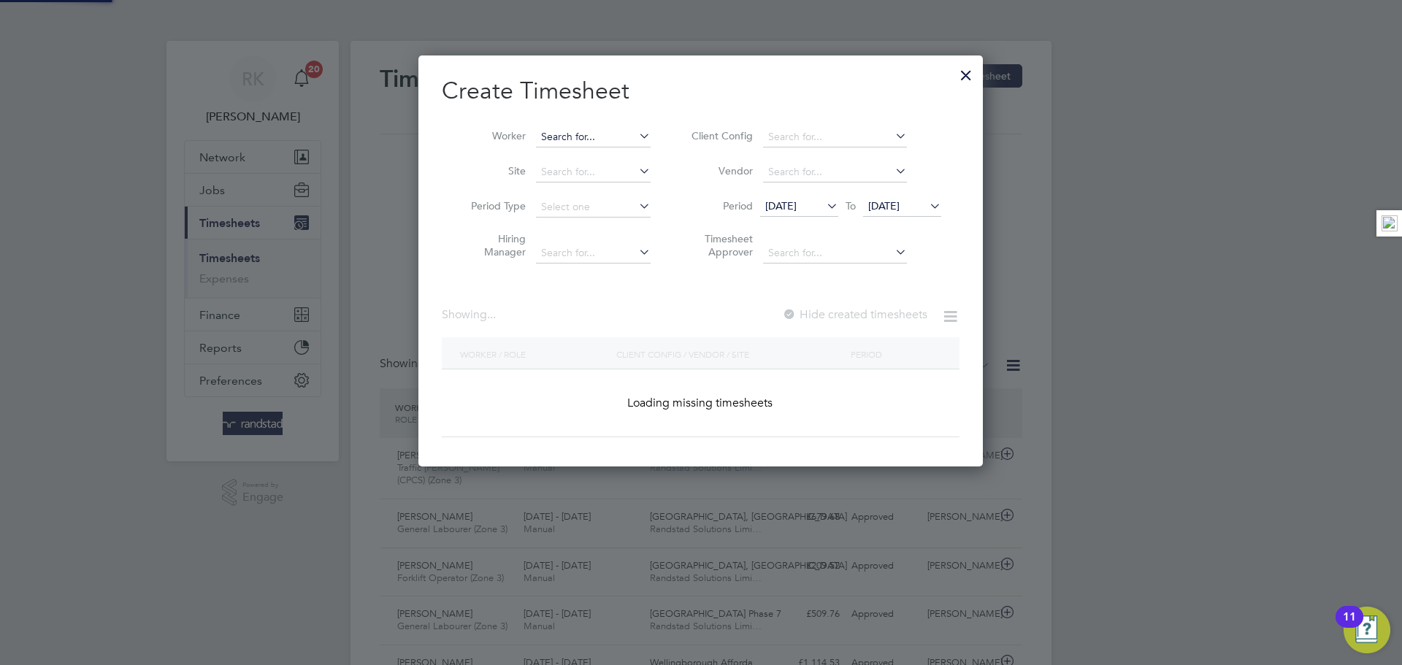
click at [600, 137] on input at bounding box center [593, 137] width 115 height 20
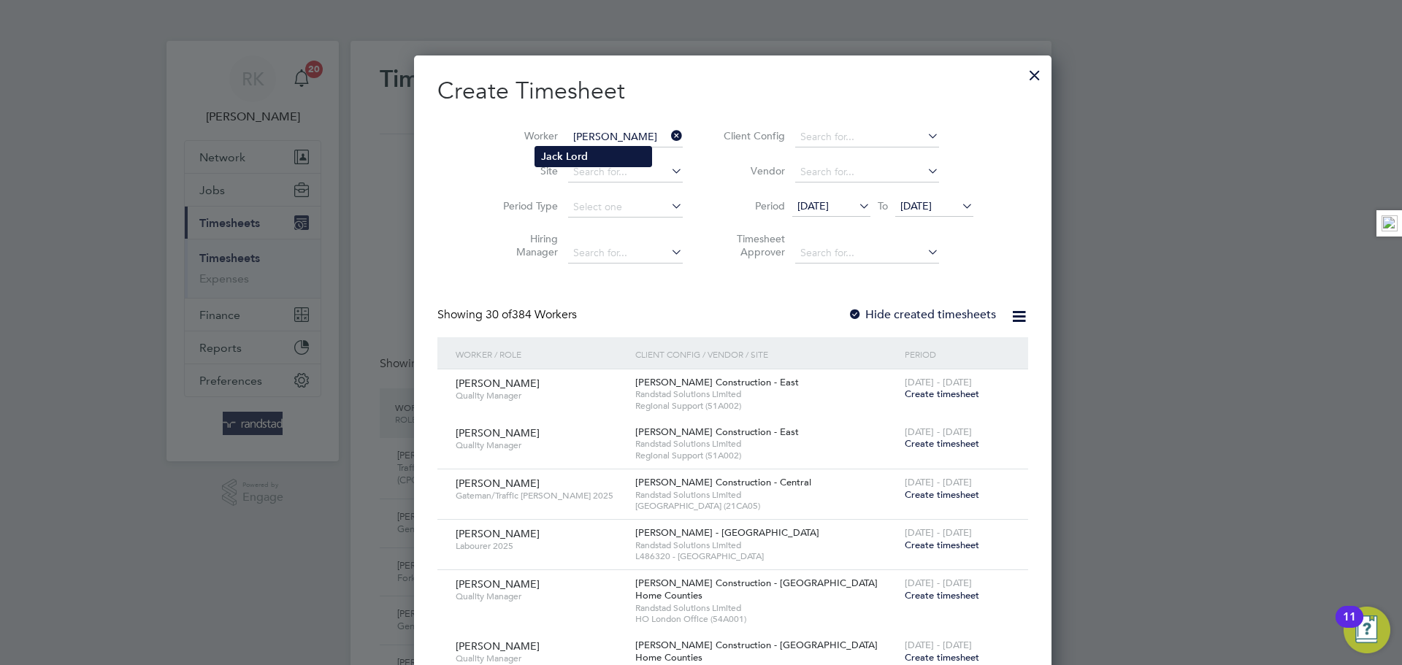
click at [591, 150] on li "[PERSON_NAME]" at bounding box center [593, 157] width 116 height 20
type input "[PERSON_NAME]"
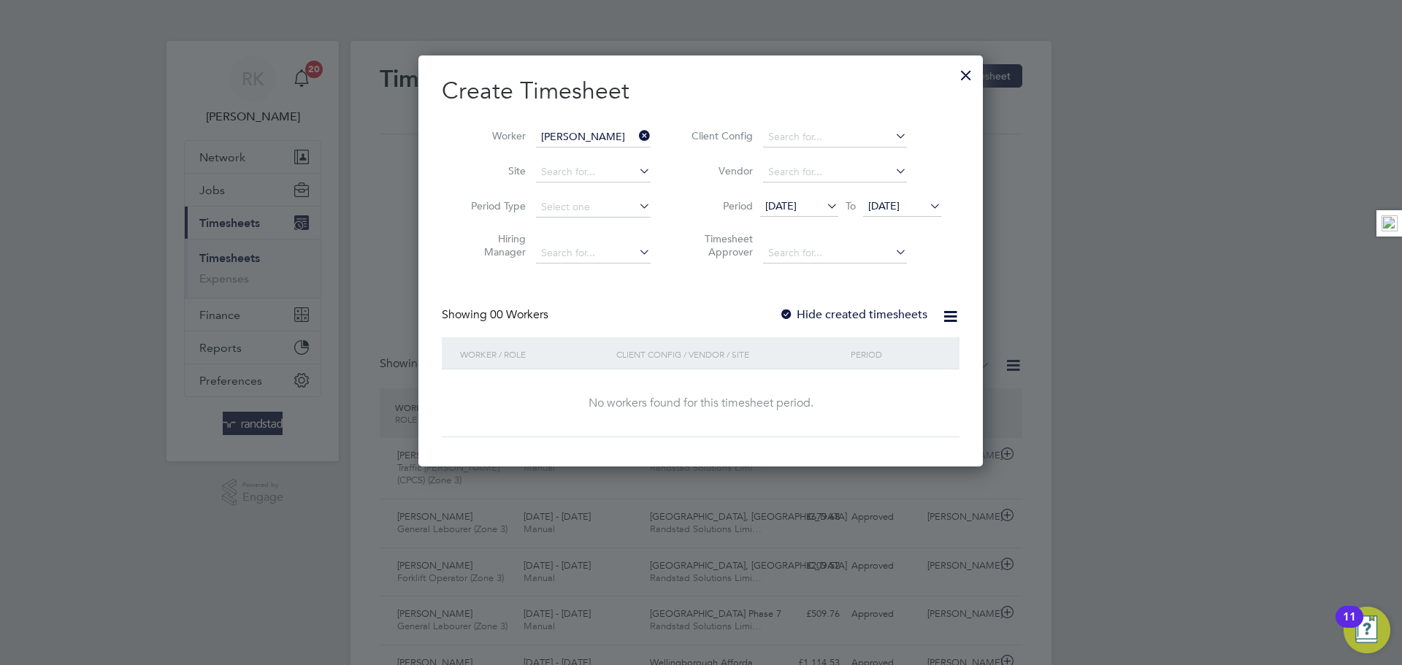
click at [840, 320] on label "Hide created timesheets" at bounding box center [853, 314] width 148 height 15
click at [842, 319] on label "Hide created timesheets" at bounding box center [853, 314] width 148 height 15
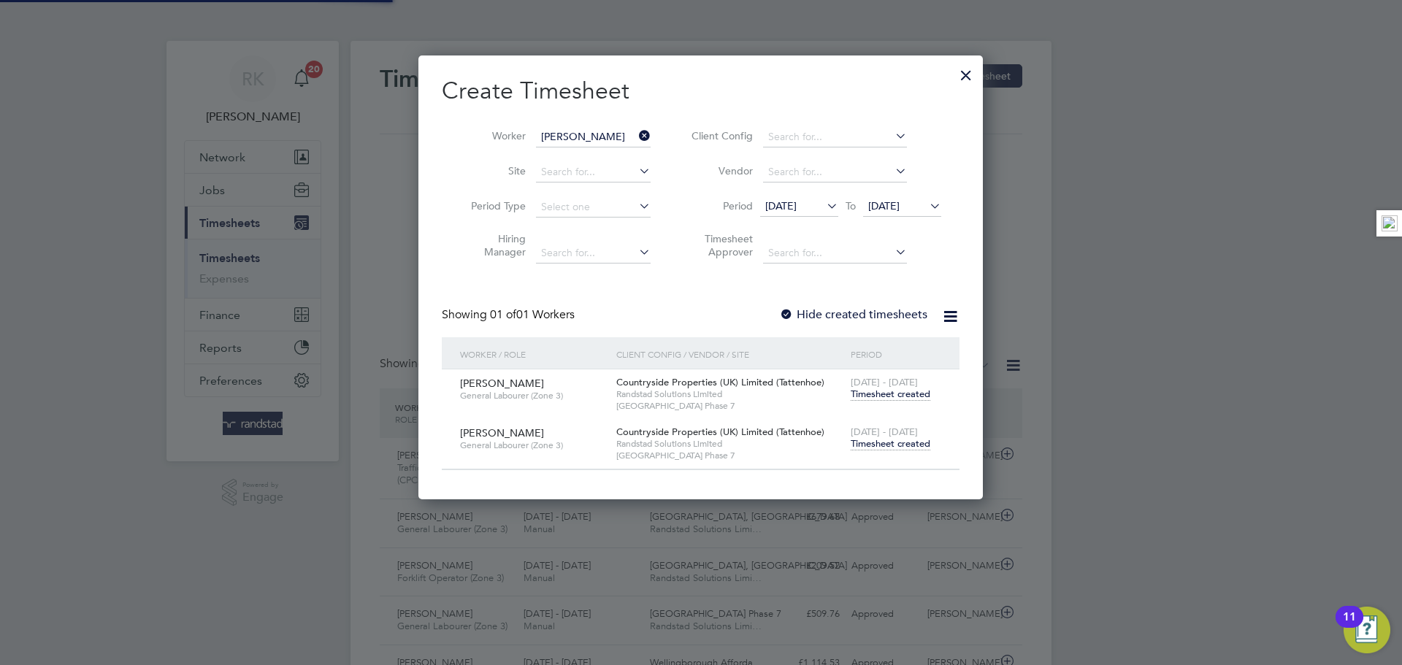
click at [881, 442] on span "Timesheet created" at bounding box center [891, 443] width 80 height 13
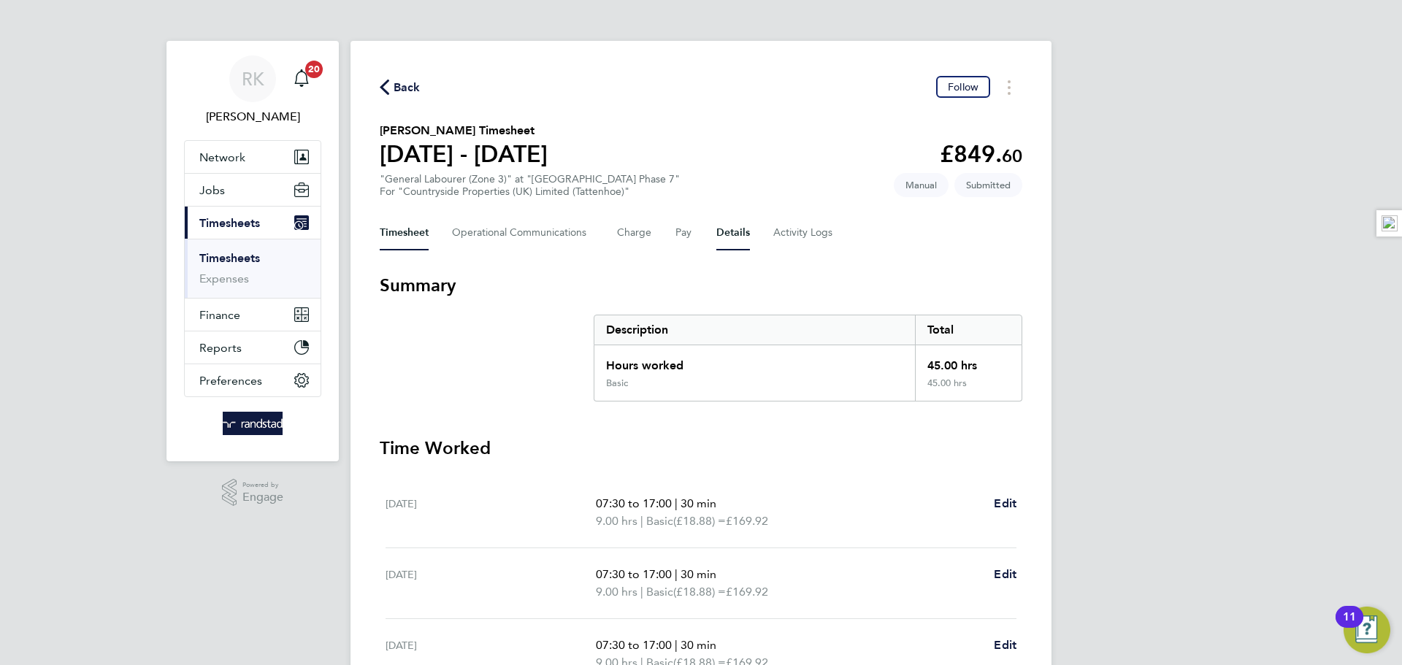
click at [732, 235] on button "Details" at bounding box center [733, 232] width 34 height 35
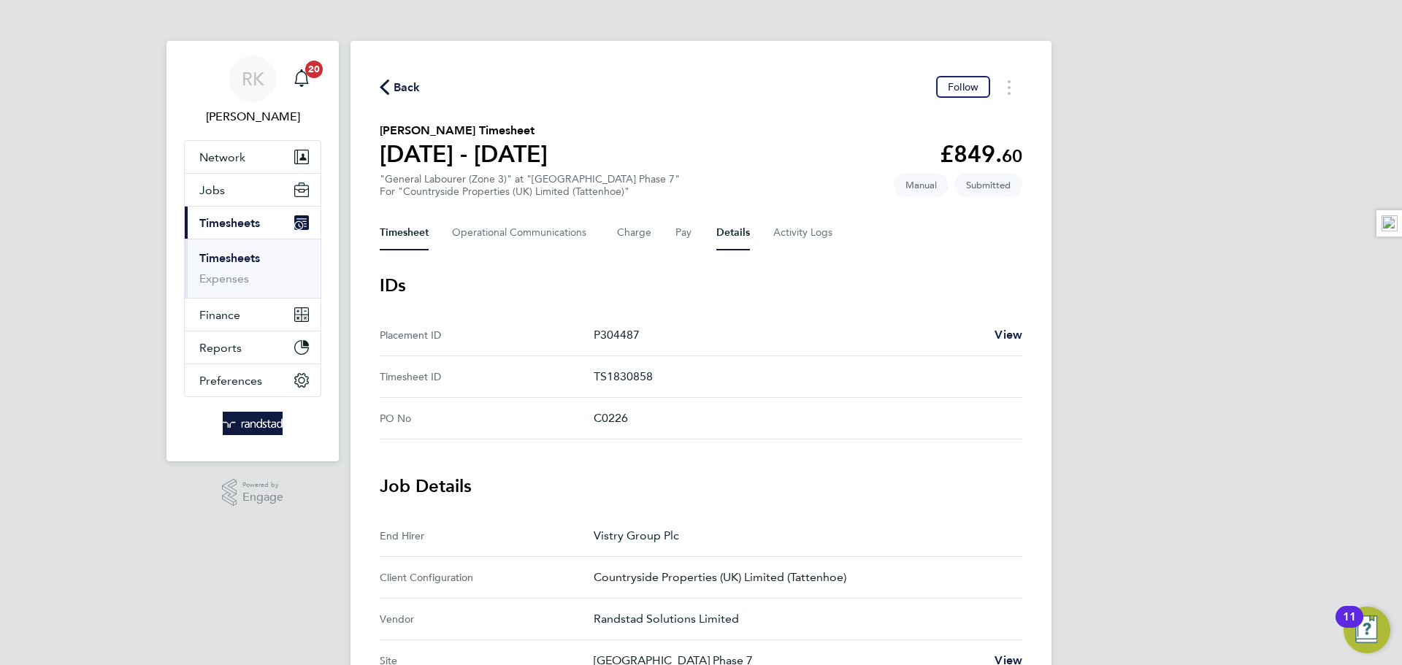
click at [397, 244] on button "Timesheet" at bounding box center [404, 232] width 49 height 35
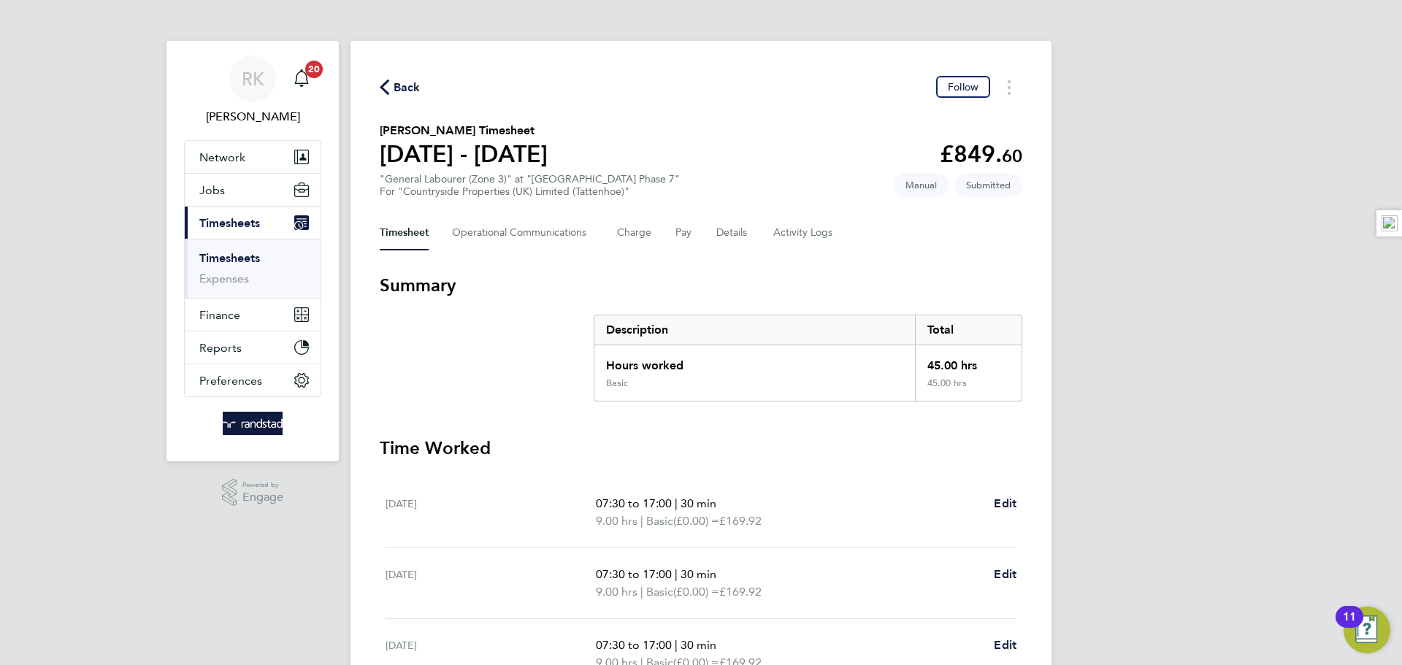
click at [381, 96] on svg-icon "button" at bounding box center [384, 91] width 9 height 14
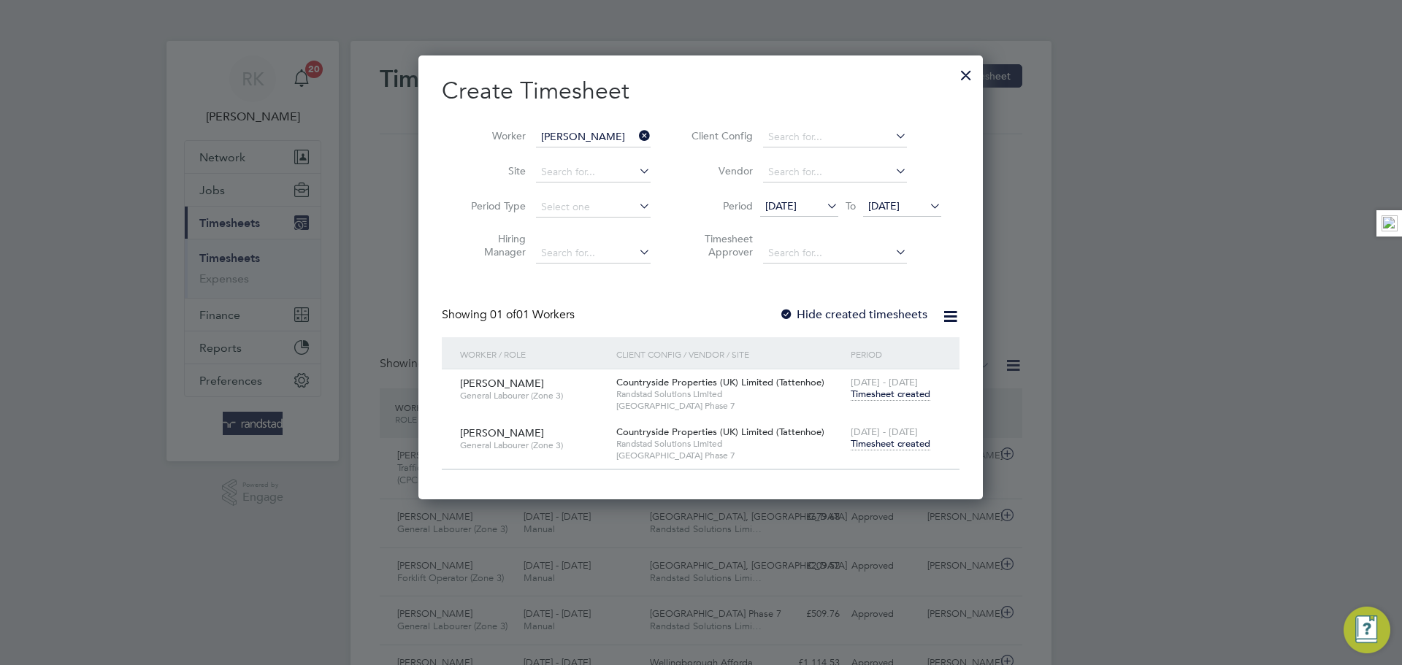
click at [636, 137] on icon at bounding box center [636, 136] width 0 height 20
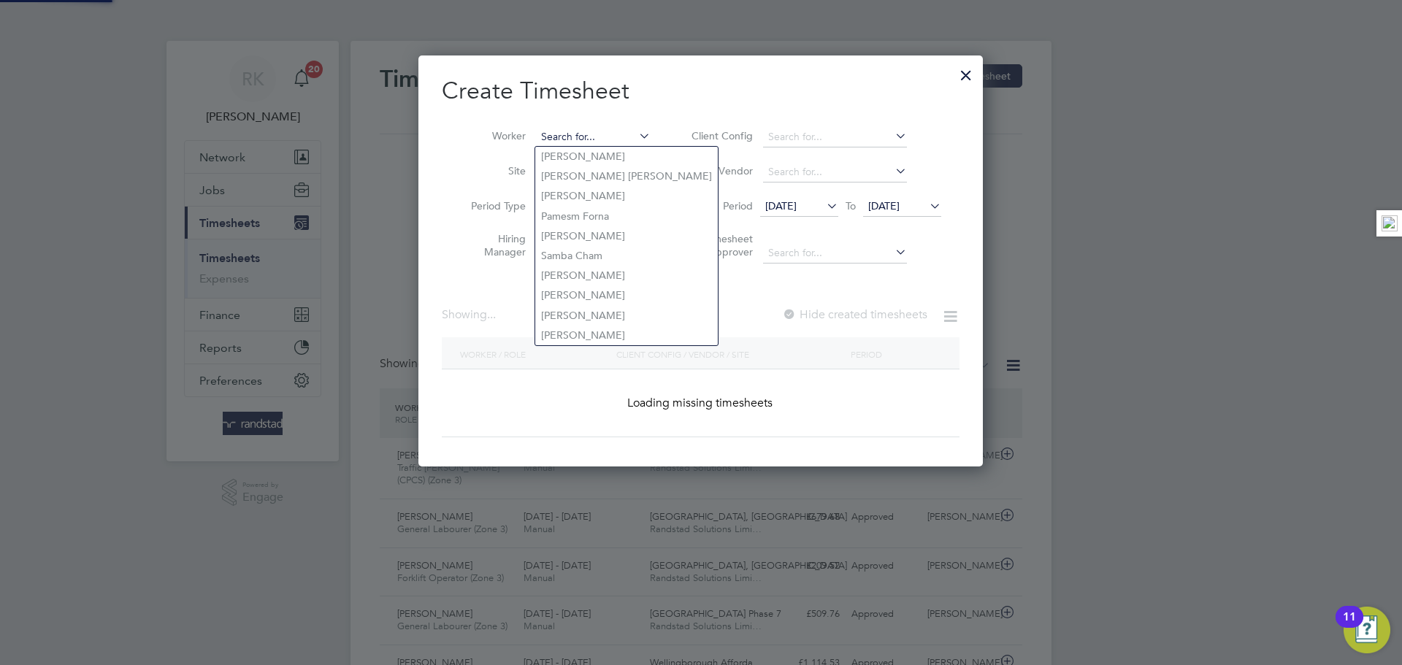
click at [611, 131] on input at bounding box center [593, 137] width 115 height 20
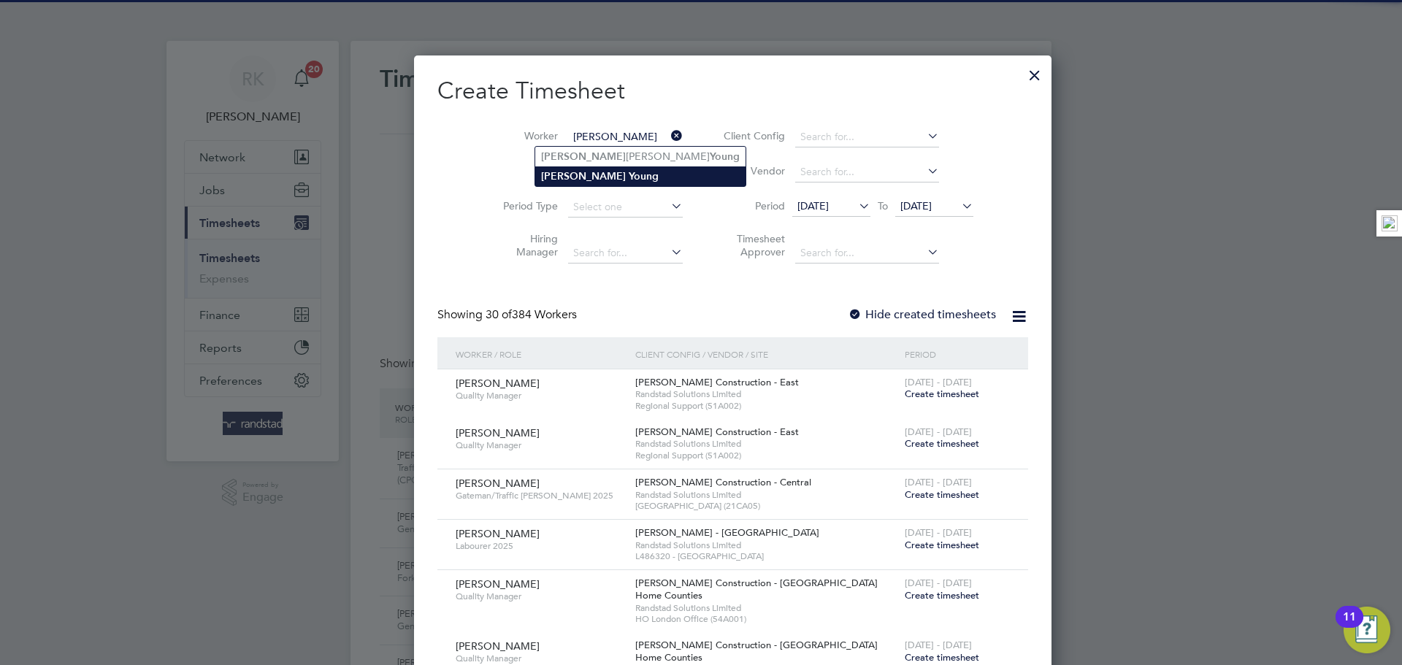
click at [629, 175] on b "Young" at bounding box center [644, 176] width 30 height 12
type input "[PERSON_NAME]"
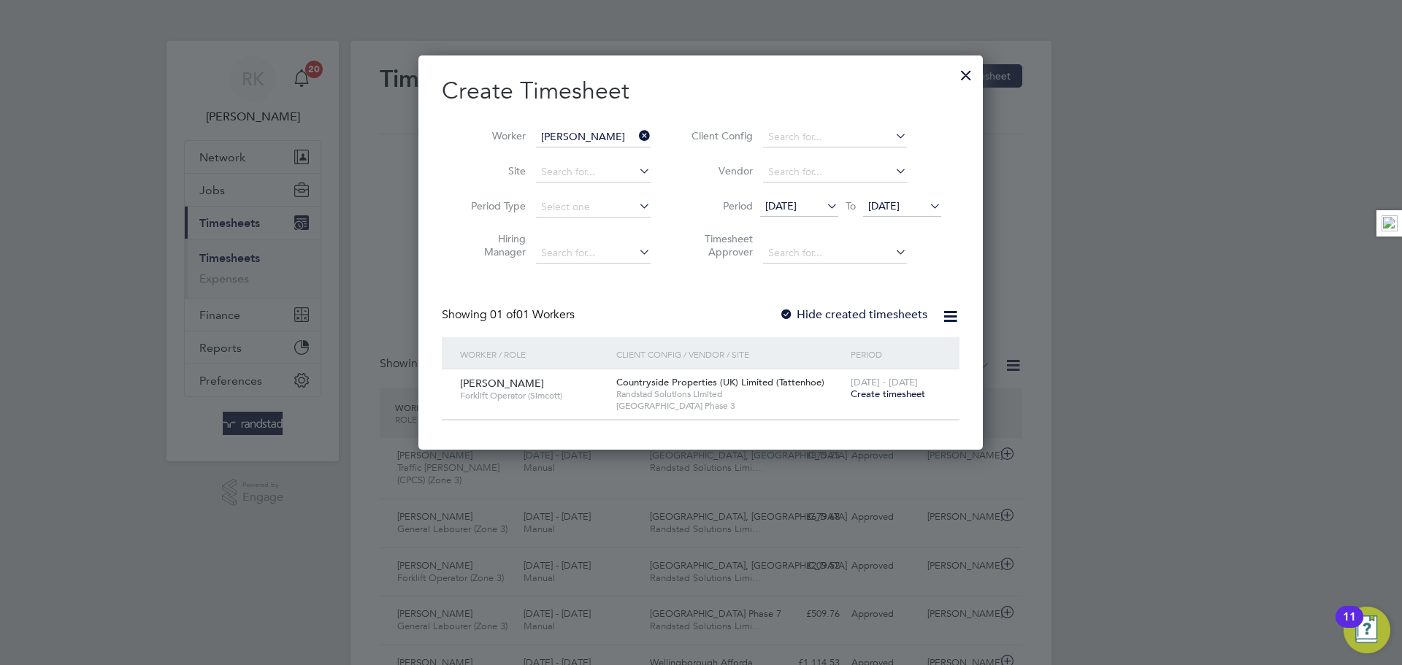
click at [896, 386] on span "[DATE] - [DATE]" at bounding box center [884, 382] width 67 height 12
click at [896, 391] on span "Create timesheet" at bounding box center [888, 394] width 74 height 12
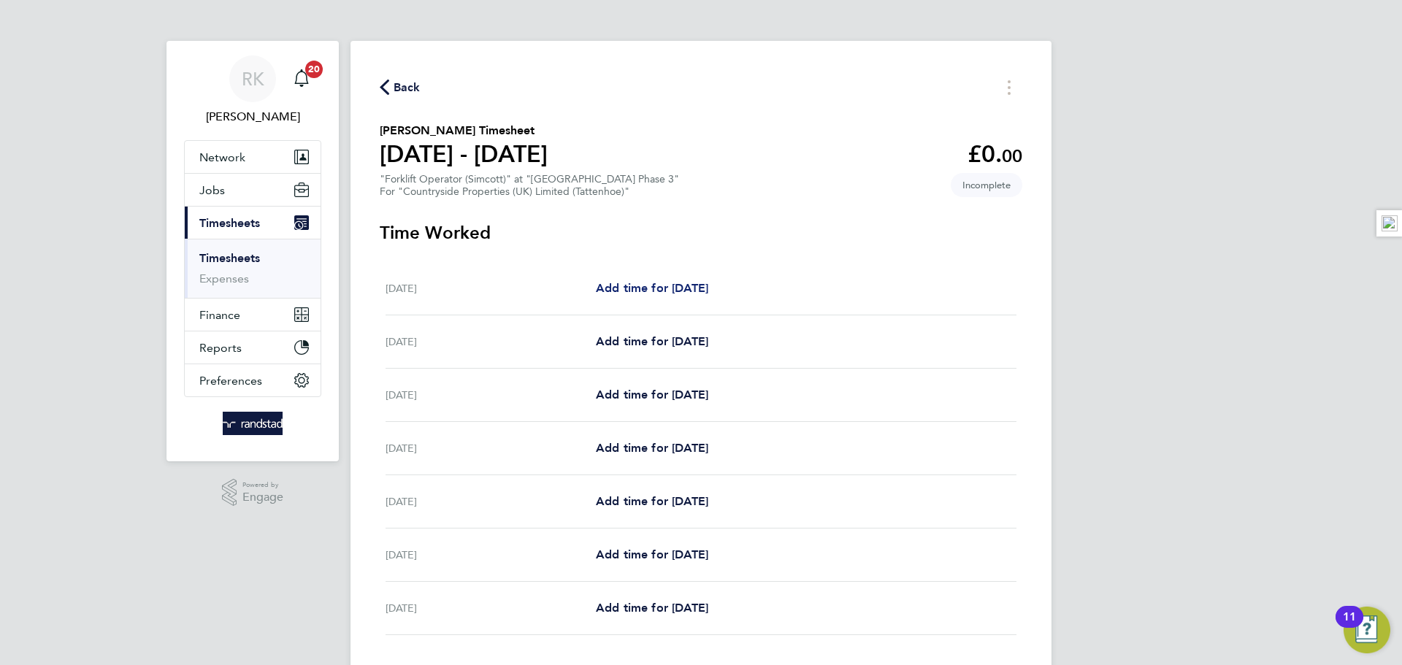
click at [656, 281] on span "Add time for [DATE]" at bounding box center [652, 288] width 112 height 14
select select "30"
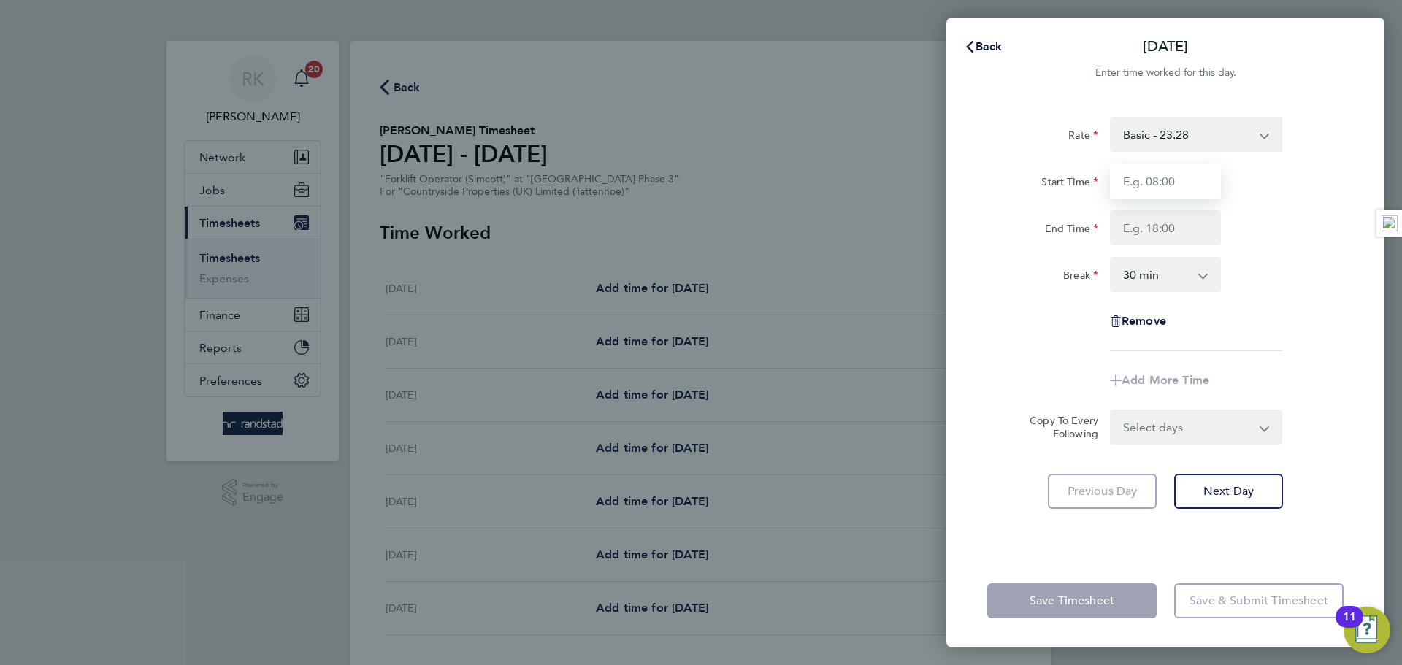
click at [1154, 187] on input "Start Time" at bounding box center [1165, 181] width 111 height 35
type input "07:30"
click at [1146, 230] on input "End Time" at bounding box center [1165, 227] width 111 height 35
type input "17:00"
click at [1249, 254] on div "Rate Basic - 23.28 Start Time 07:30 End Time 17:00 Break 0 min 15 min 30 min 45…" at bounding box center [1165, 234] width 356 height 234
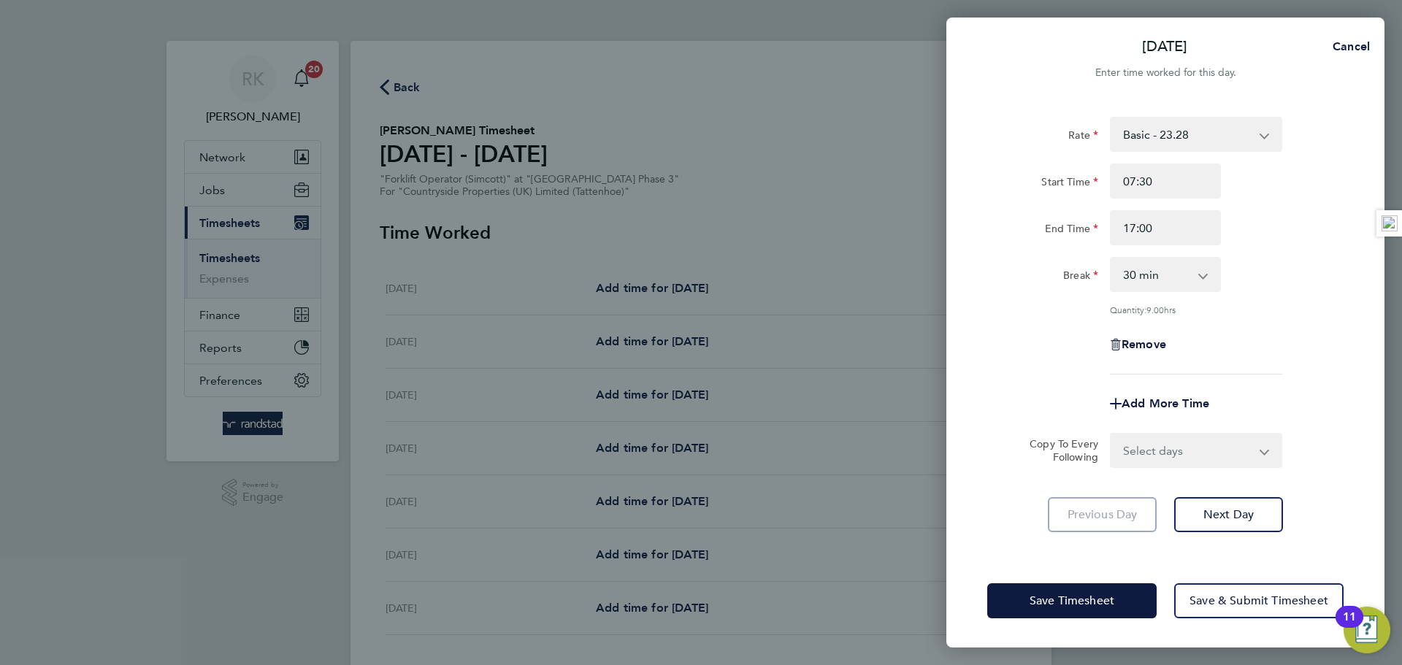
click at [1160, 454] on select "Select days Day Weekday (Mon-Fri) Weekend (Sat-Sun) [DATE] [DATE] [DATE] [DATE]…" at bounding box center [1187, 450] width 153 height 32
select select "WEEKDAY"
click at [1111, 434] on select "Select days Day Weekday (Mon-Fri) Weekend (Sat-Sun) [DATE] [DATE] [DATE] [DATE]…" at bounding box center [1187, 450] width 153 height 32
select select "[DATE]"
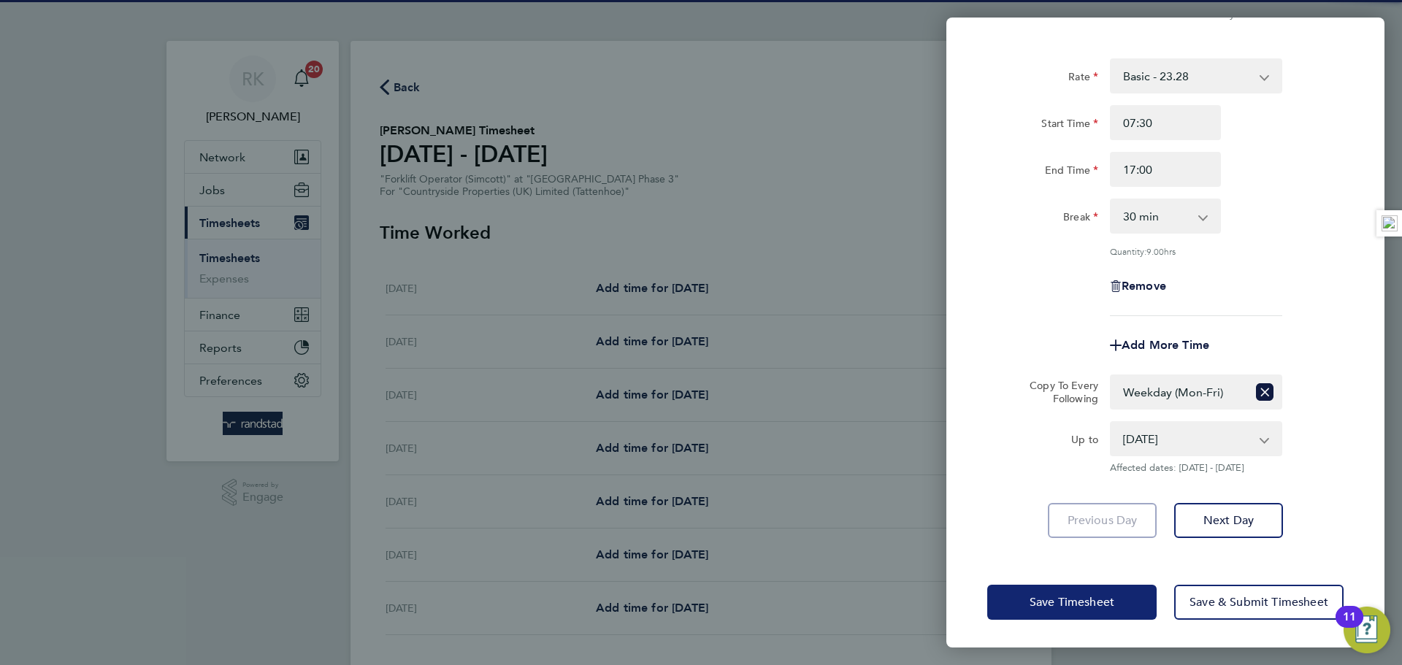
click at [1063, 613] on button "Save Timesheet" at bounding box center [1071, 602] width 169 height 35
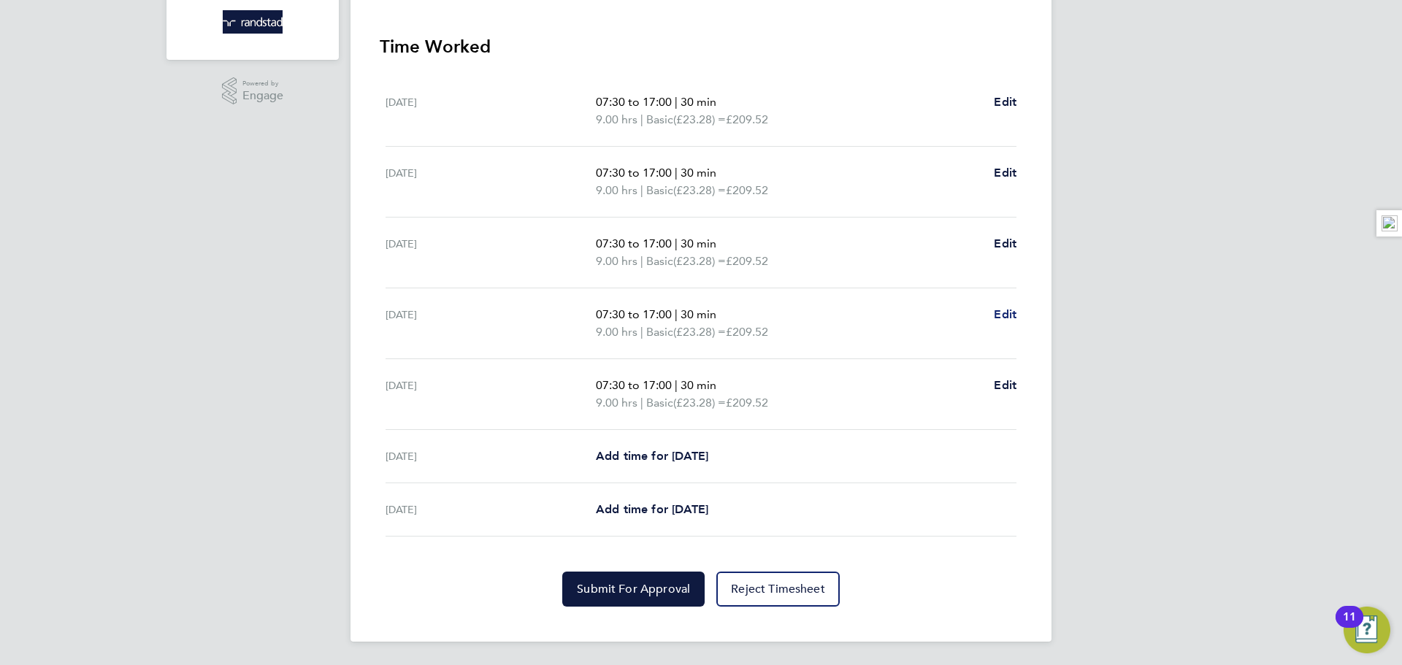
click at [1006, 307] on span "Edit" at bounding box center [1005, 314] width 23 height 14
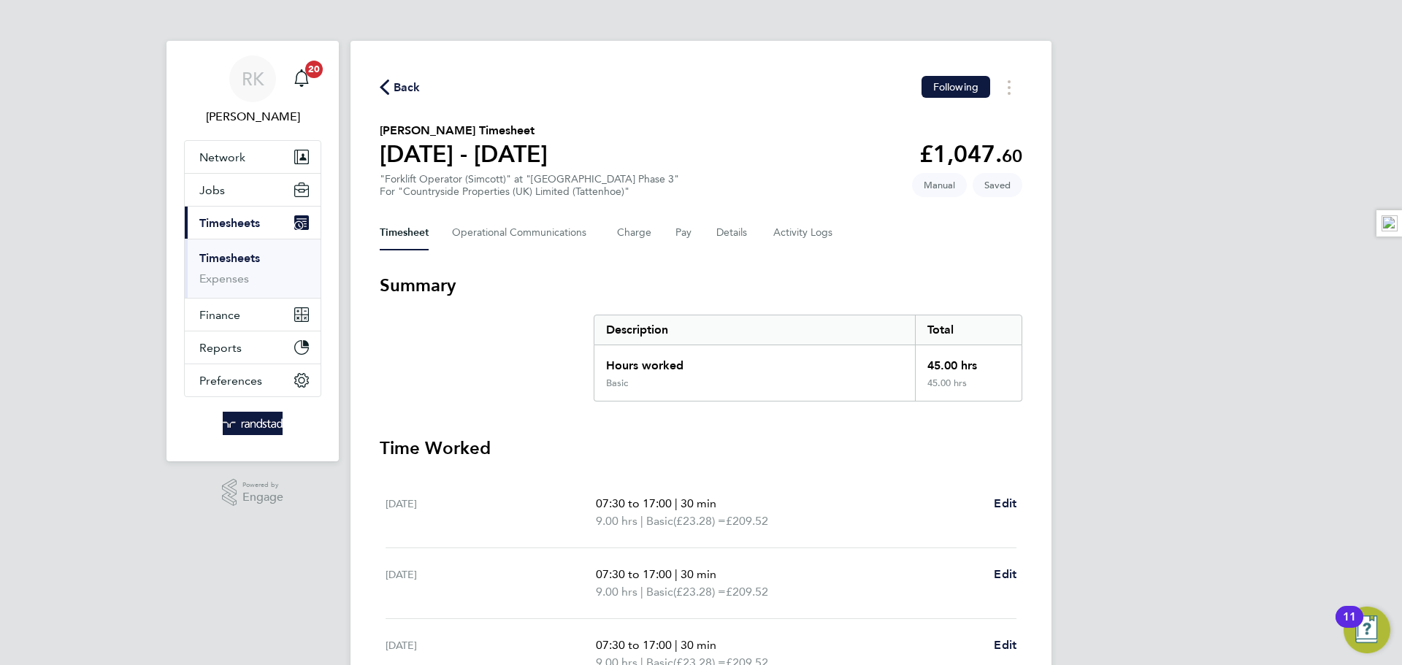
select select "30"
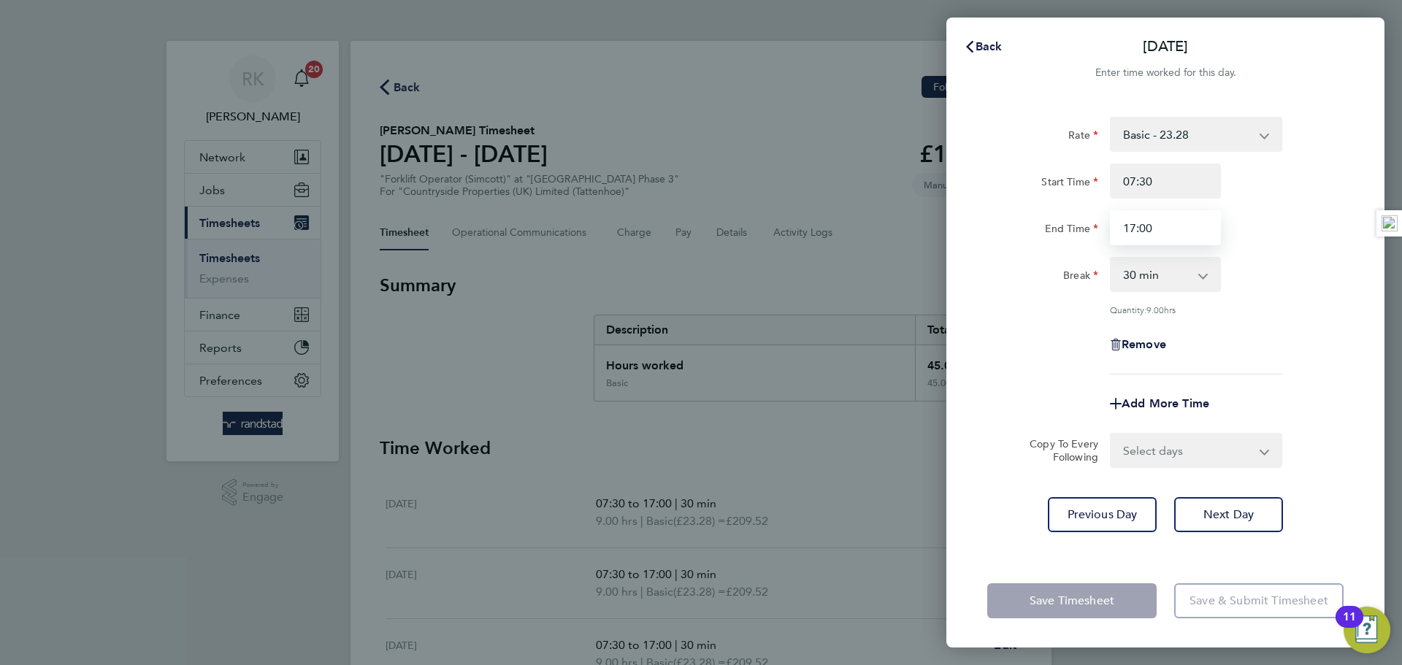
click at [1200, 223] on input "17:00" at bounding box center [1165, 227] width 111 height 35
click at [1187, 221] on input "17:00" at bounding box center [1165, 227] width 111 height 35
drag, startPoint x: 1188, startPoint y: 228, endPoint x: 1107, endPoint y: 231, distance: 81.1
click at [1108, 231] on div "17:00" at bounding box center [1165, 227] width 123 height 35
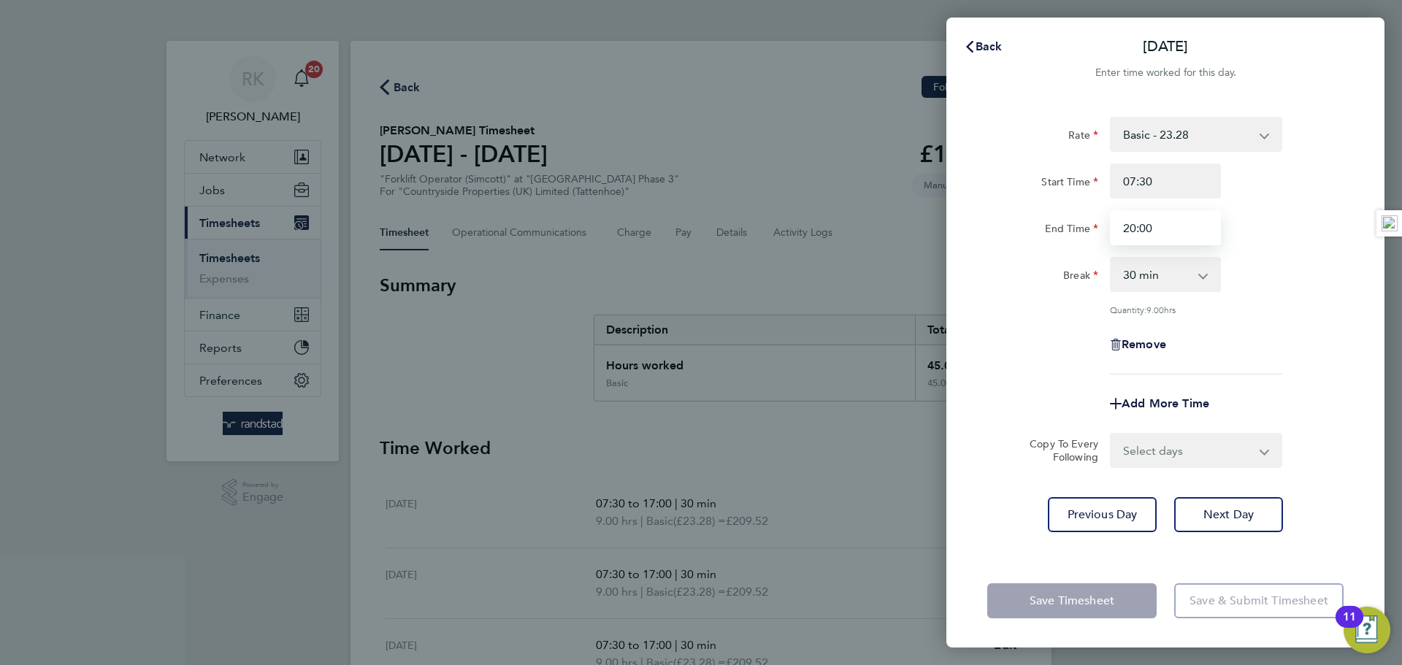
type input "20:00"
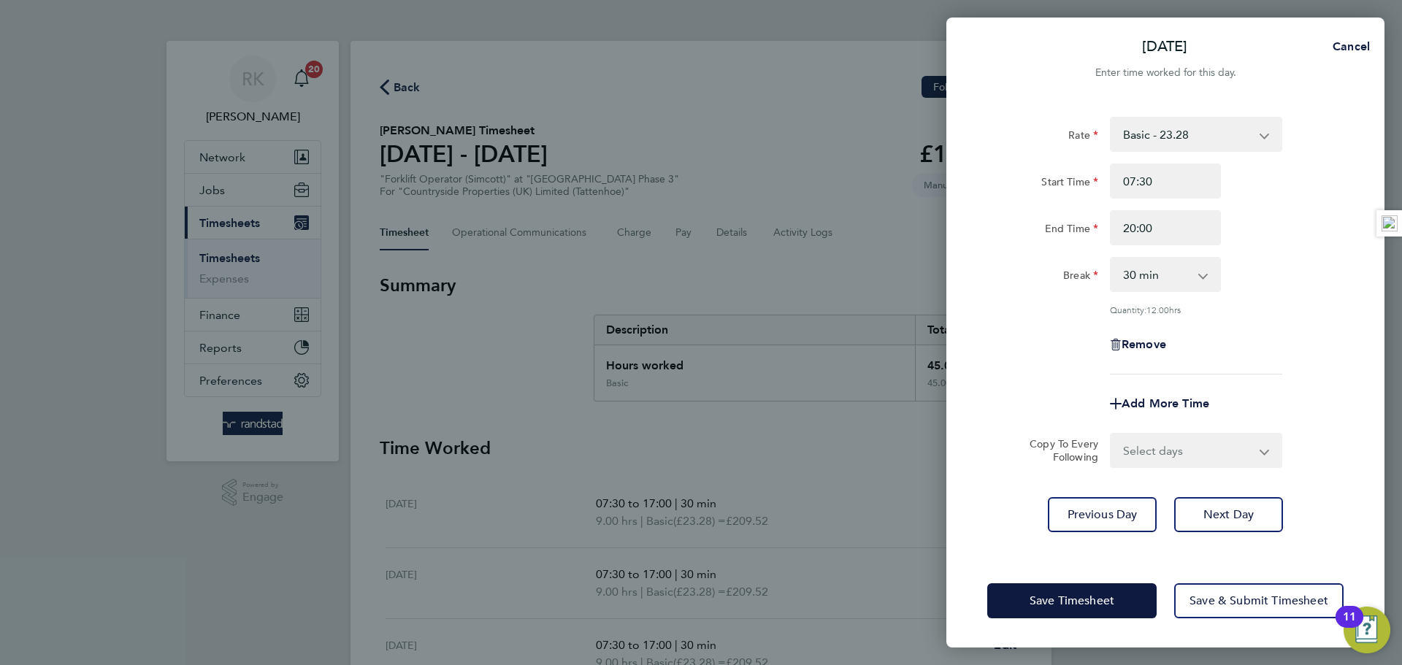
click at [1233, 280] on div "Break 0 min 15 min 30 min 45 min 60 min 75 min 90 min" at bounding box center [1165, 274] width 368 height 35
click at [1078, 604] on span "Save Timesheet" at bounding box center [1072, 601] width 85 height 15
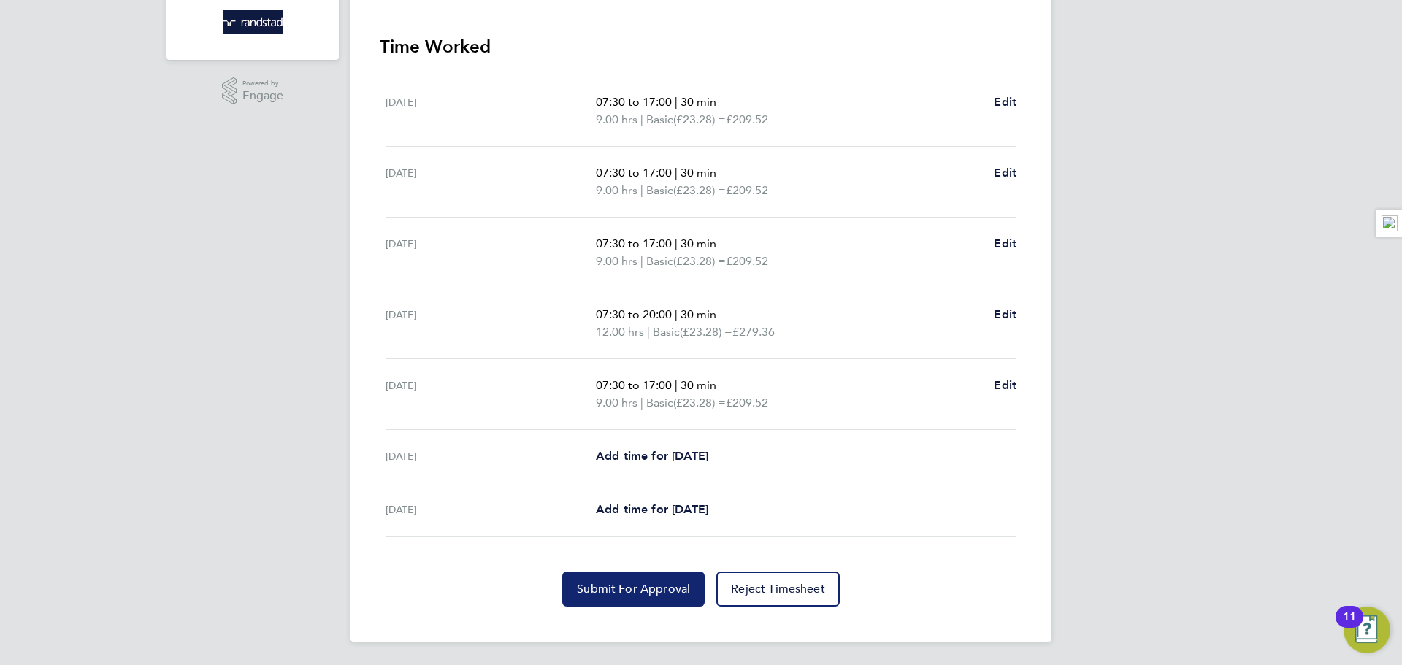
click at [656, 585] on span "Submit For Approval" at bounding box center [633, 589] width 113 height 15
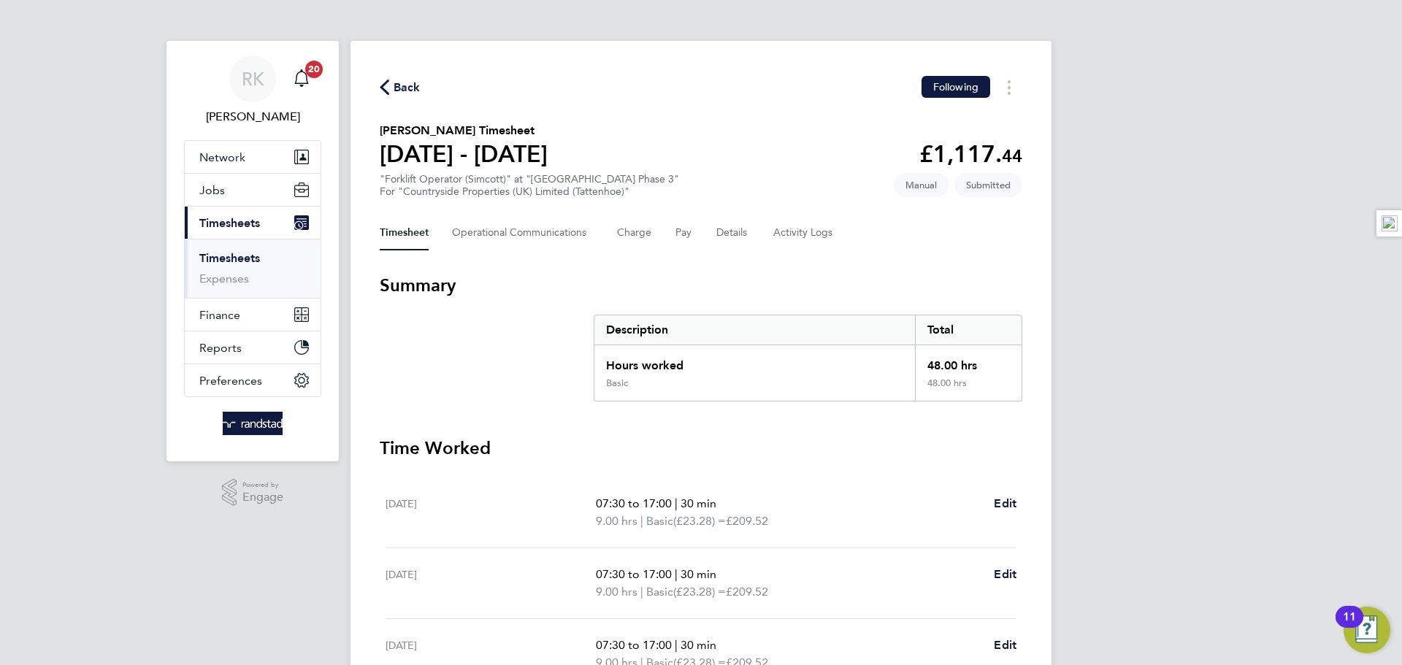
click at [390, 88] on span "Back" at bounding box center [400, 87] width 41 height 14
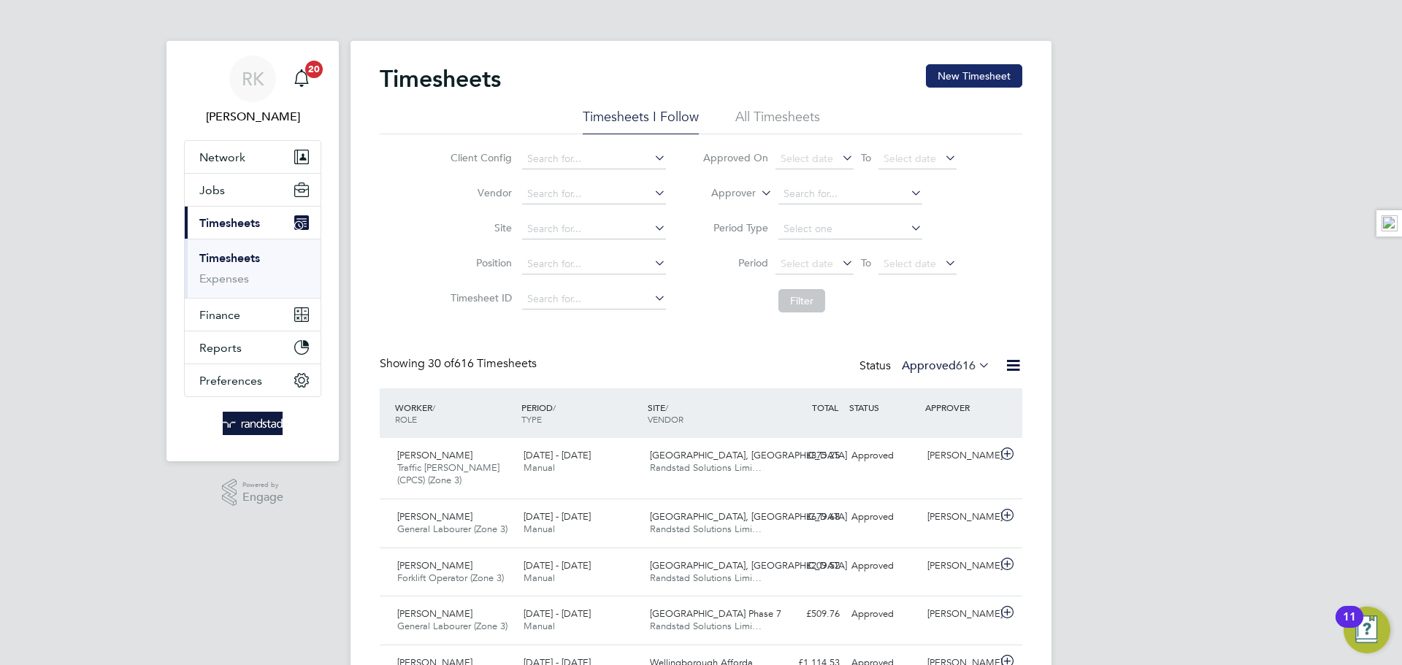
click at [957, 75] on button "New Timesheet" at bounding box center [974, 75] width 96 height 23
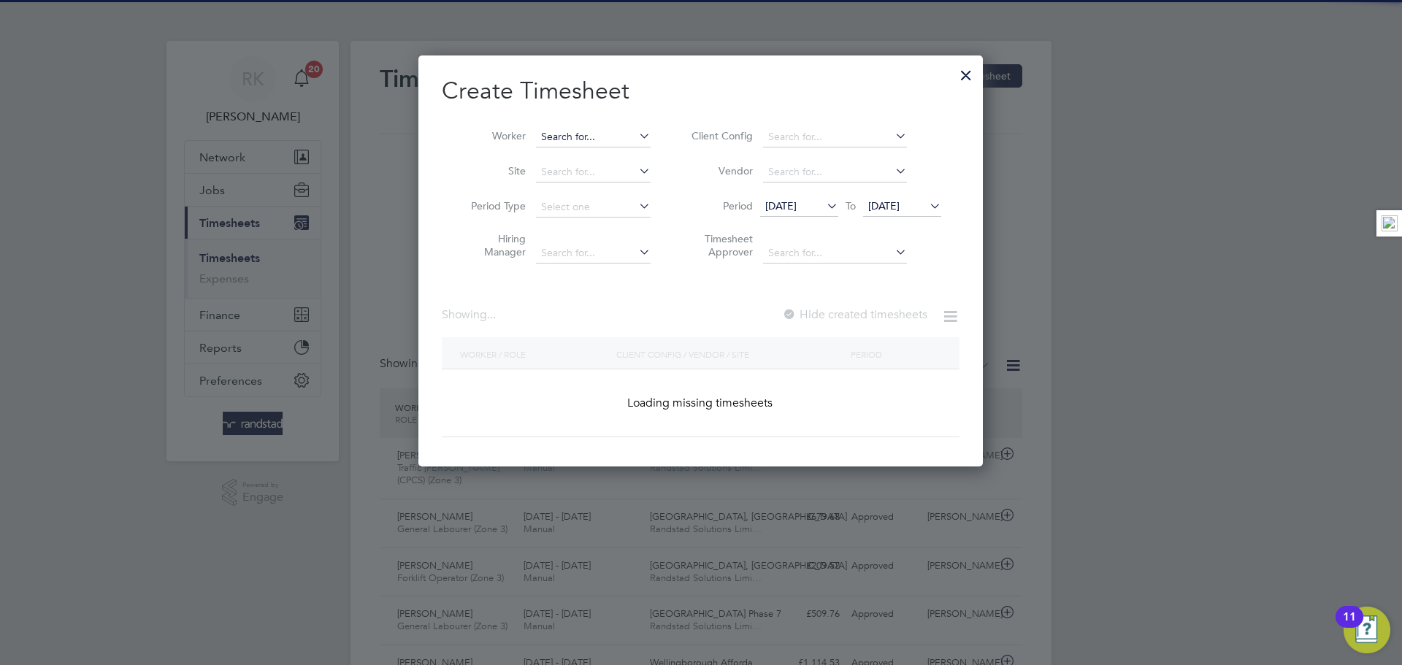
click at [589, 136] on input at bounding box center [593, 137] width 115 height 20
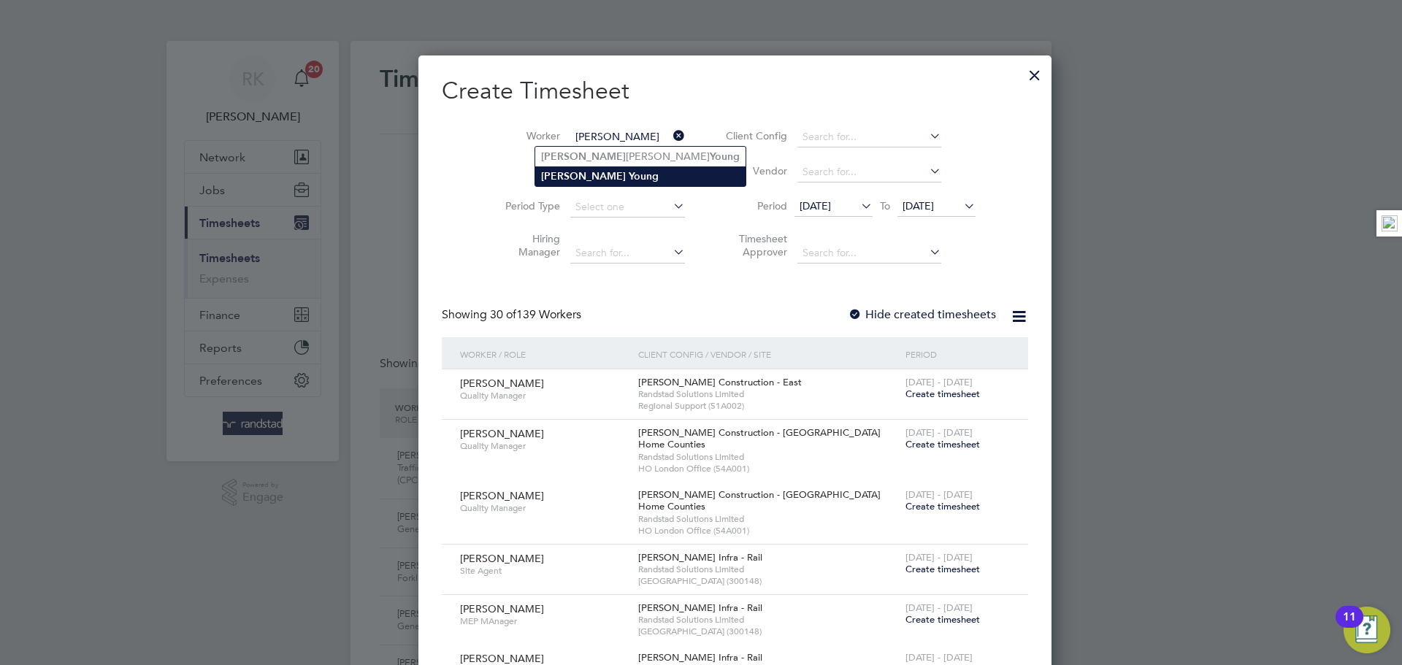
click at [629, 170] on b "Young" at bounding box center [644, 176] width 30 height 12
type input "[PERSON_NAME]"
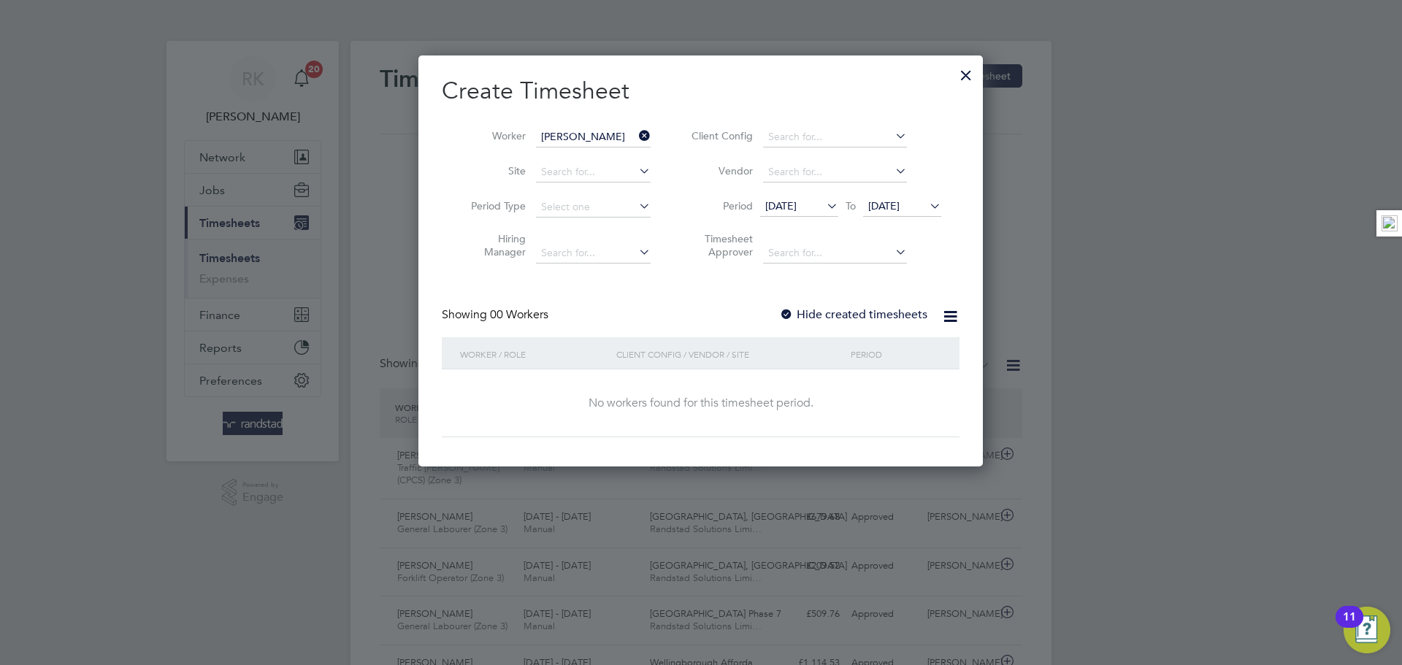
click at [898, 213] on span "[DATE]" at bounding box center [902, 207] width 78 height 20
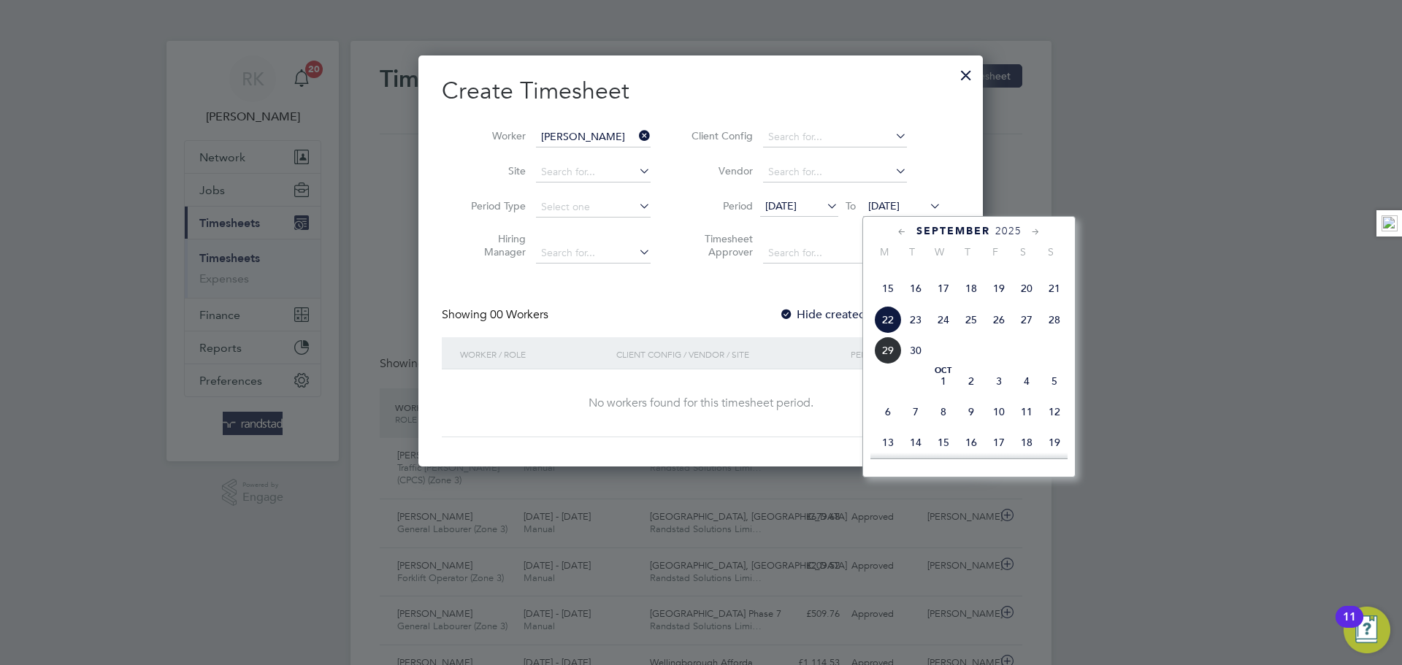
click at [1046, 334] on span "28" at bounding box center [1055, 320] width 28 height 28
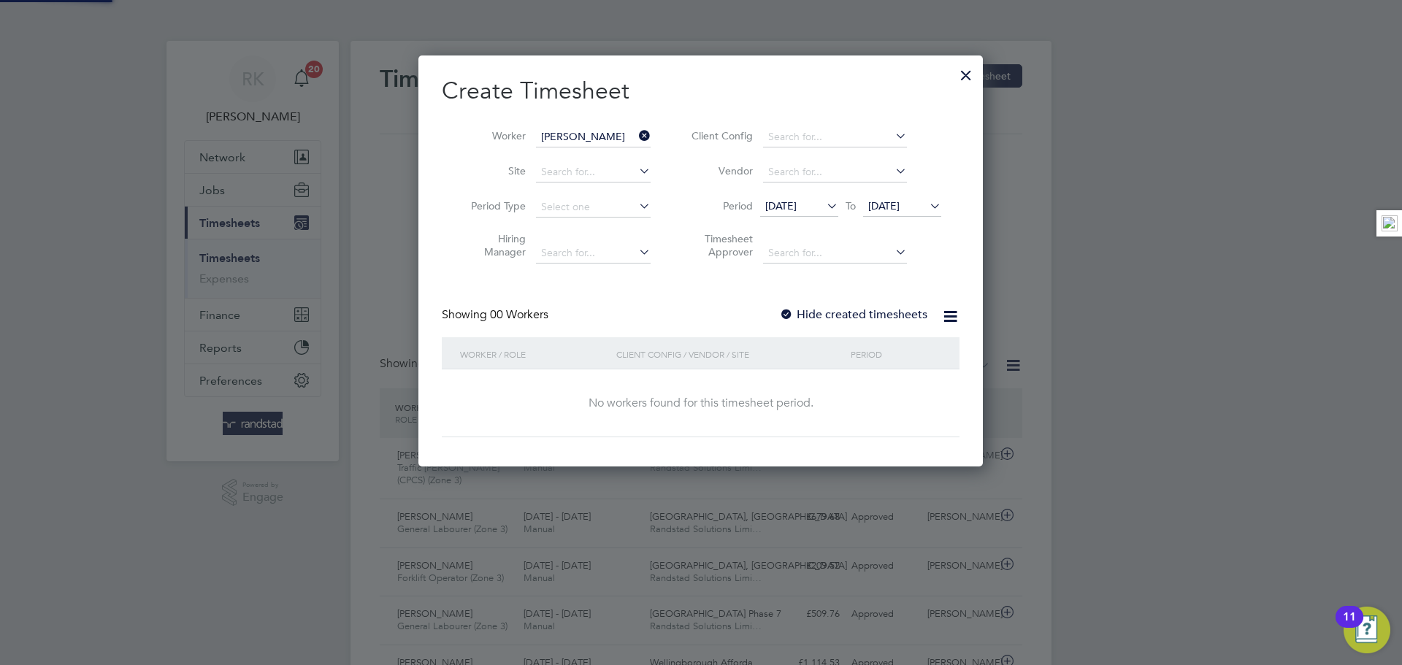
click at [846, 318] on label "Hide created timesheets" at bounding box center [853, 314] width 148 height 15
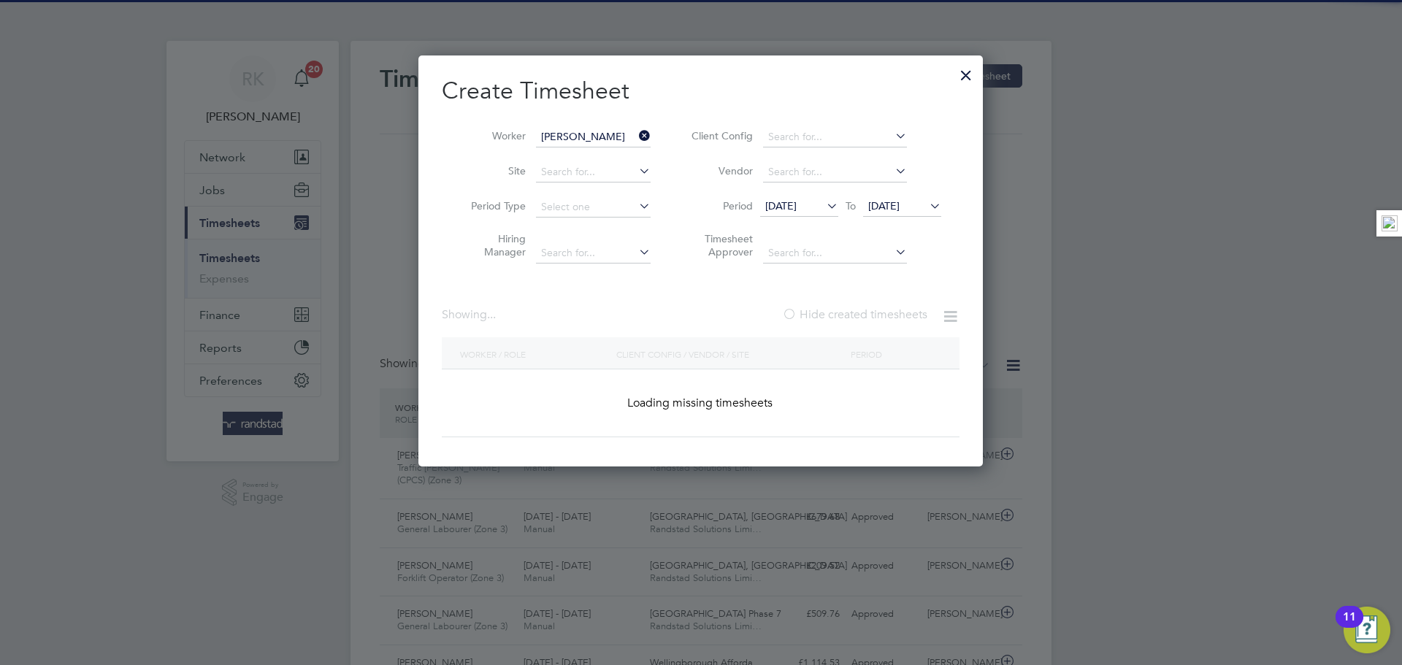
click at [846, 318] on label "Hide created timesheets" at bounding box center [854, 314] width 145 height 15
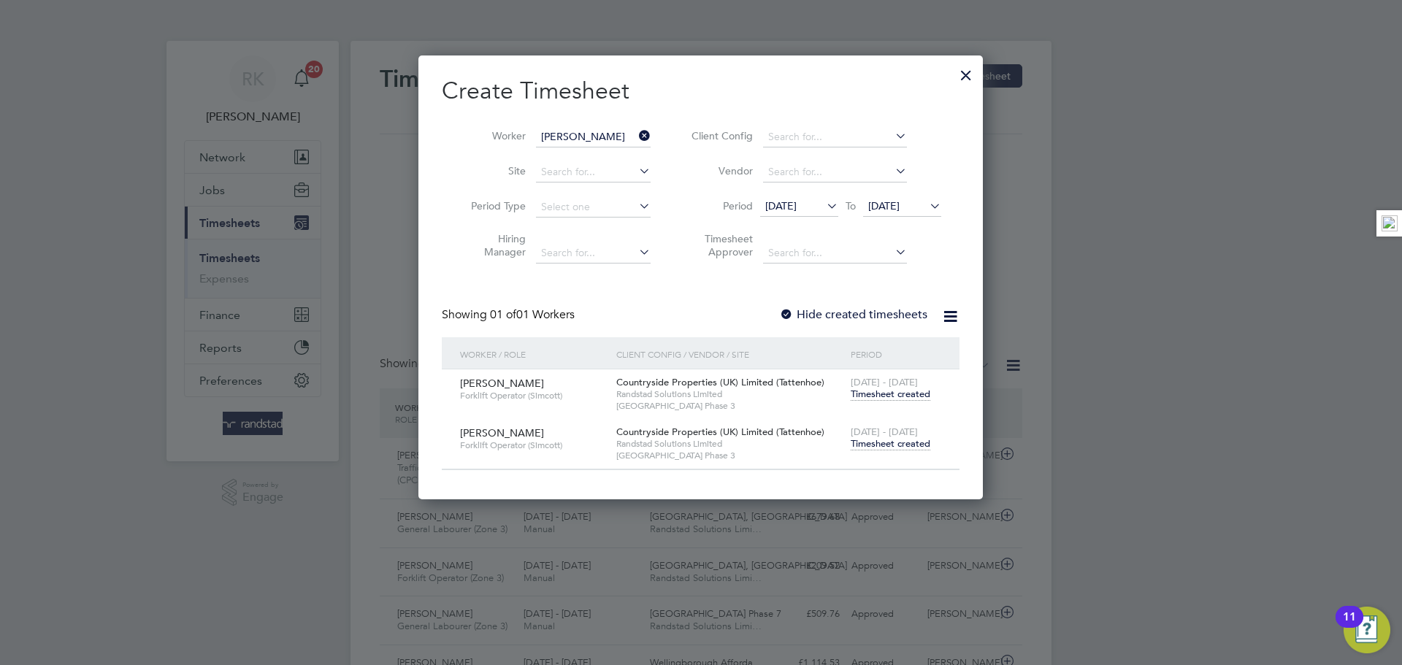
click at [893, 423] on div "[DATE] - [DATE] Timesheet created" at bounding box center [896, 438] width 98 height 39
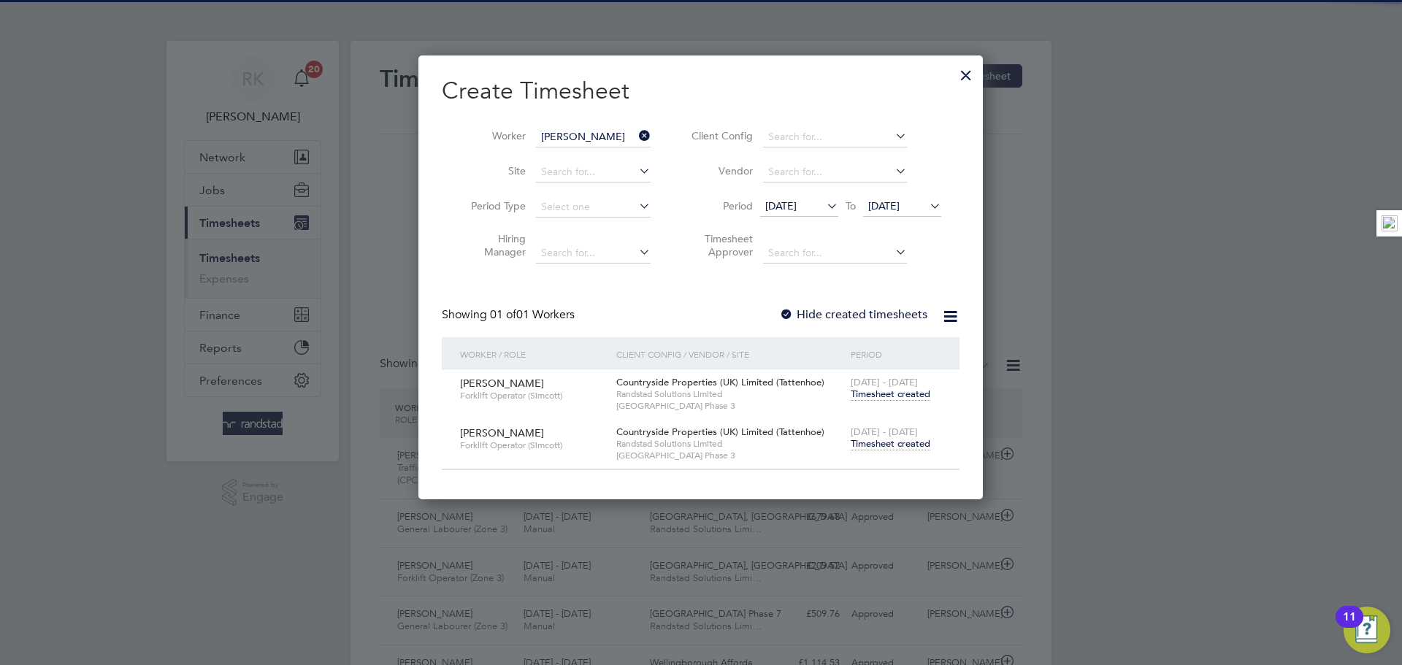
click at [893, 440] on span "Timesheet created" at bounding box center [891, 443] width 80 height 13
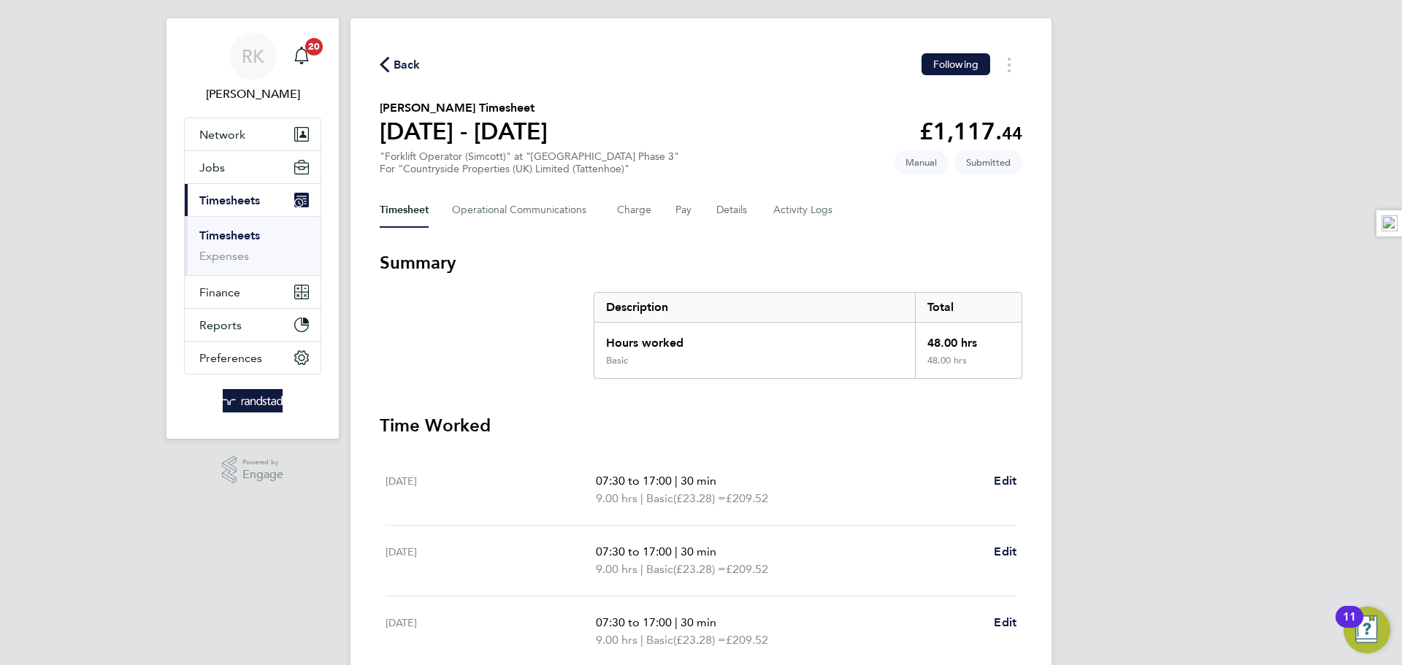
click at [748, 220] on div "Timesheet Operational Communications Charge Pay Details Activity Logs" at bounding box center [701, 210] width 643 height 35
click at [738, 217] on button "Details" at bounding box center [733, 210] width 34 height 35
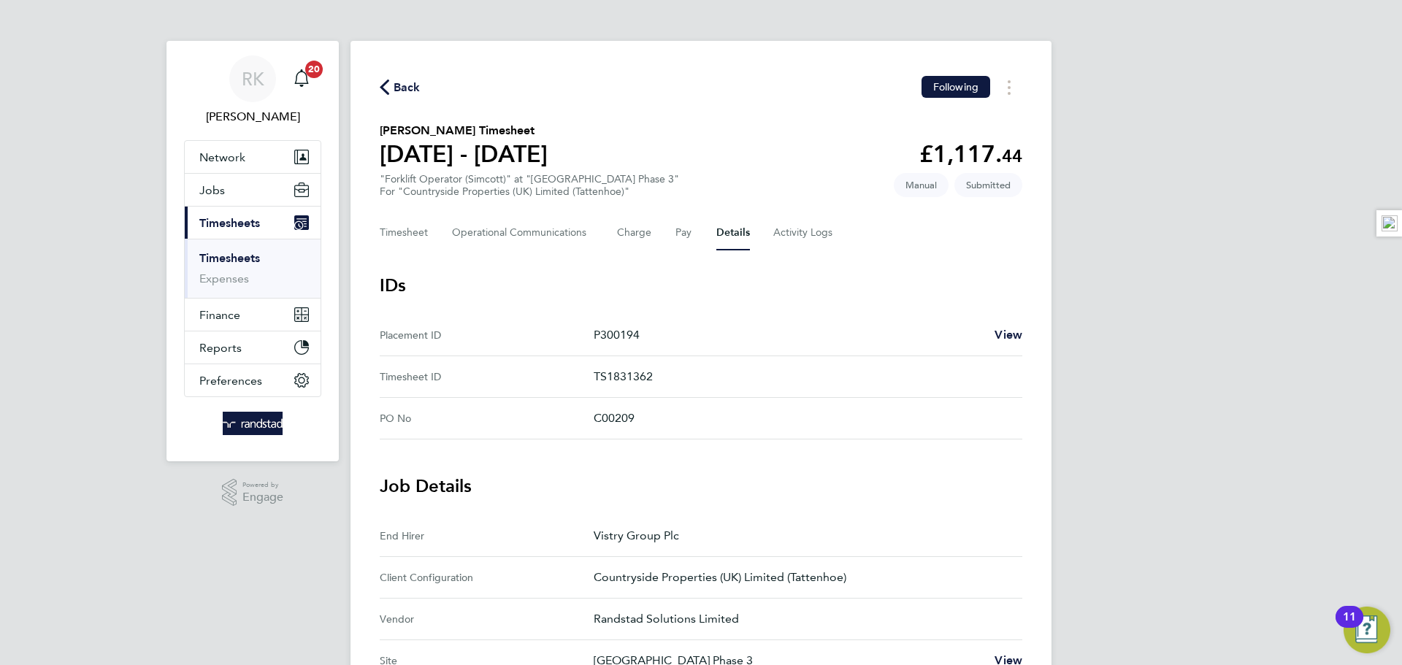
click at [248, 259] on link "Timesheets" at bounding box center [229, 258] width 61 height 14
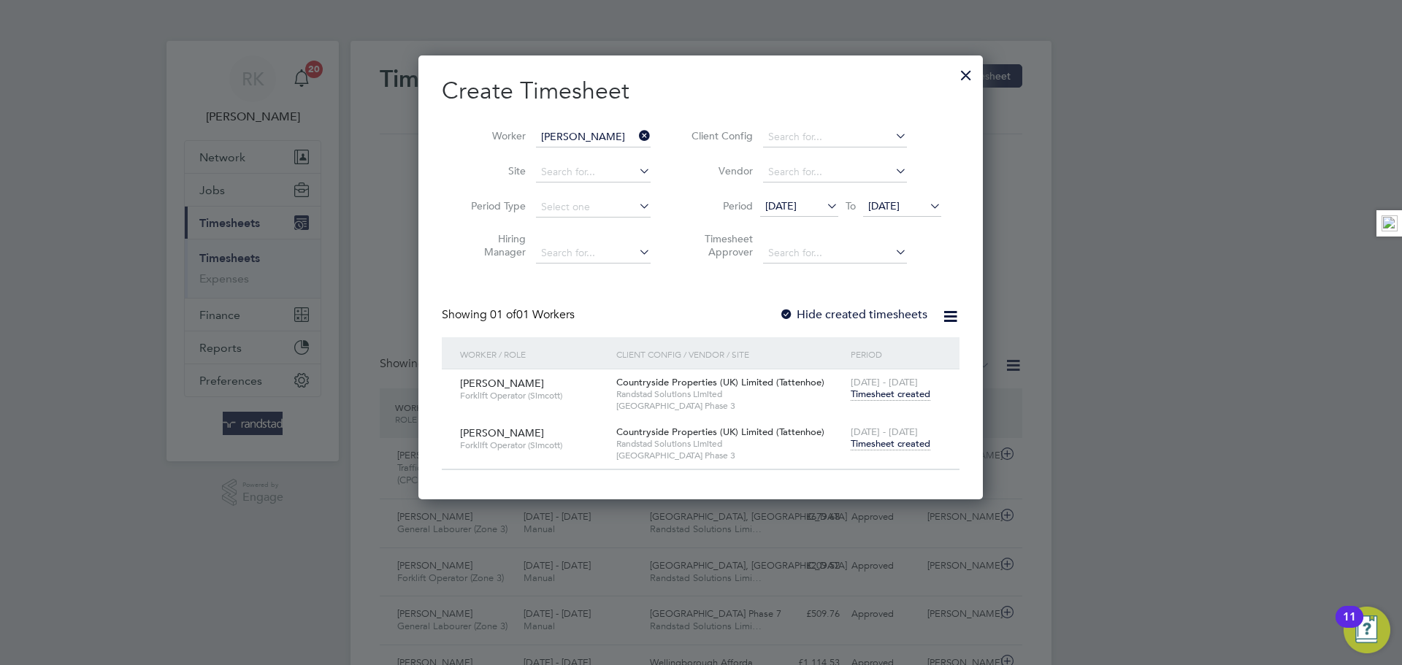
click at [636, 133] on icon at bounding box center [636, 136] width 0 height 20
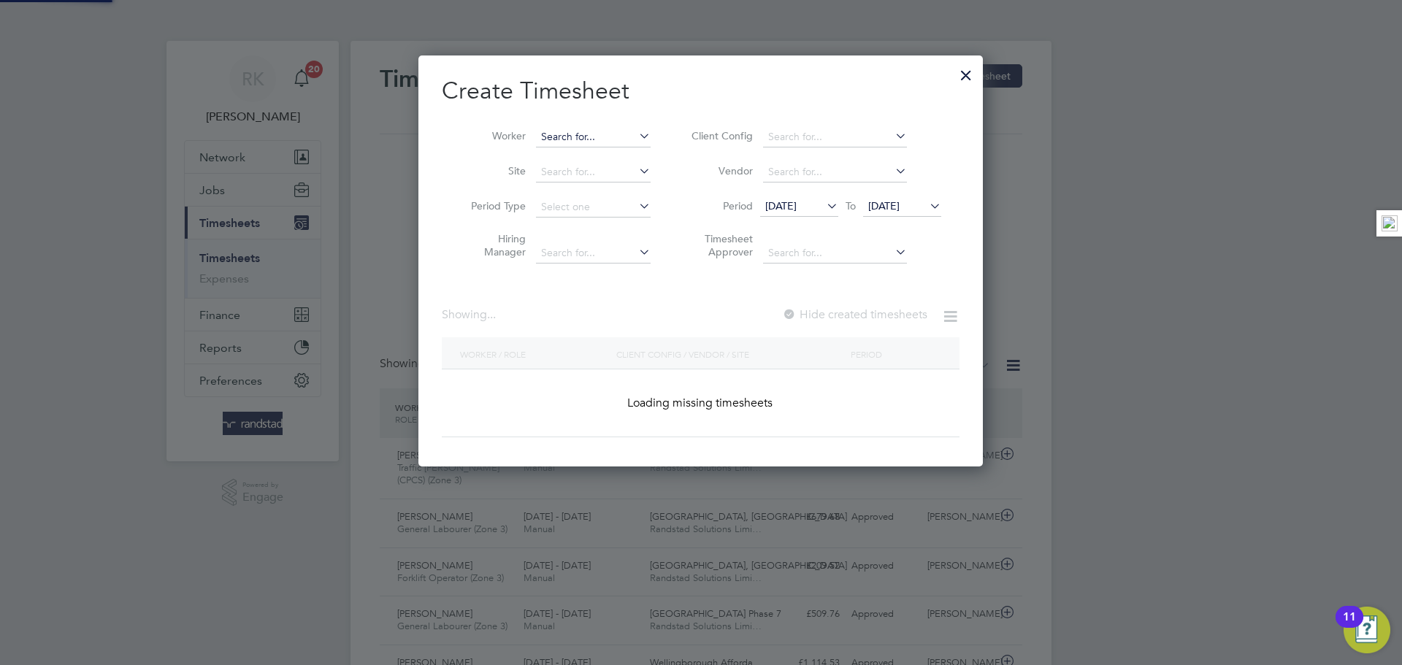
click at [605, 137] on input at bounding box center [593, 137] width 115 height 20
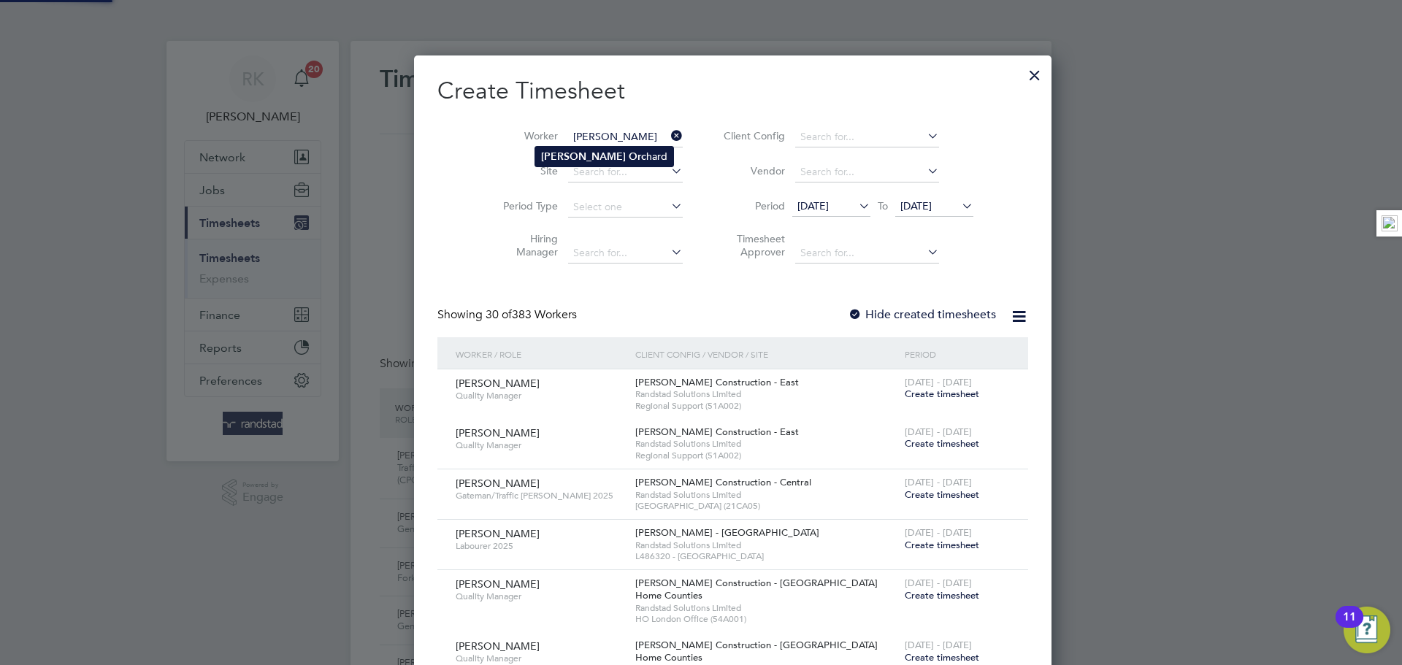
click at [605, 158] on li "[PERSON_NAME] hard" at bounding box center [604, 157] width 138 height 20
type input "[PERSON_NAME]"
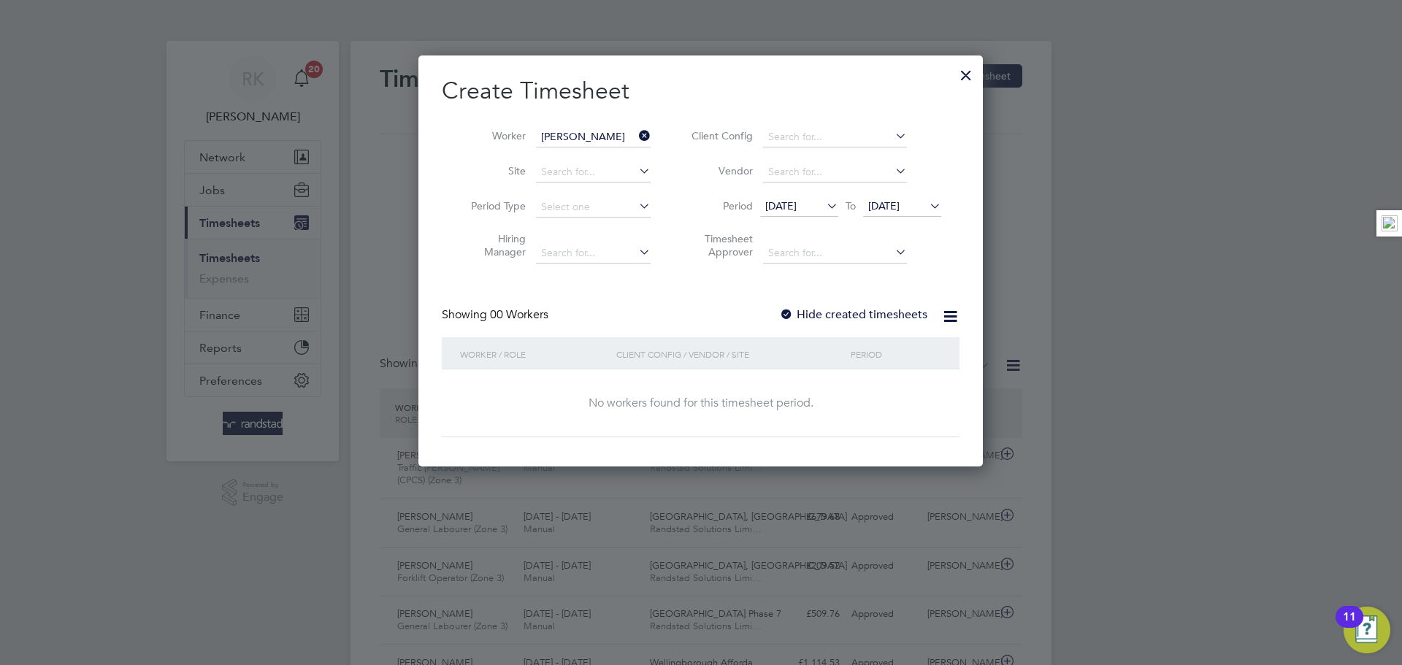
click at [854, 312] on label "Hide created timesheets" at bounding box center [853, 314] width 148 height 15
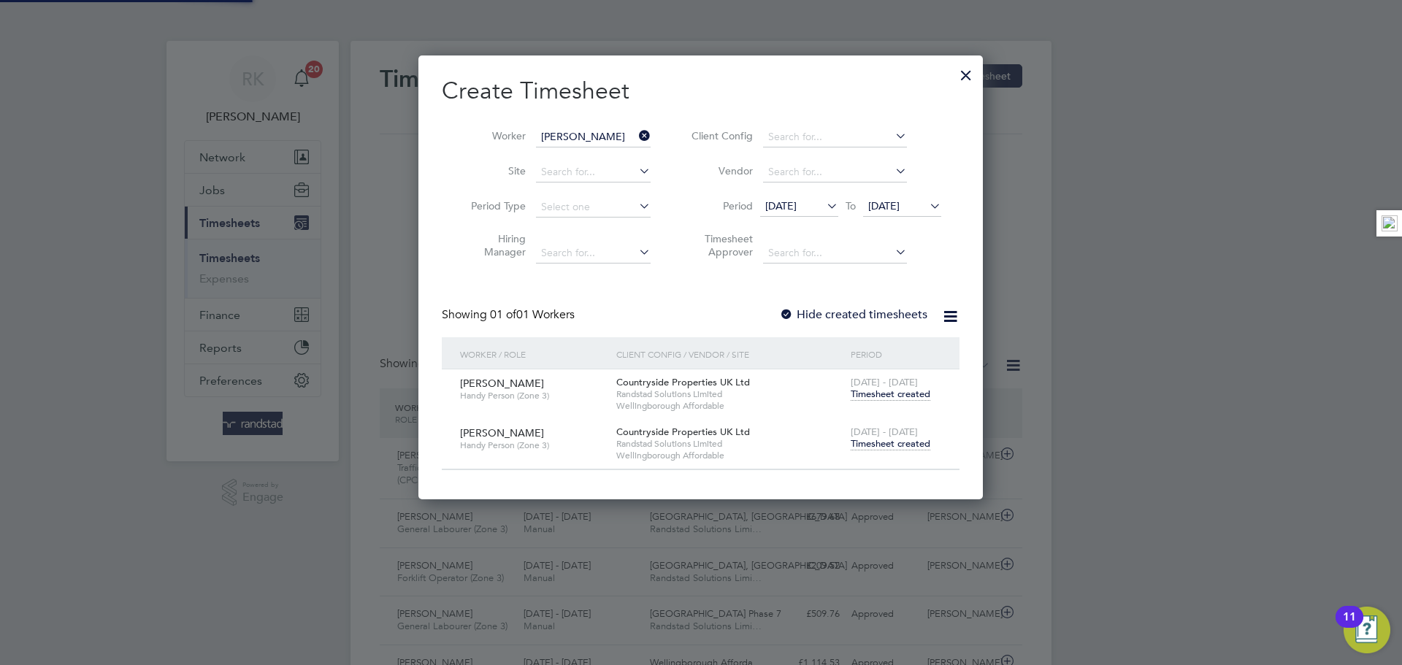
click at [896, 435] on span "[DATE] - [DATE]" at bounding box center [884, 432] width 67 height 12
click at [895, 440] on span "Timesheet created" at bounding box center [891, 443] width 80 height 13
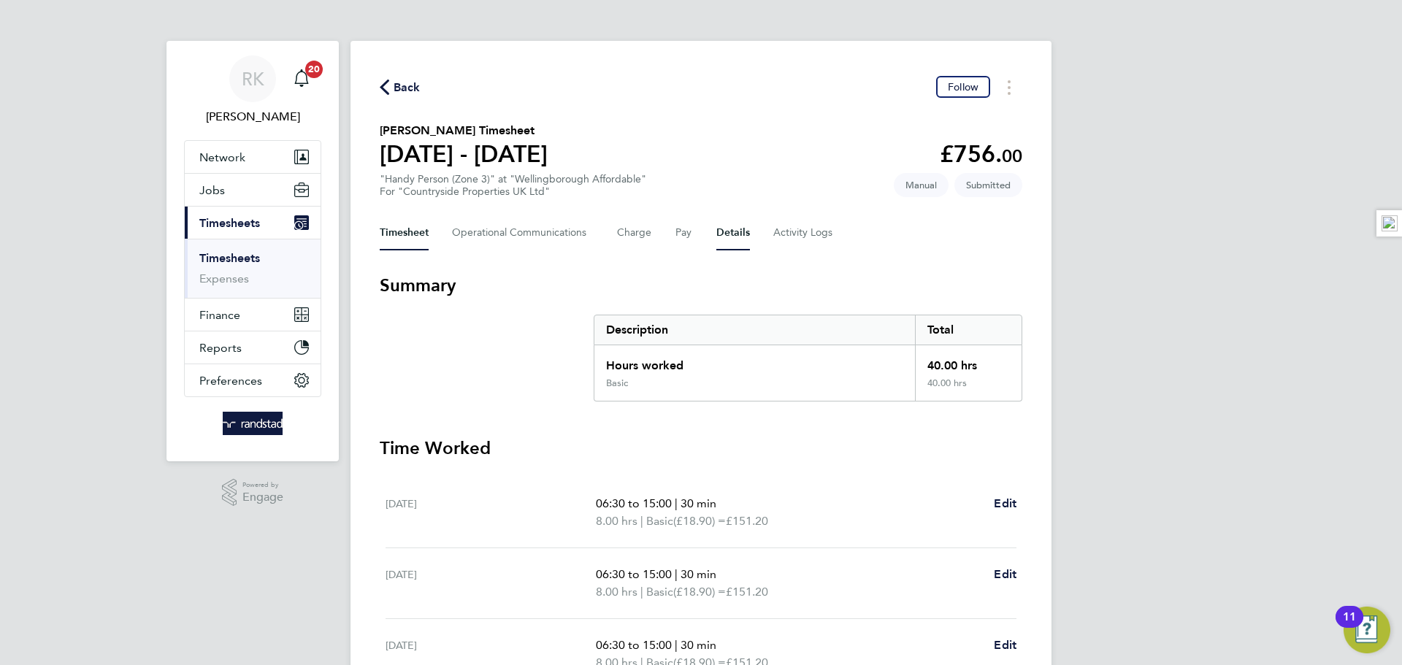
click at [716, 229] on button "Details" at bounding box center [733, 232] width 34 height 35
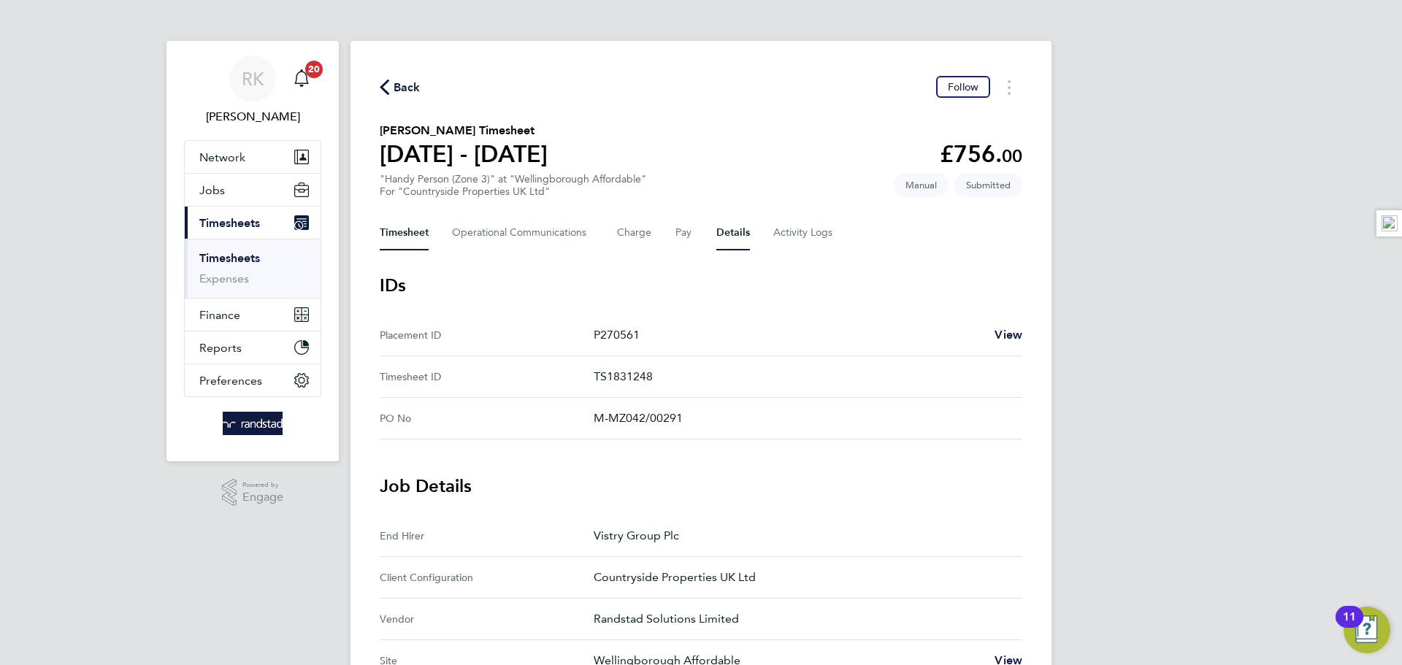
click at [399, 235] on button "Timesheet" at bounding box center [404, 232] width 49 height 35
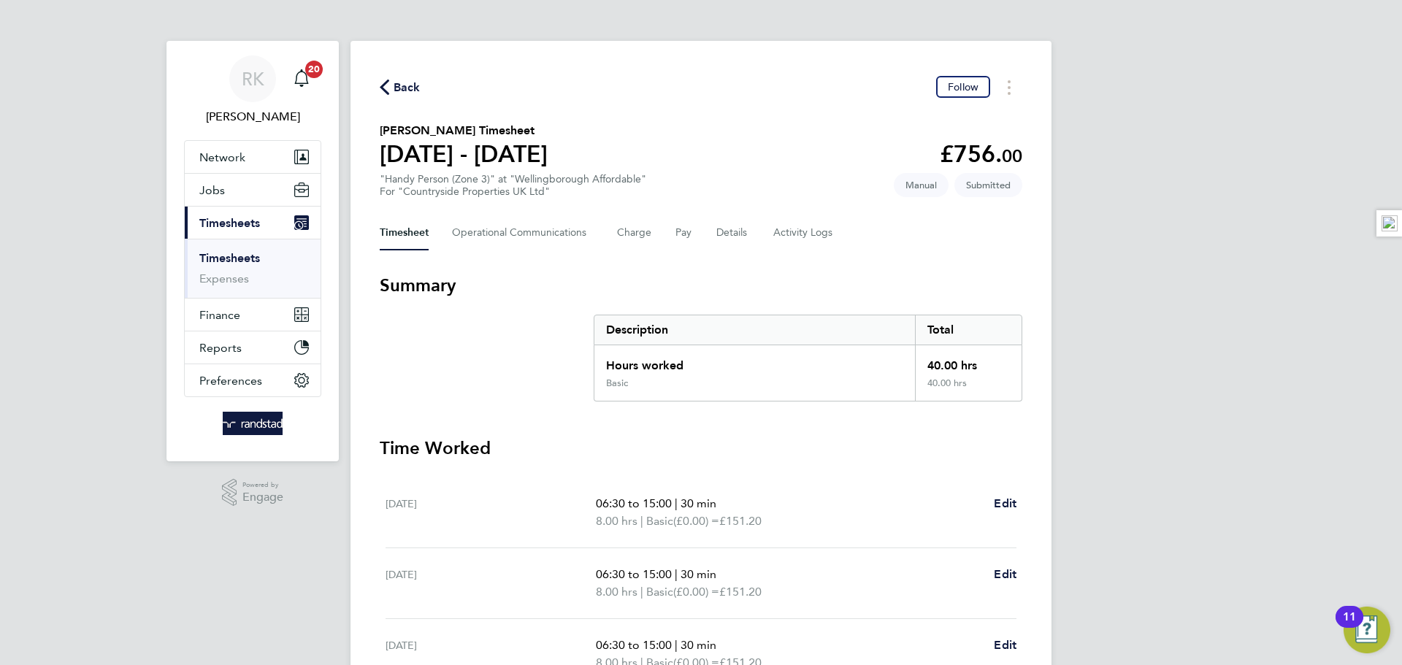
click at [383, 88] on icon "button" at bounding box center [384, 87] width 9 height 15
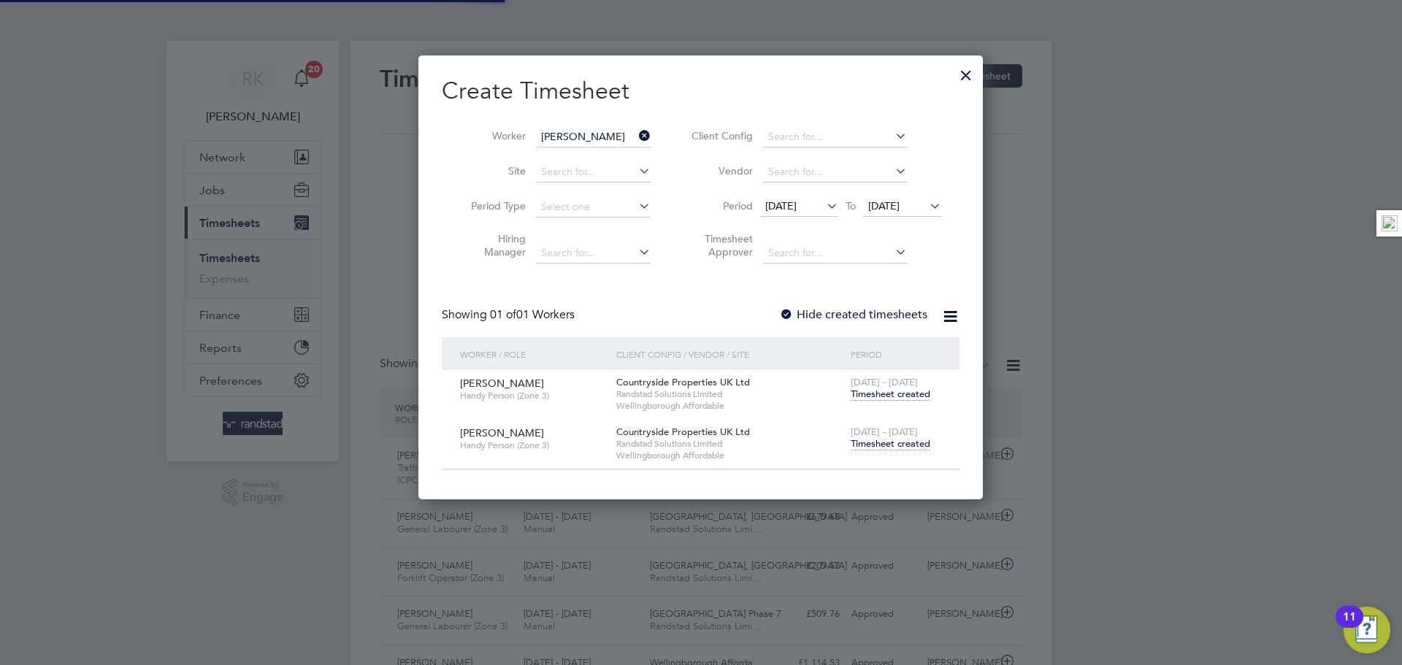
scroll to position [37, 127]
